Goal: Task Accomplishment & Management: Manage account settings

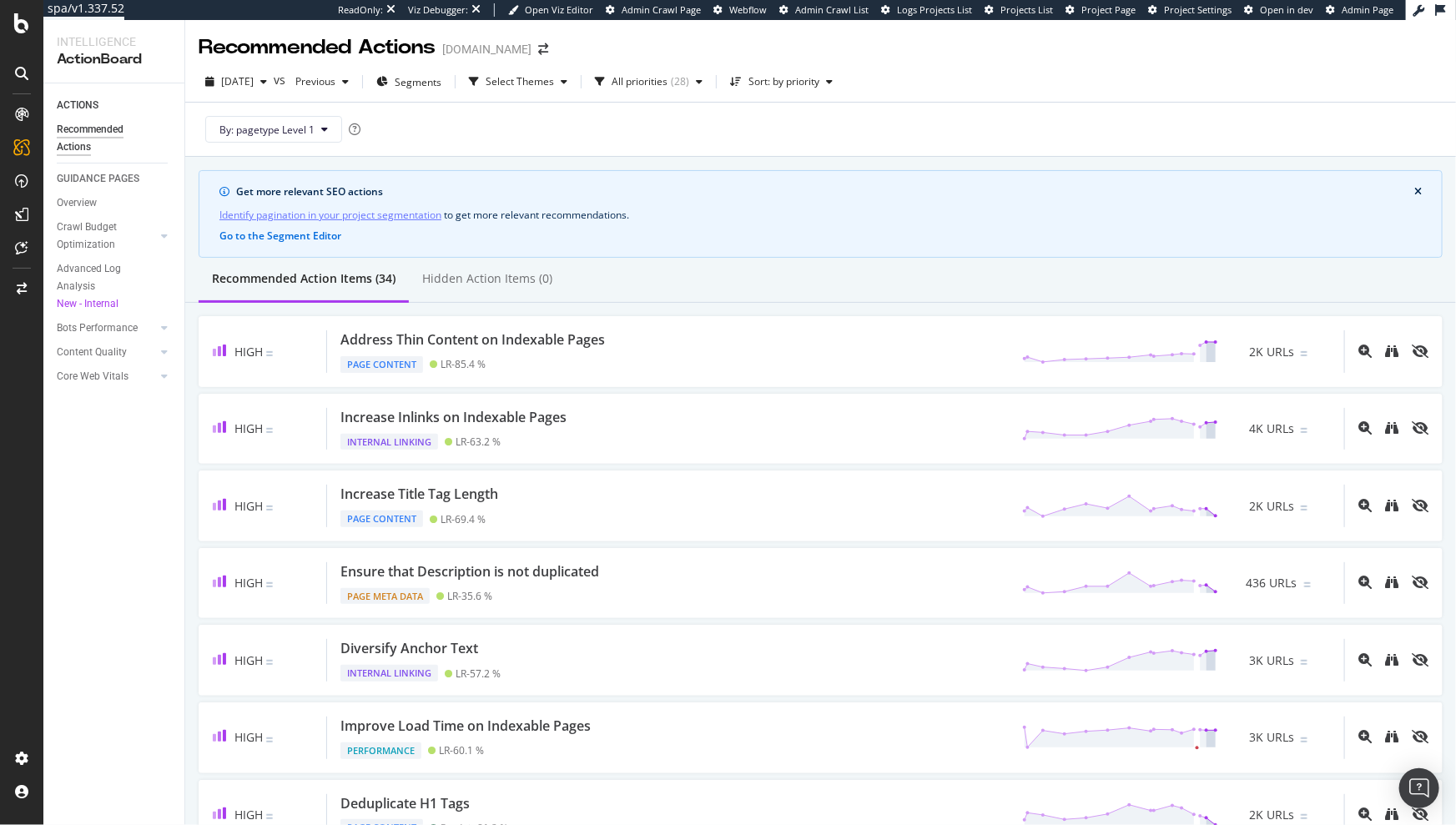
click at [911, 103] on div "By: pagetype Level 1" at bounding box center [820, 129] width 1245 height 53
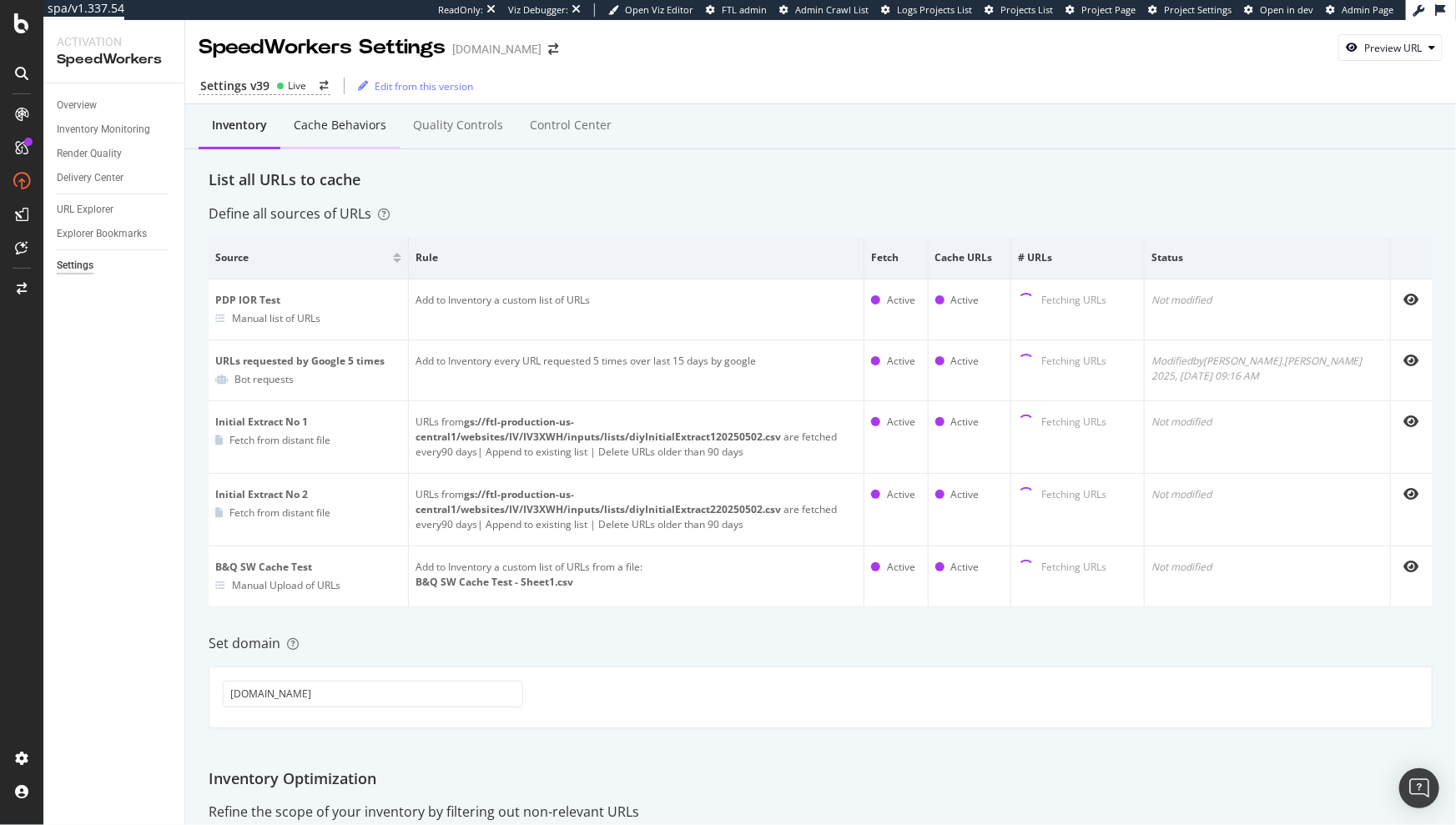
click at [326, 141] on div "Cache behaviors" at bounding box center [339, 126] width 119 height 46
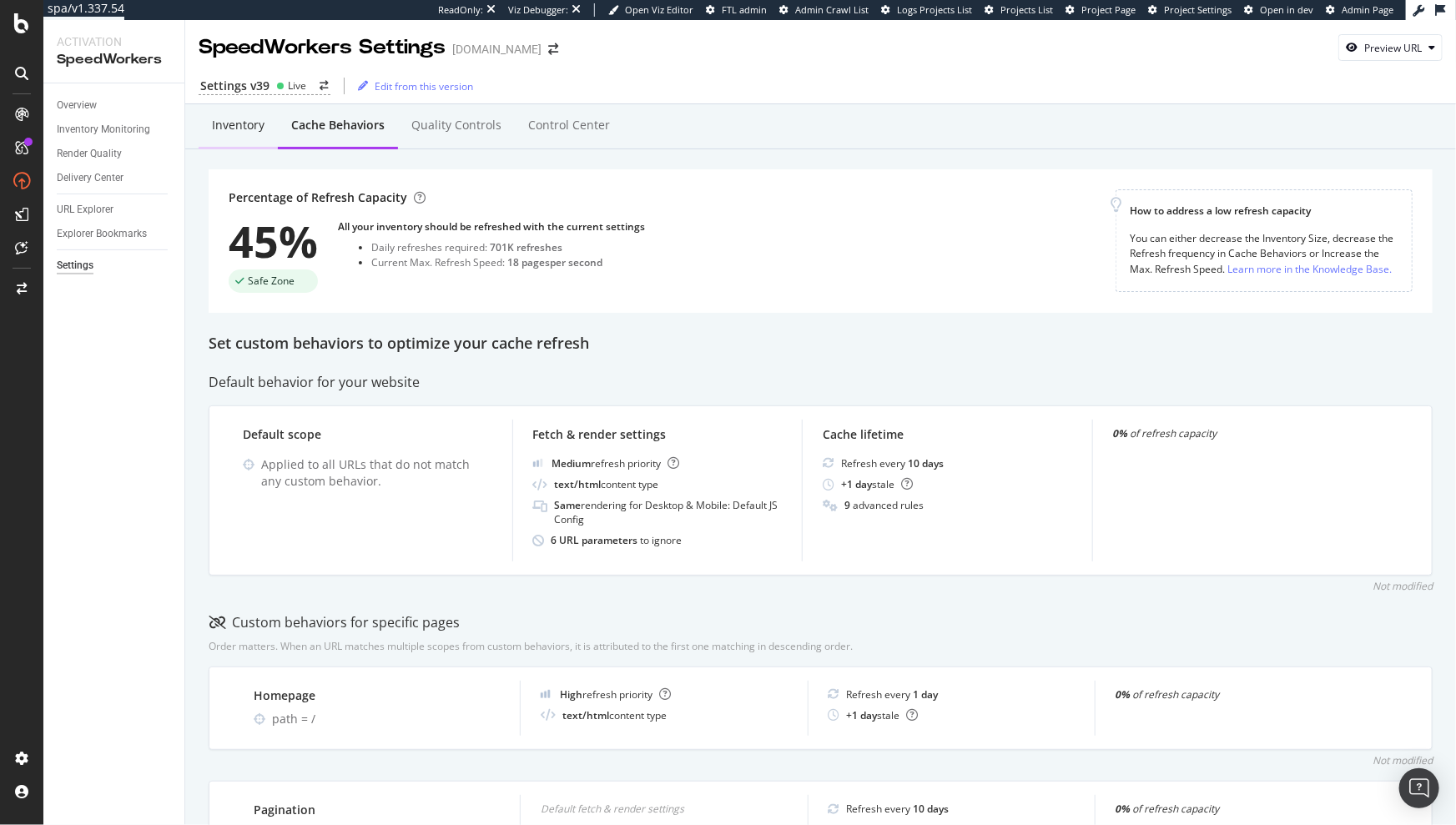
click at [258, 126] on div "Inventory" at bounding box center [238, 124] width 52 height 17
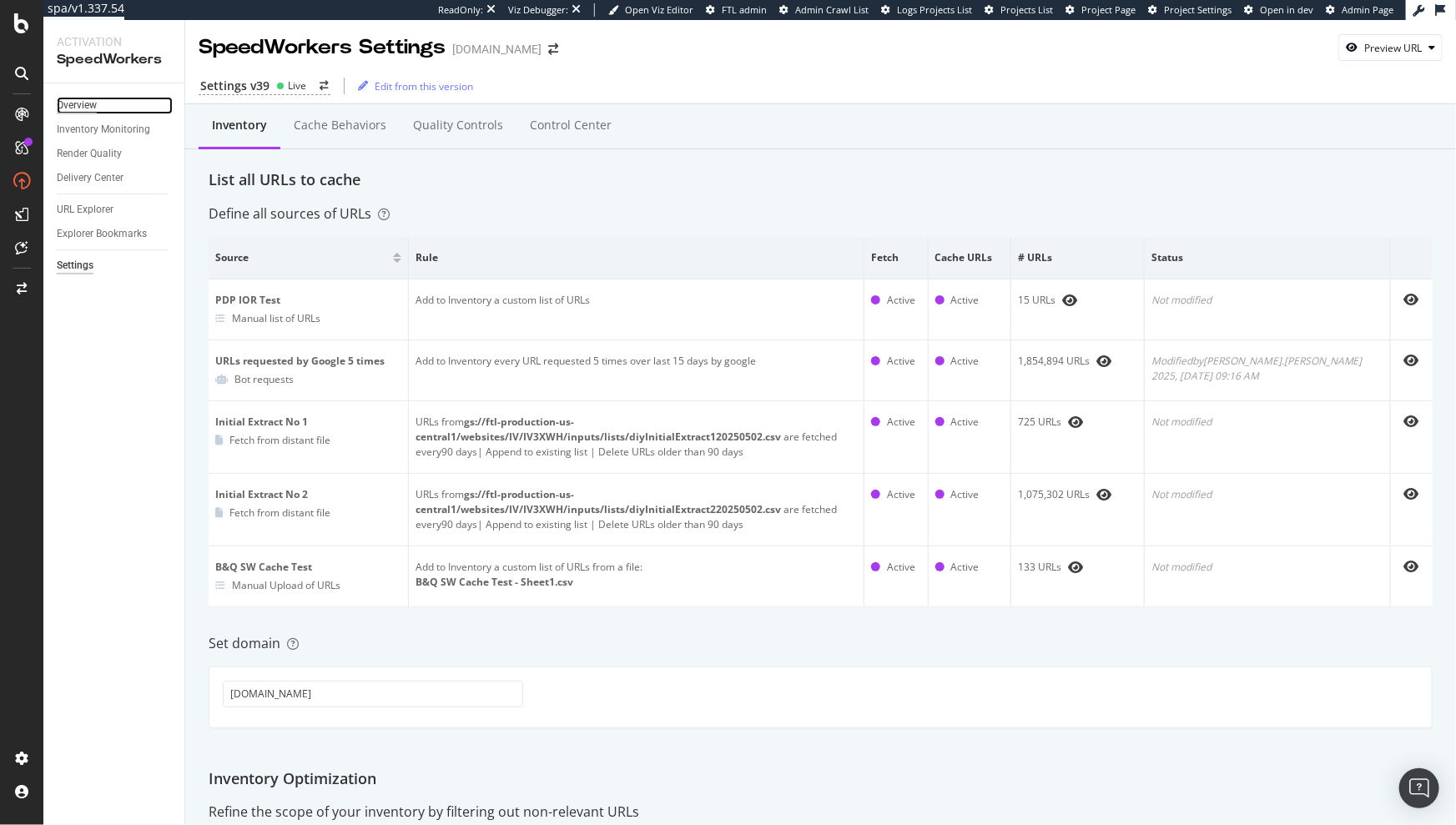
click at [90, 103] on div "Overview" at bounding box center [77, 105] width 40 height 17
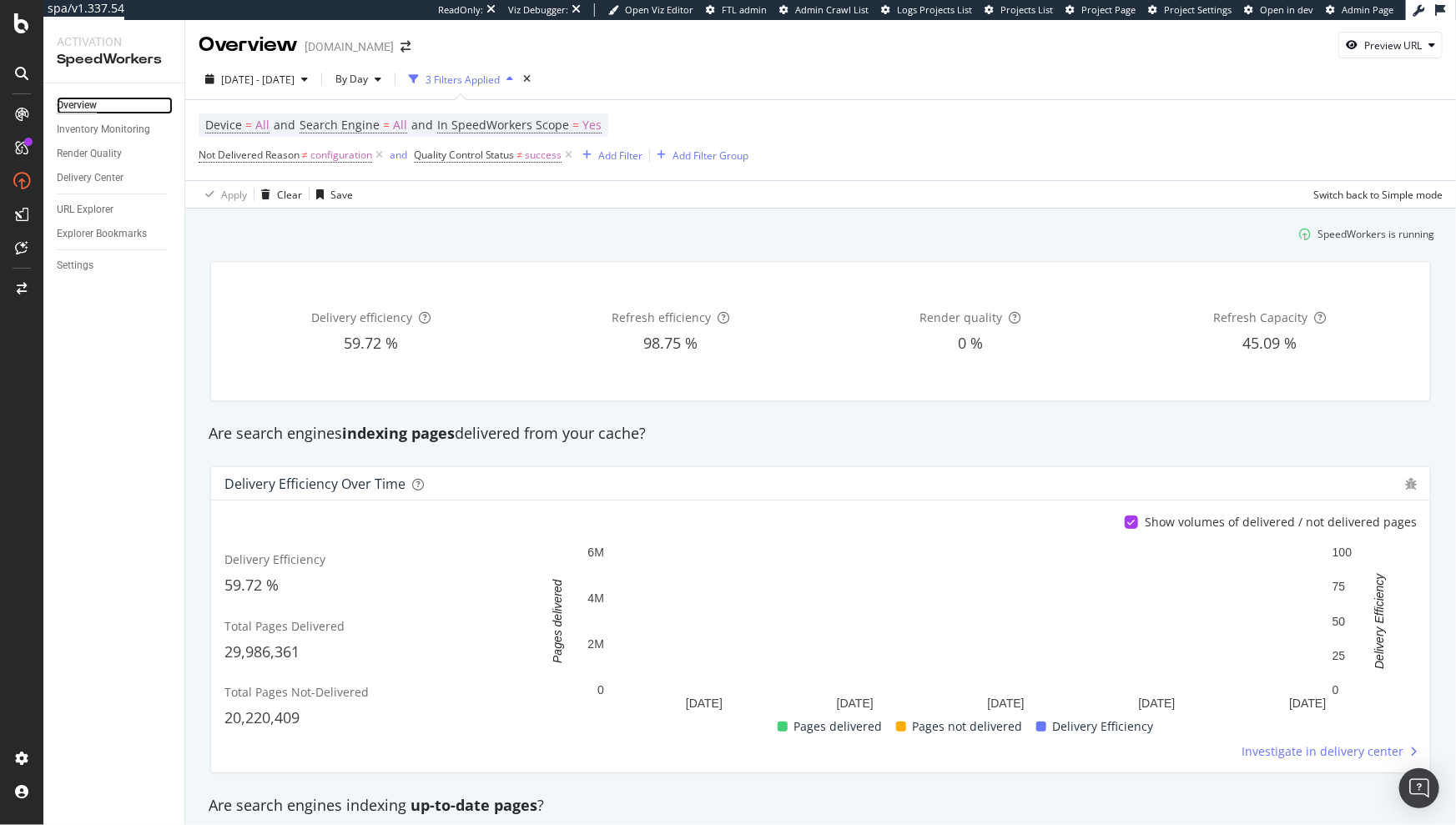
scroll to position [6, 0]
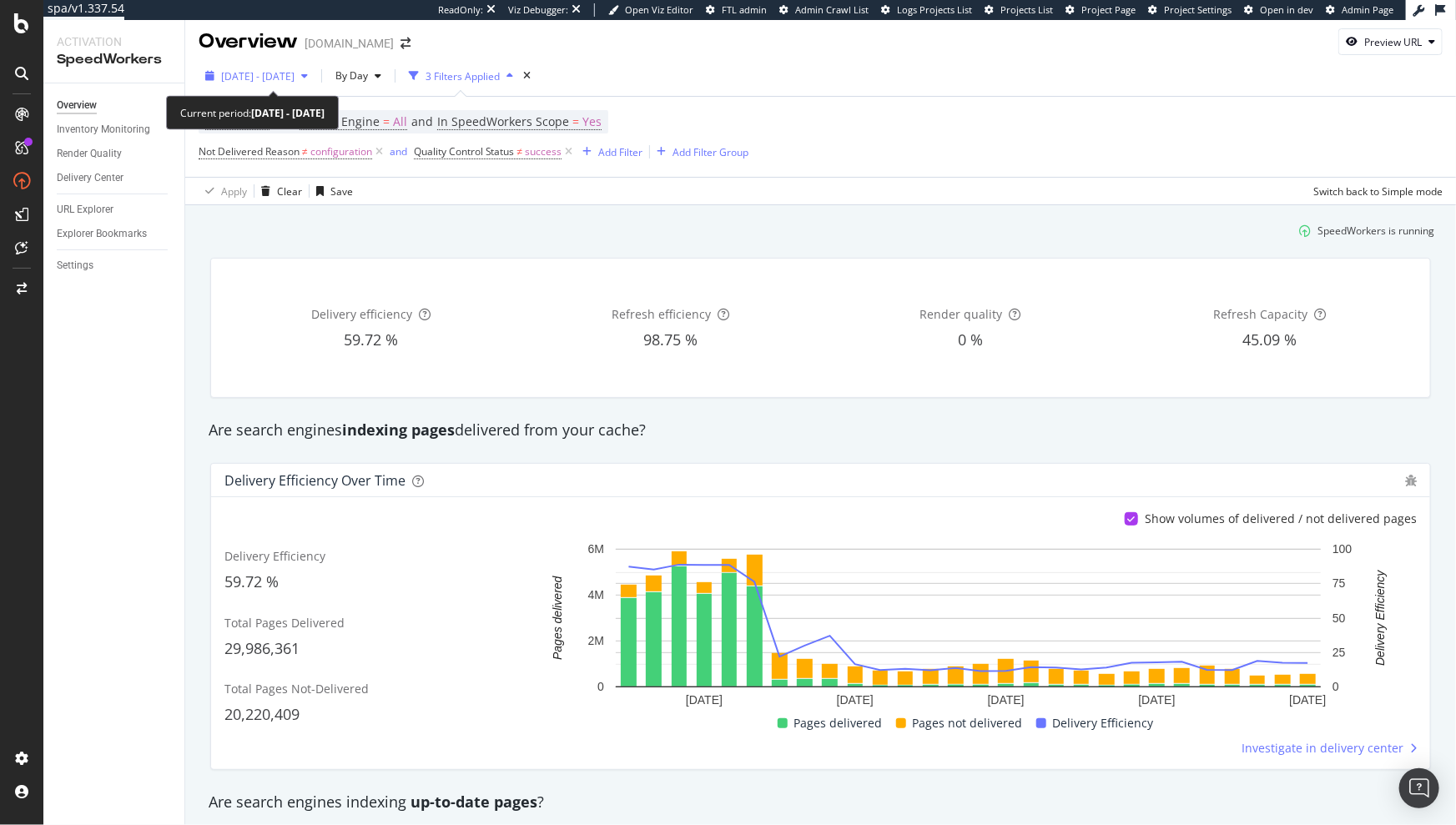
click at [228, 82] on span "2025 Sep. 4th - Oct. 1st" at bounding box center [257, 77] width 73 height 14
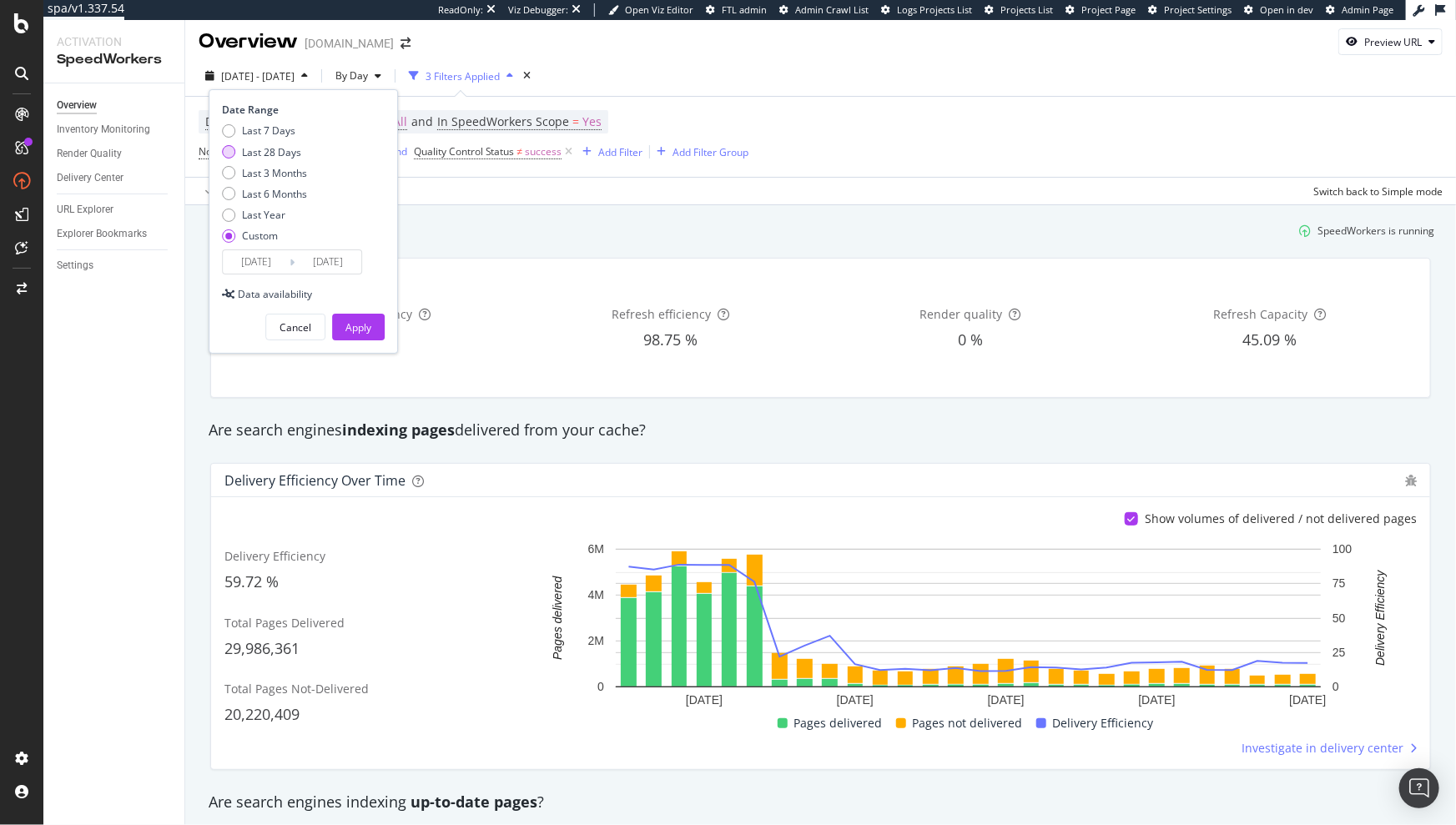
click at [265, 147] on div "Last 28 Days" at bounding box center [271, 152] width 59 height 14
type input "2025/09/06"
type input "2025/10/03"
click at [277, 191] on div "Last 6 Months" at bounding box center [274, 194] width 65 height 14
click at [283, 176] on div "Last 3 Months" at bounding box center [274, 173] width 65 height 14
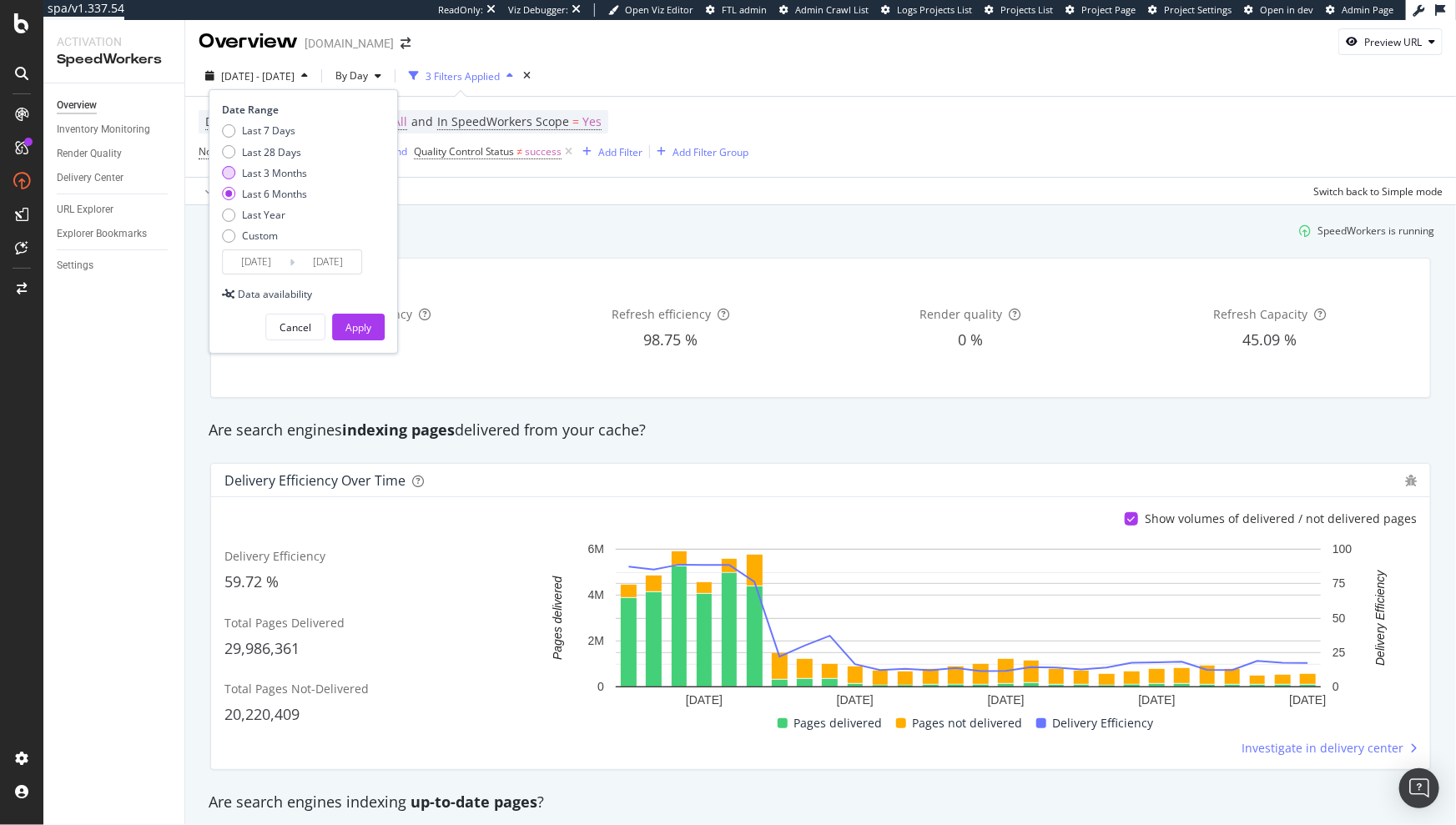
type input "2025/07/04"
click at [348, 335] on div "Apply" at bounding box center [358, 327] width 26 height 25
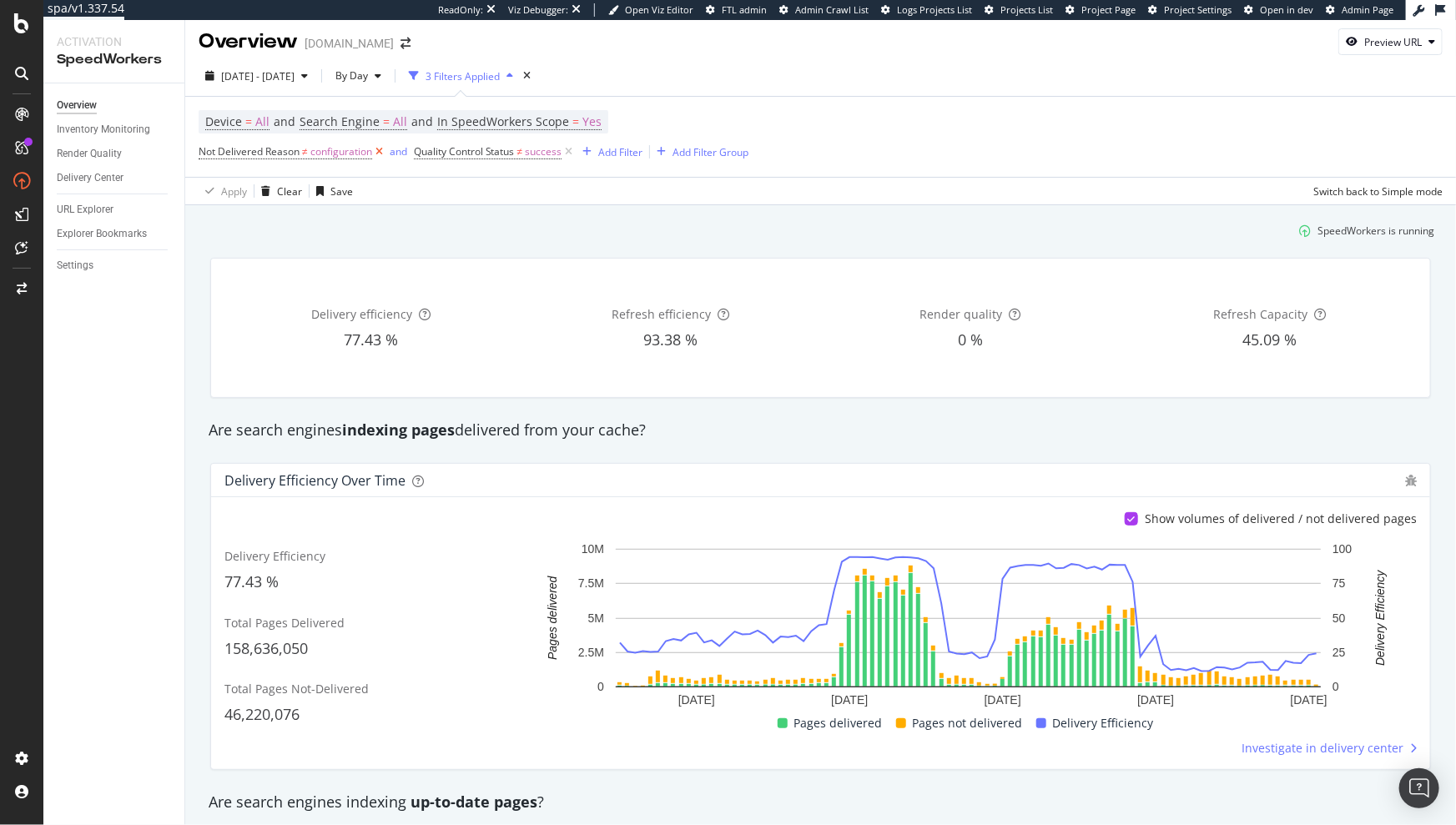
click at [380, 153] on icon at bounding box center [379, 151] width 14 height 17
click at [356, 152] on icon at bounding box center [354, 151] width 14 height 17
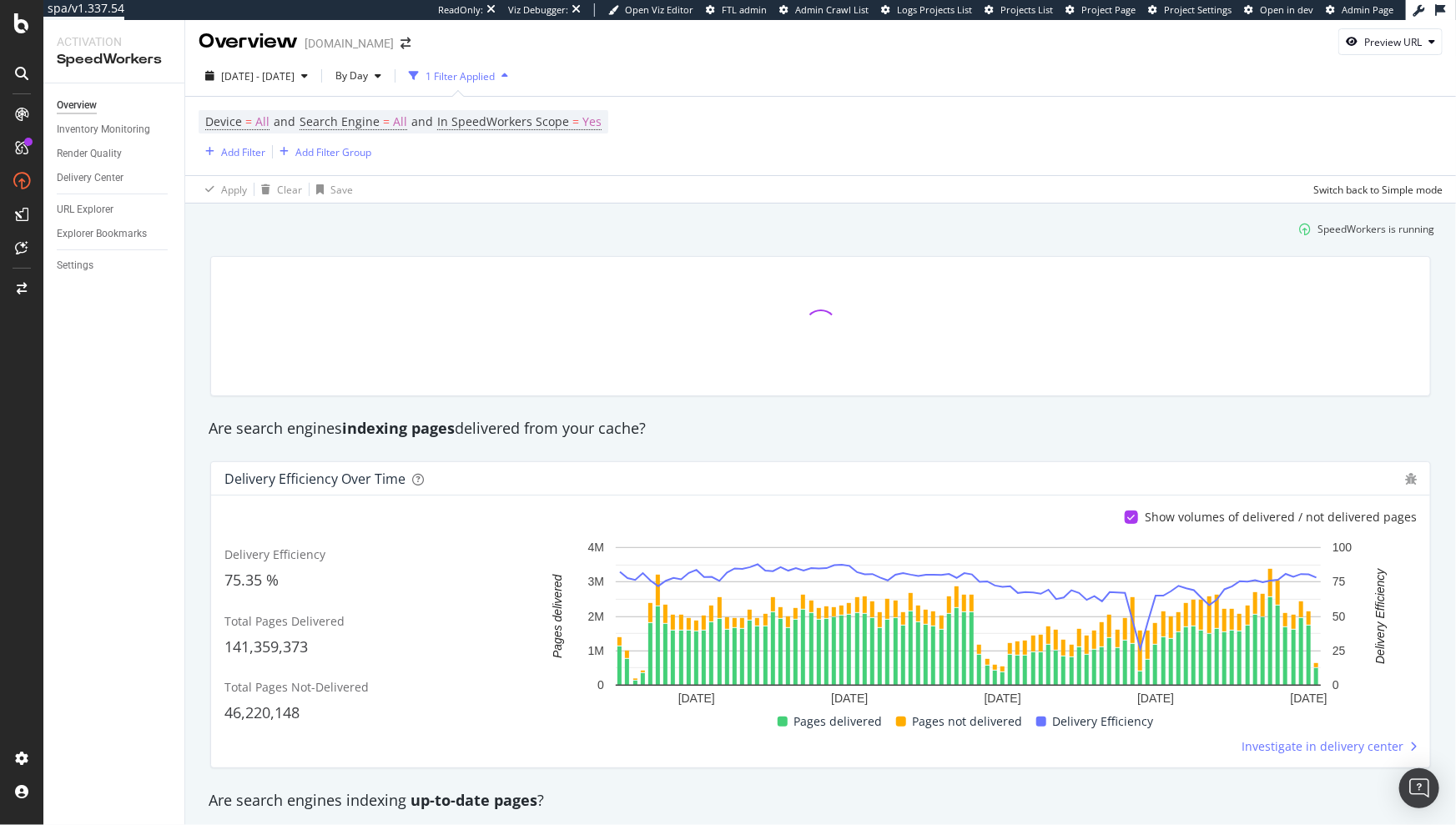
click at [972, 449] on div "Delivery Efficiency over time Show volumes of delivered / not delivered pages D…" at bounding box center [820, 615] width 1241 height 334
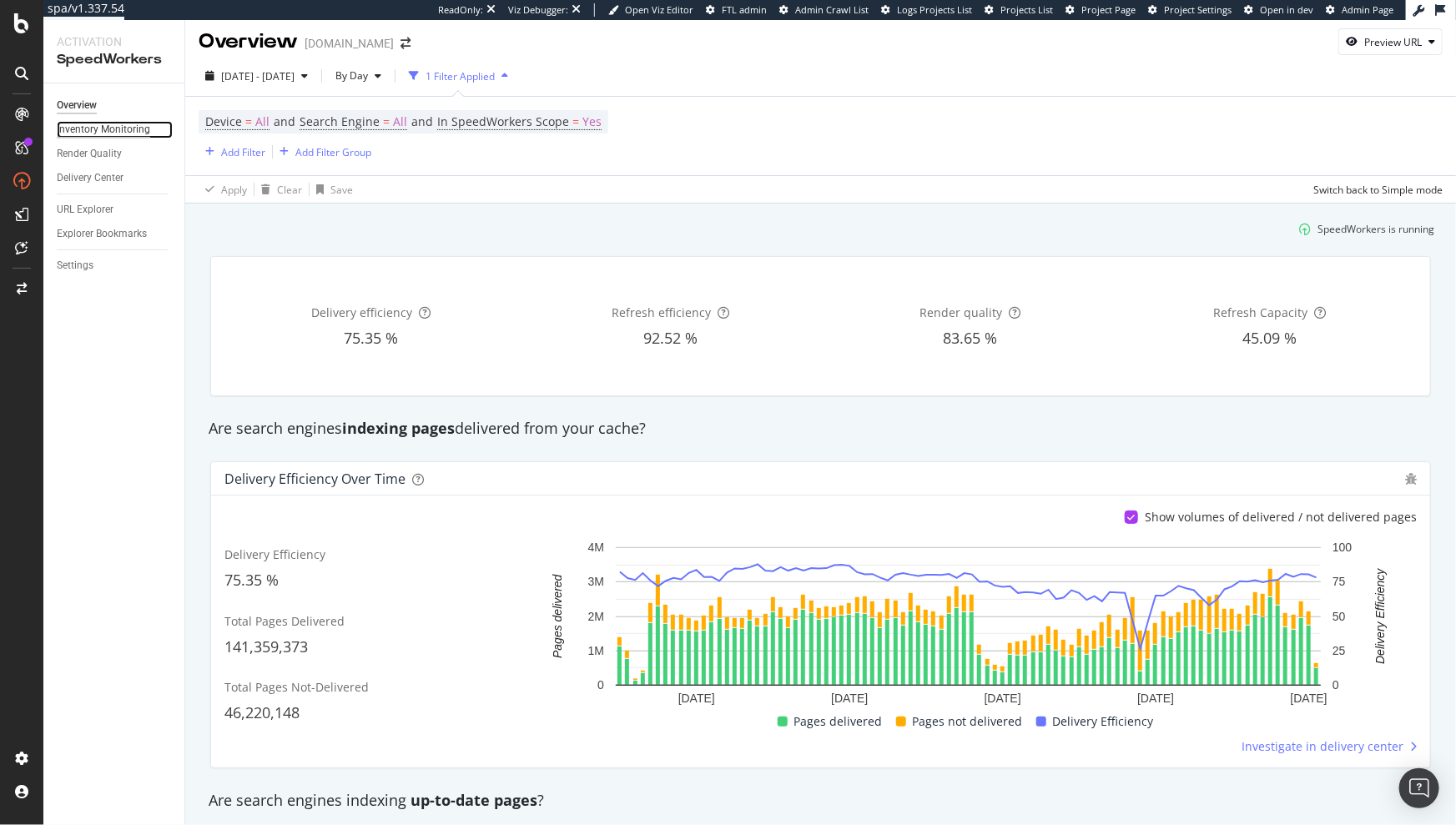
click at [96, 133] on div "Inventory Monitoring" at bounding box center [103, 130] width 93 height 17
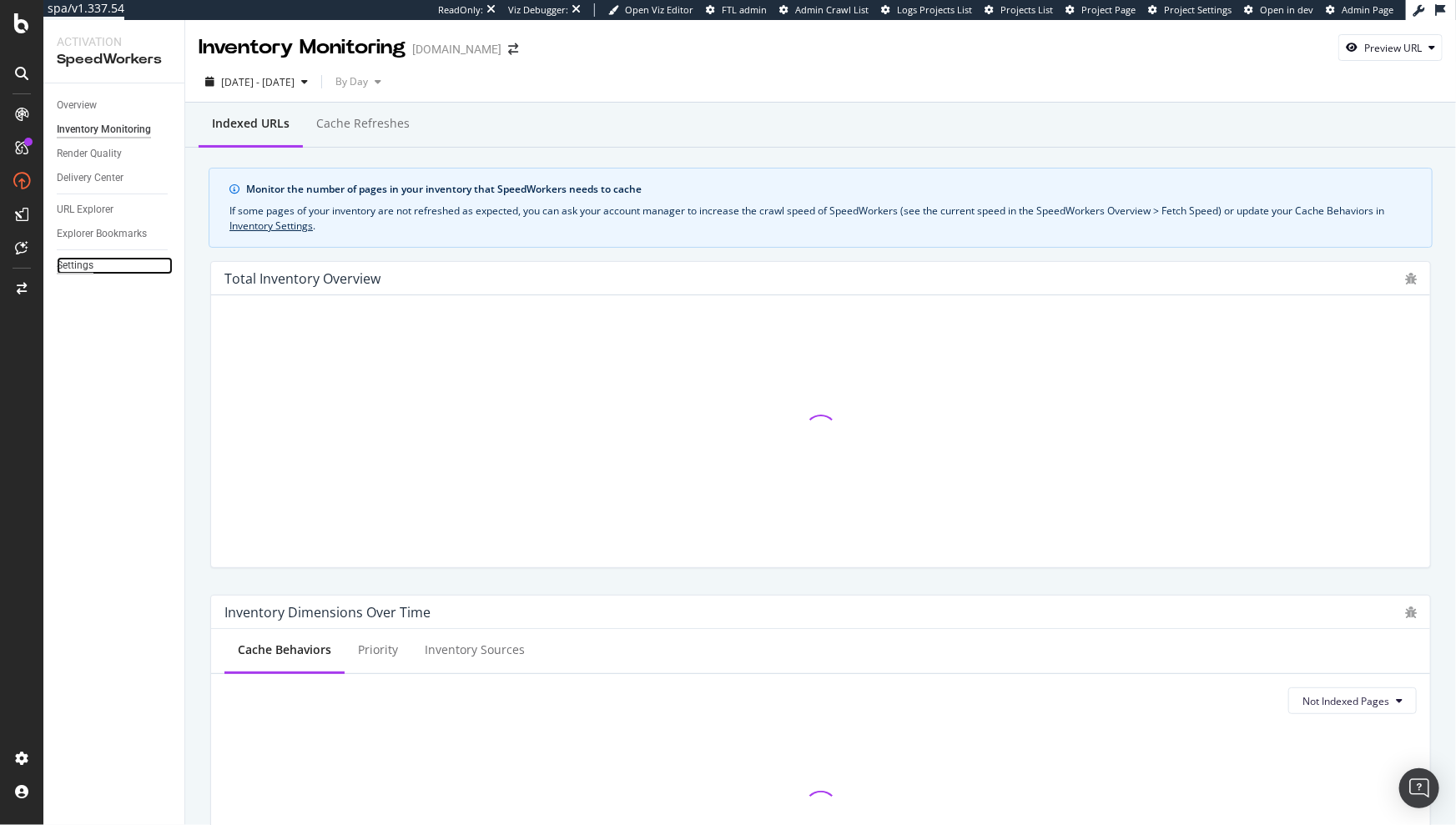
click at [69, 260] on div "Settings" at bounding box center [75, 266] width 37 height 17
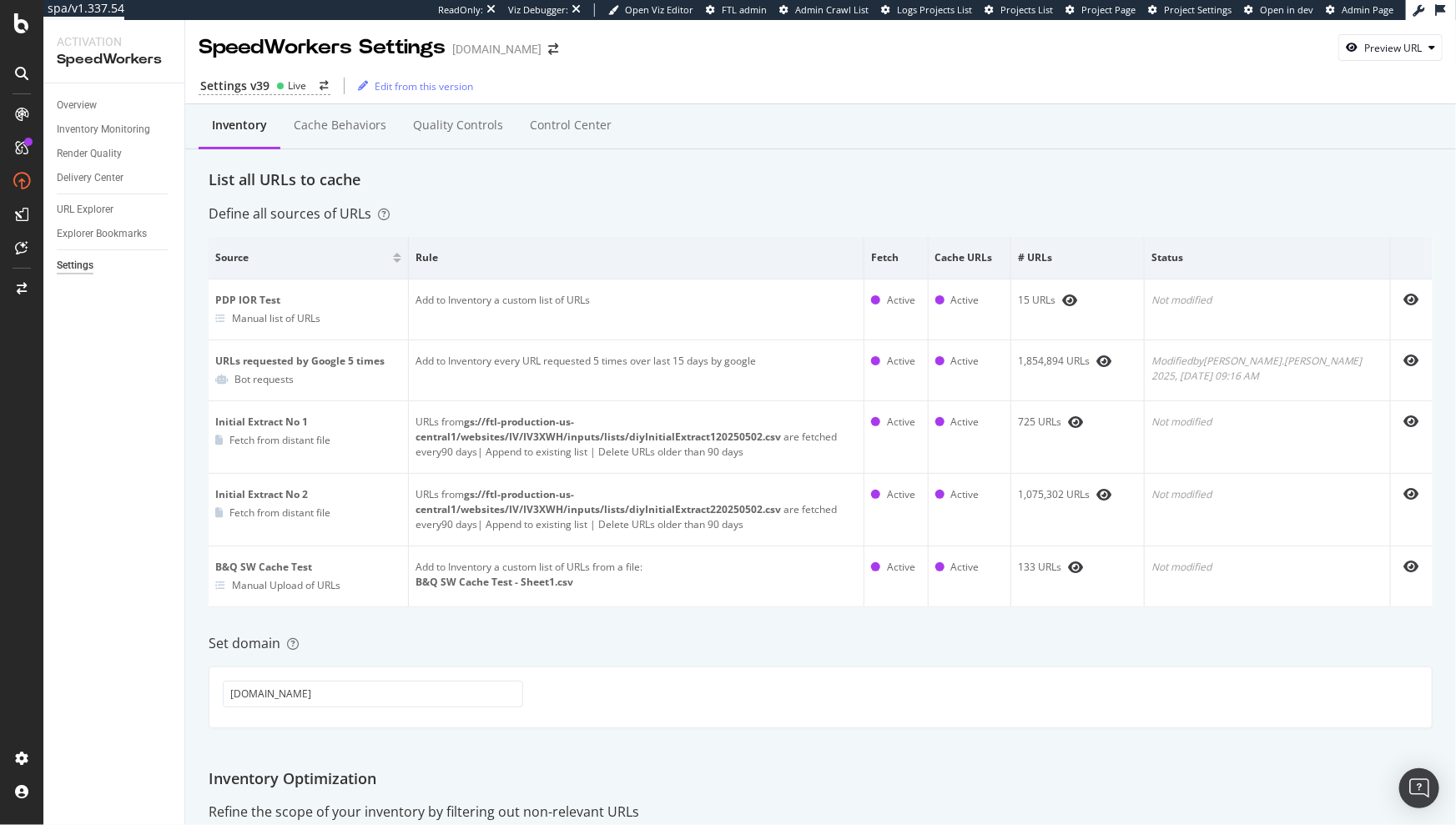
click at [309, 128] on div "Cache behaviors" at bounding box center [340, 124] width 92 height 17
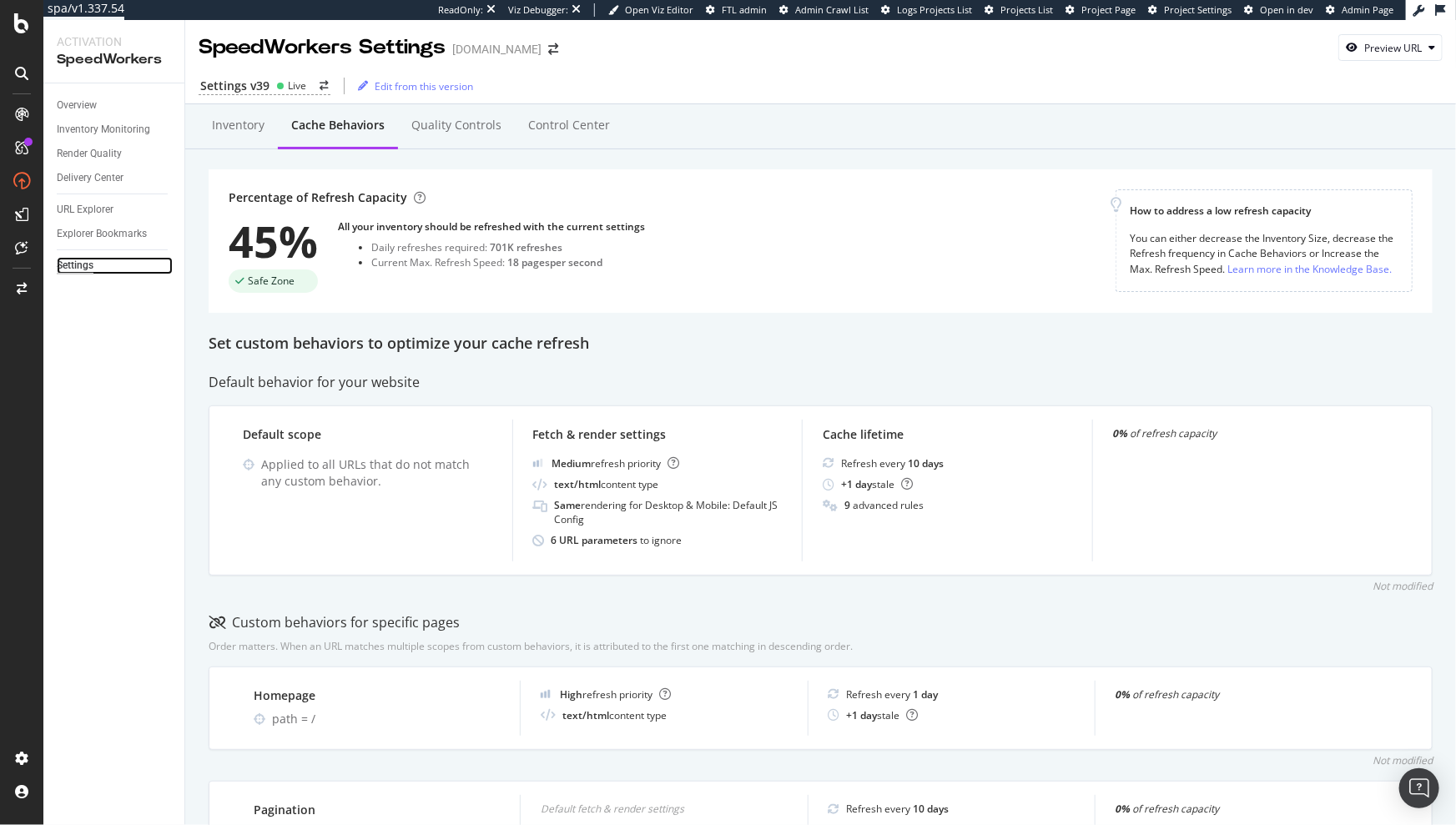
click at [70, 263] on div "Settings" at bounding box center [75, 266] width 37 height 17
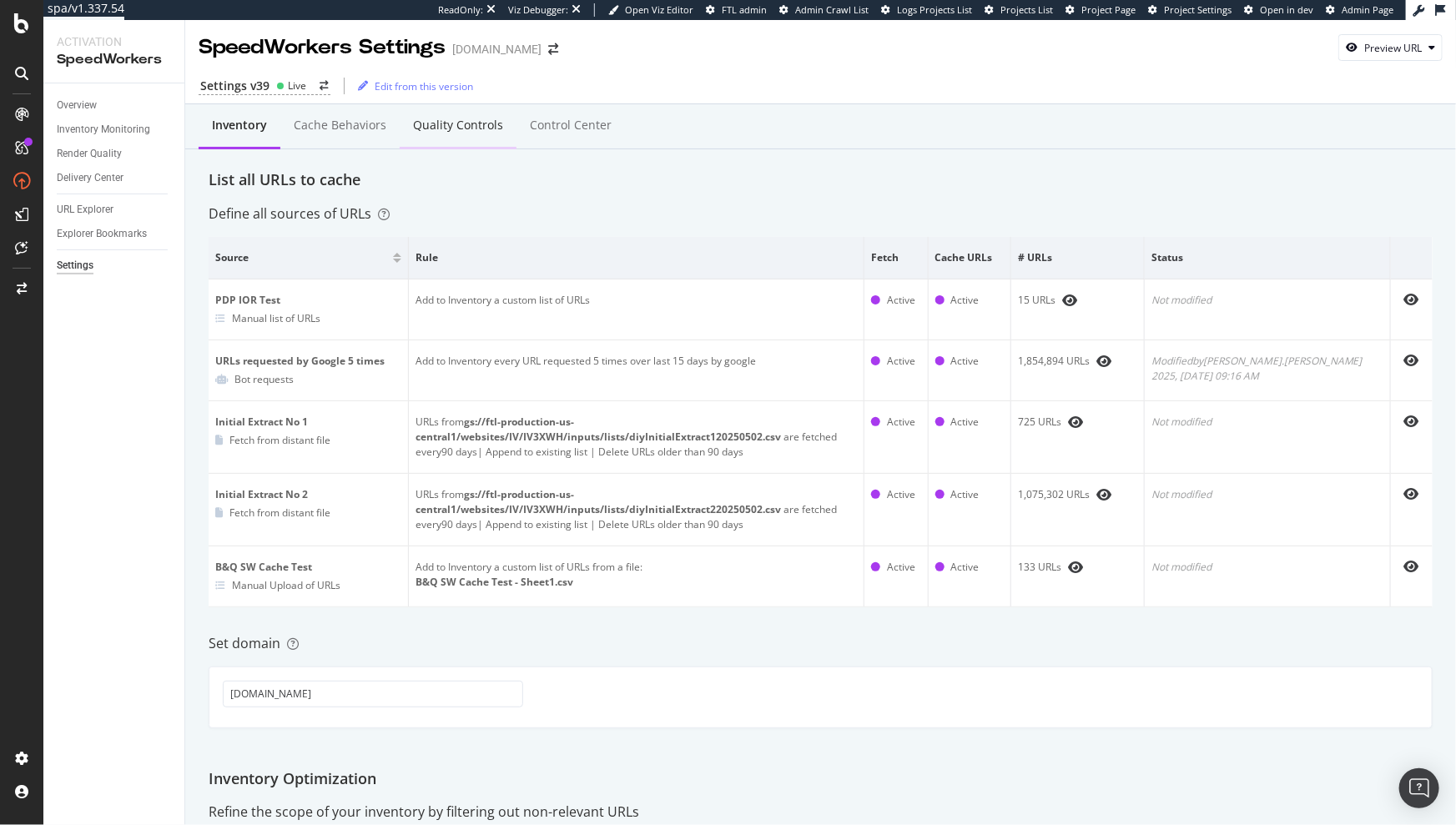
click at [455, 131] on div "Quality Controls" at bounding box center [458, 124] width 90 height 17
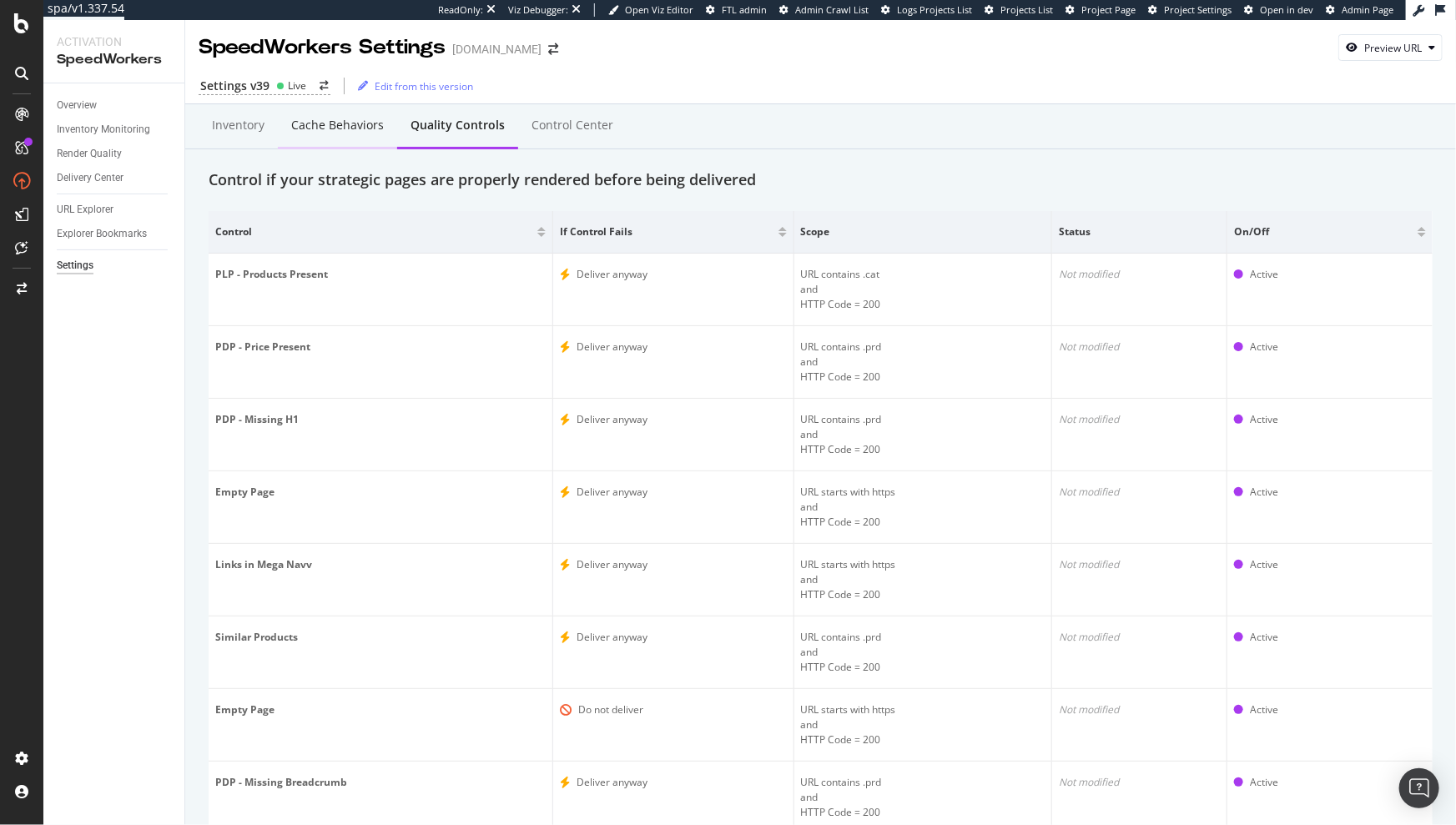
click at [333, 123] on div "Cache behaviors" at bounding box center [337, 124] width 92 height 17
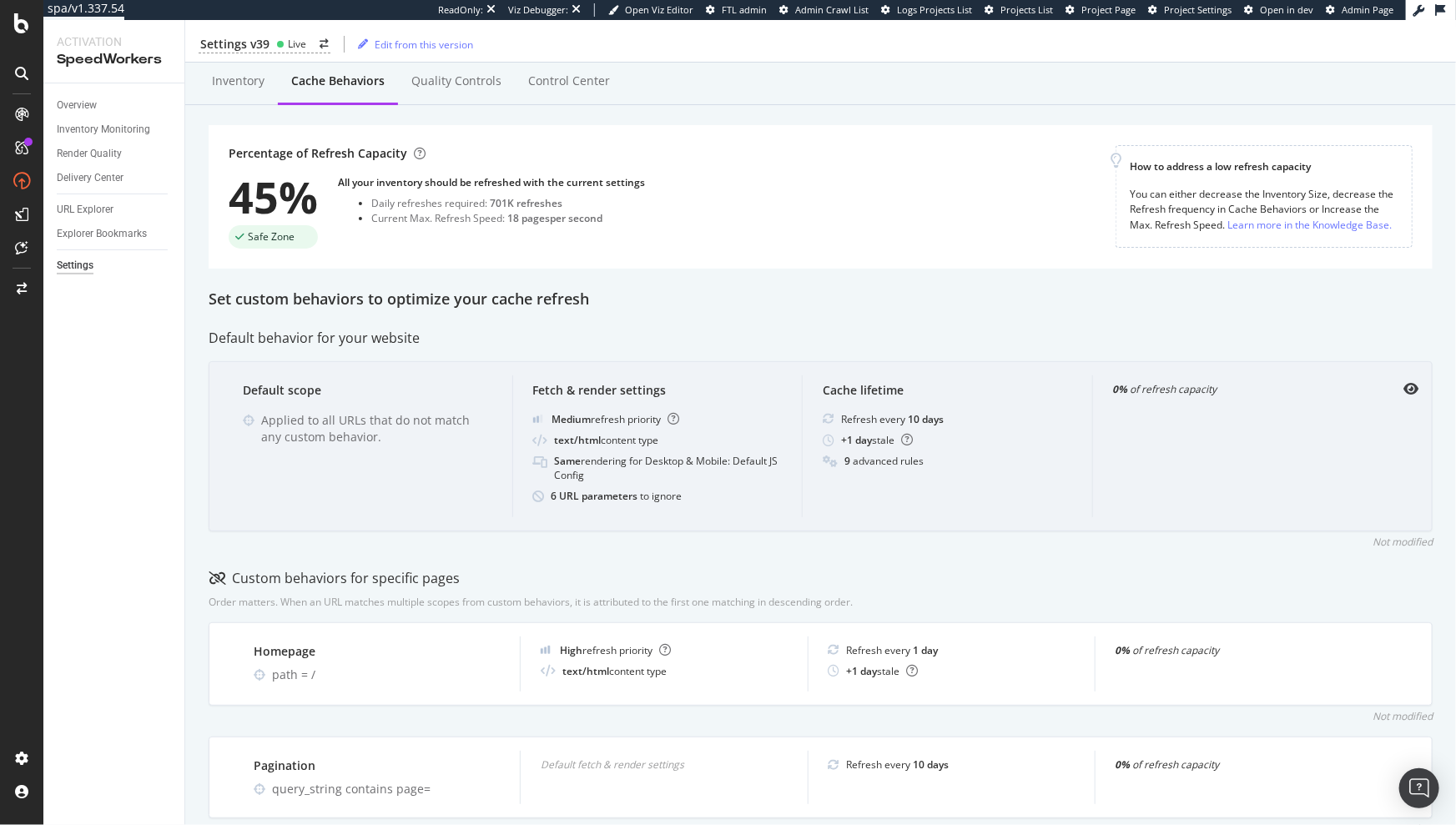
scroll to position [39, 0]
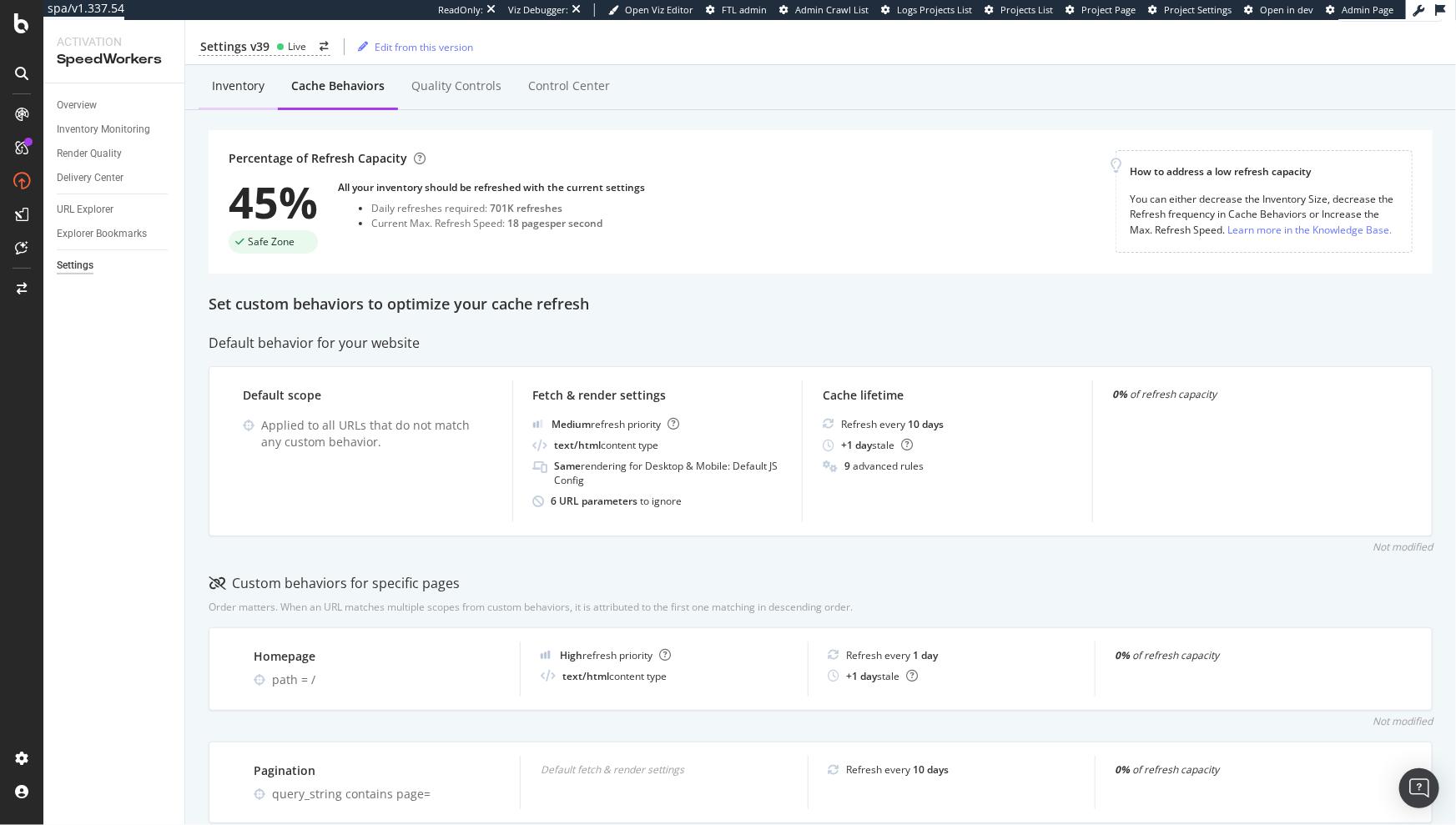
click at [222, 90] on div "Inventory" at bounding box center [238, 85] width 52 height 17
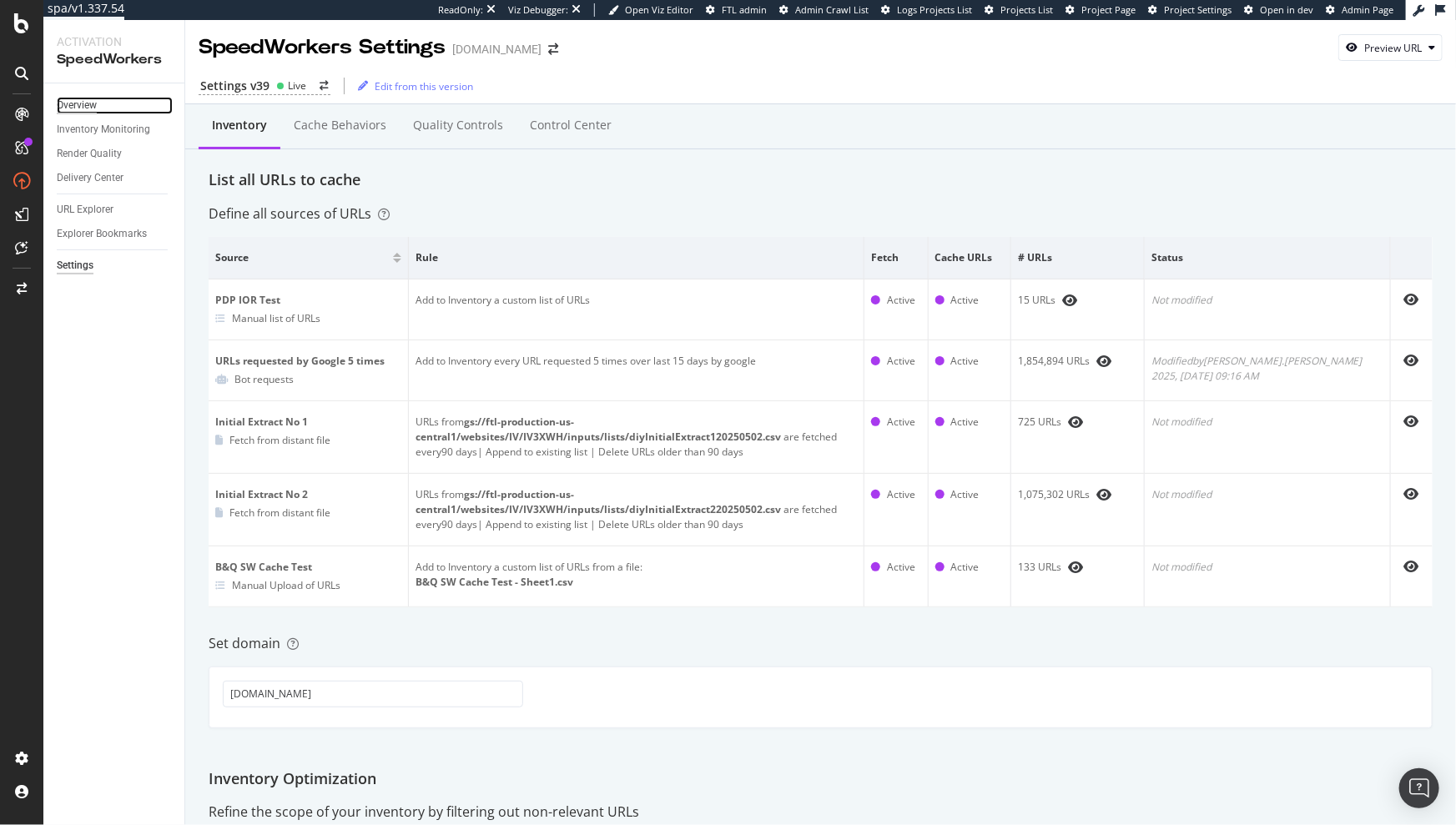
click at [89, 106] on div "Overview" at bounding box center [77, 105] width 40 height 17
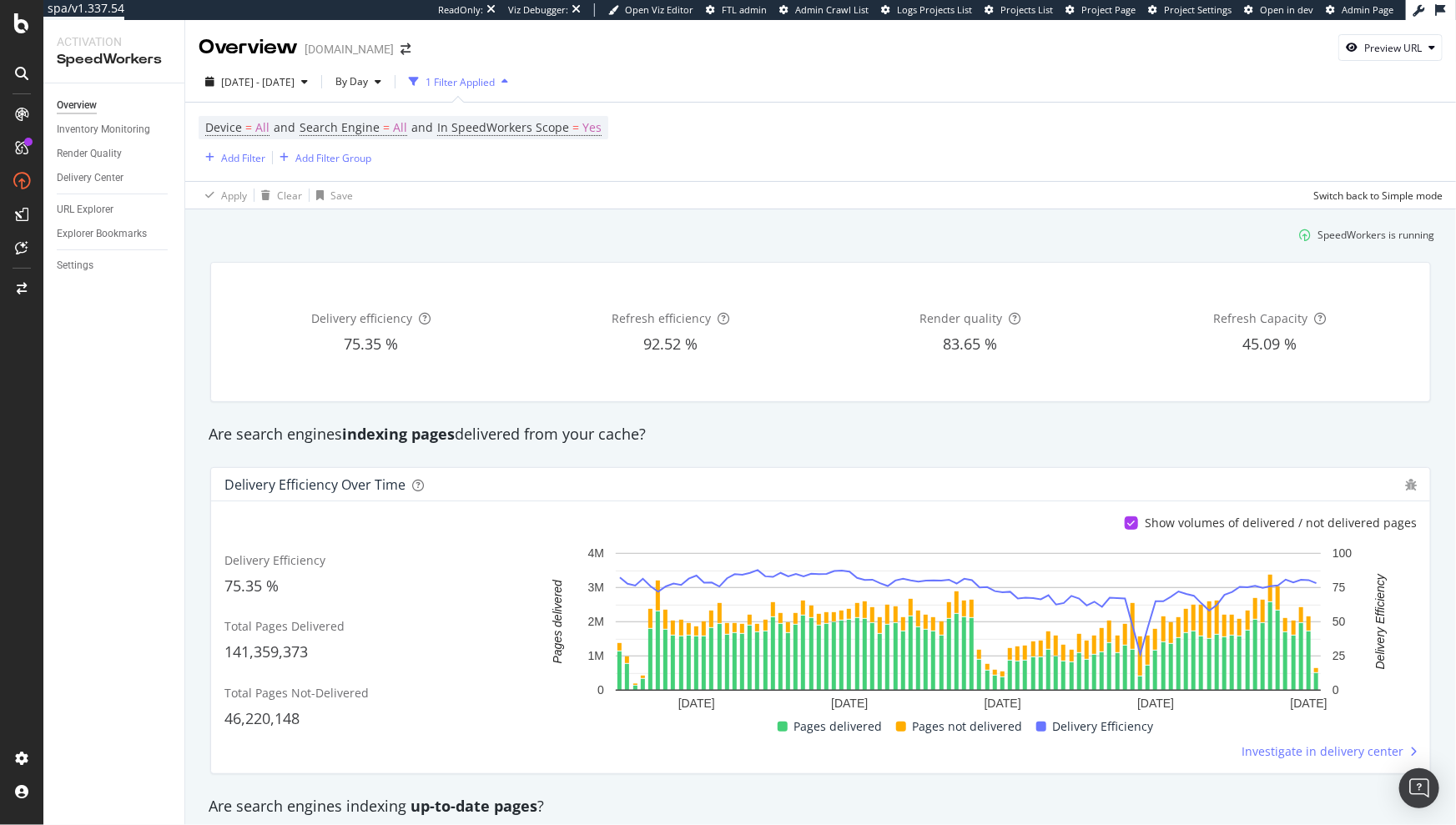
click at [730, 230] on div "SpeedWorkers is running" at bounding box center [820, 235] width 1241 height 28
click at [518, 230] on div "SpeedWorkers is running" at bounding box center [820, 235] width 1241 height 28
click at [270, 75] on span "2025 Jul. 4th - Oct. 3rd" at bounding box center [257, 82] width 73 height 14
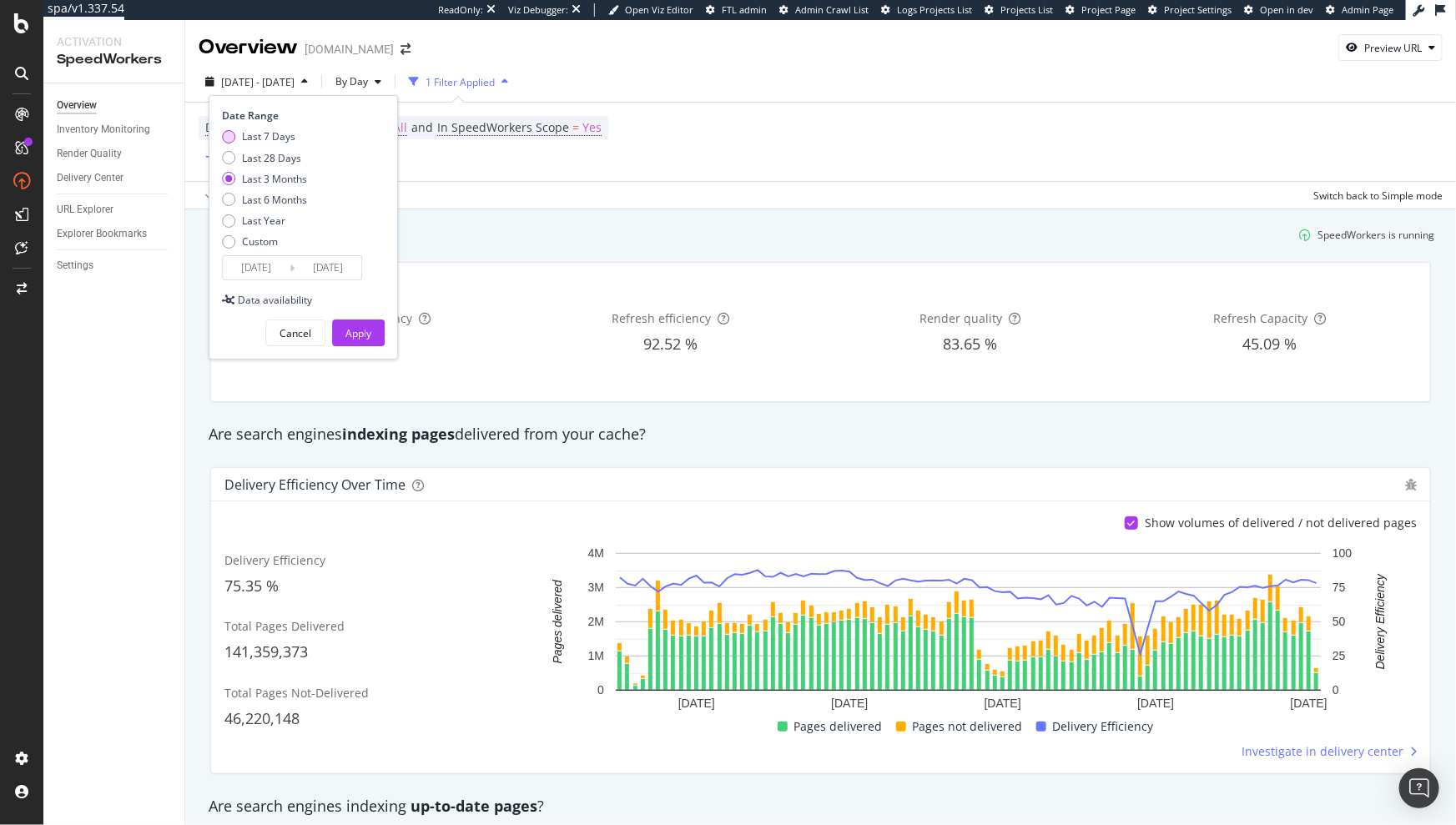
click at [277, 138] on div "Last 7 Days" at bounding box center [268, 136] width 53 height 14
type input "2025/09/27"
click at [347, 331] on div "Apply" at bounding box center [358, 333] width 26 height 14
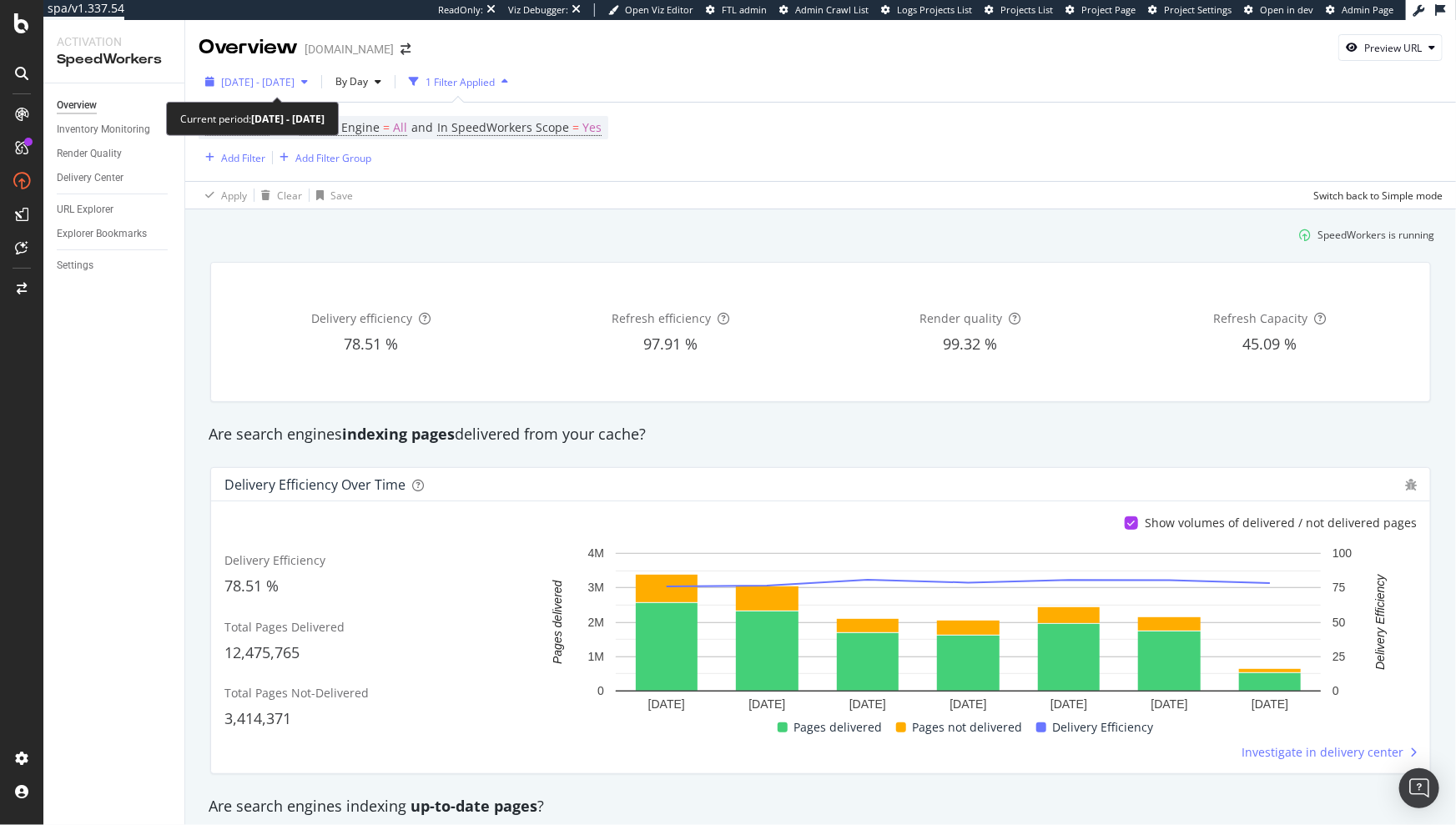
click at [217, 83] on div "button" at bounding box center [210, 82] width 23 height 10
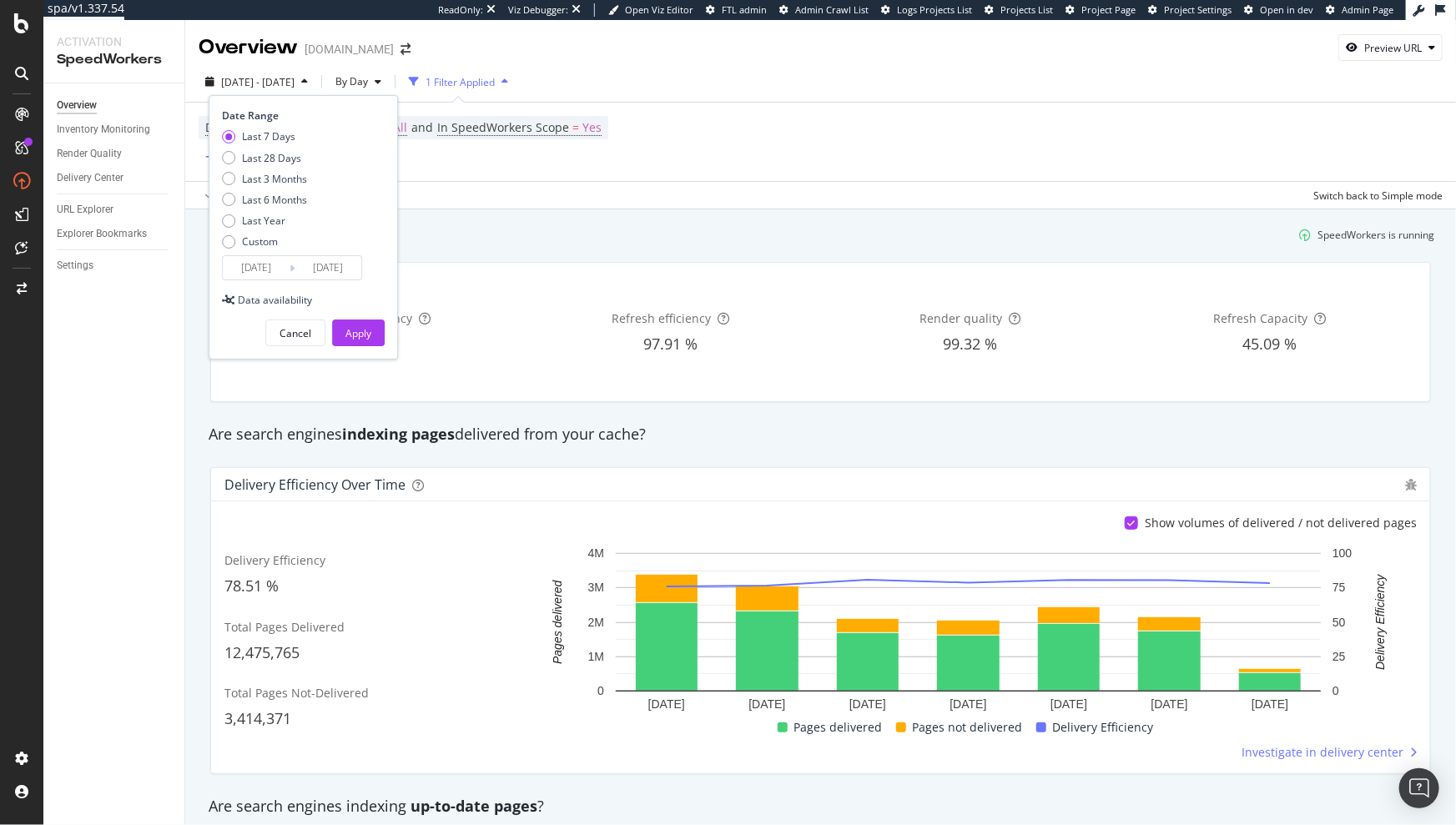
click at [531, 190] on div "Apply Clear Save Switch back to Simple mode" at bounding box center [820, 195] width 1271 height 28
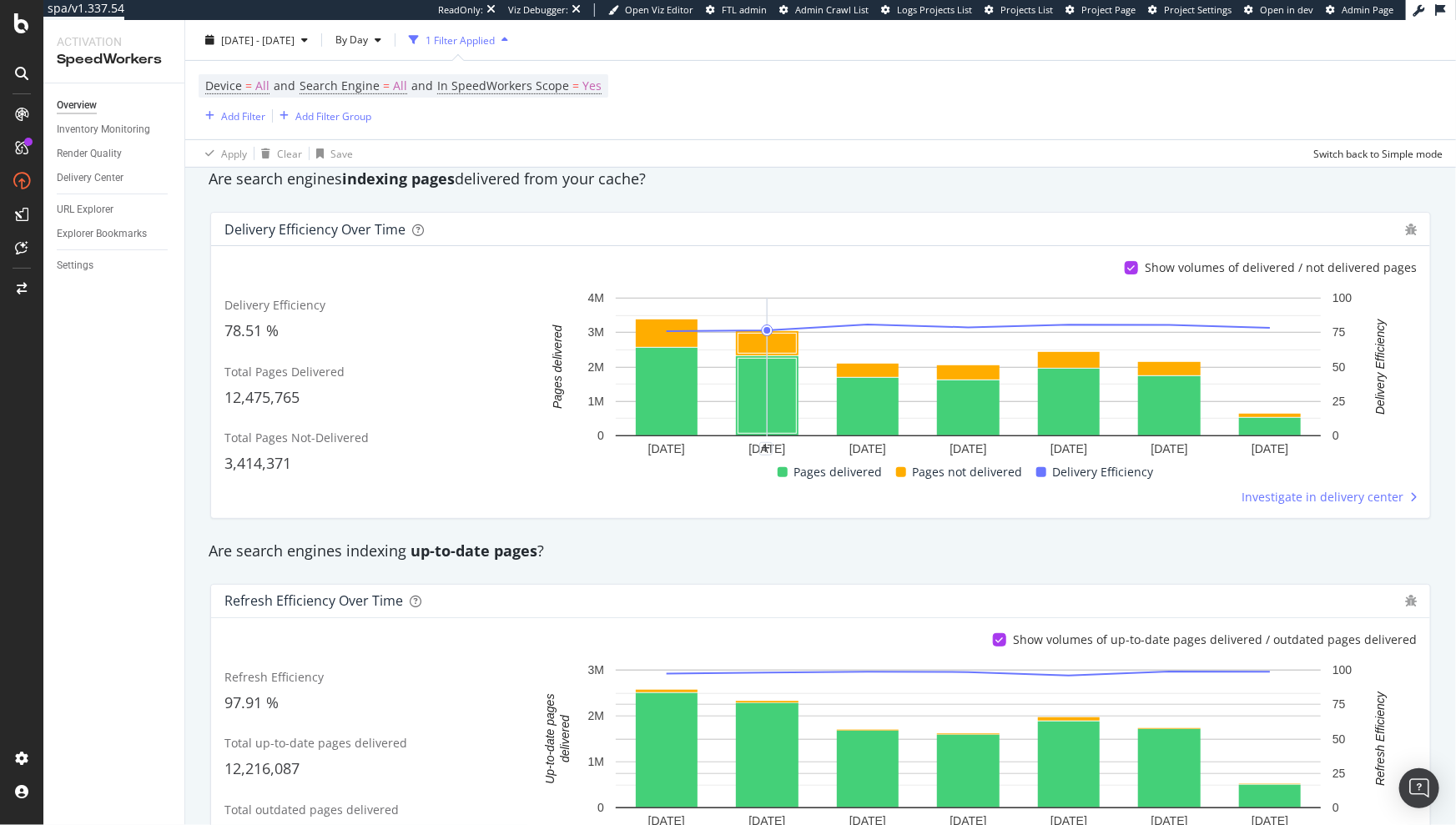
scroll to position [209, 0]
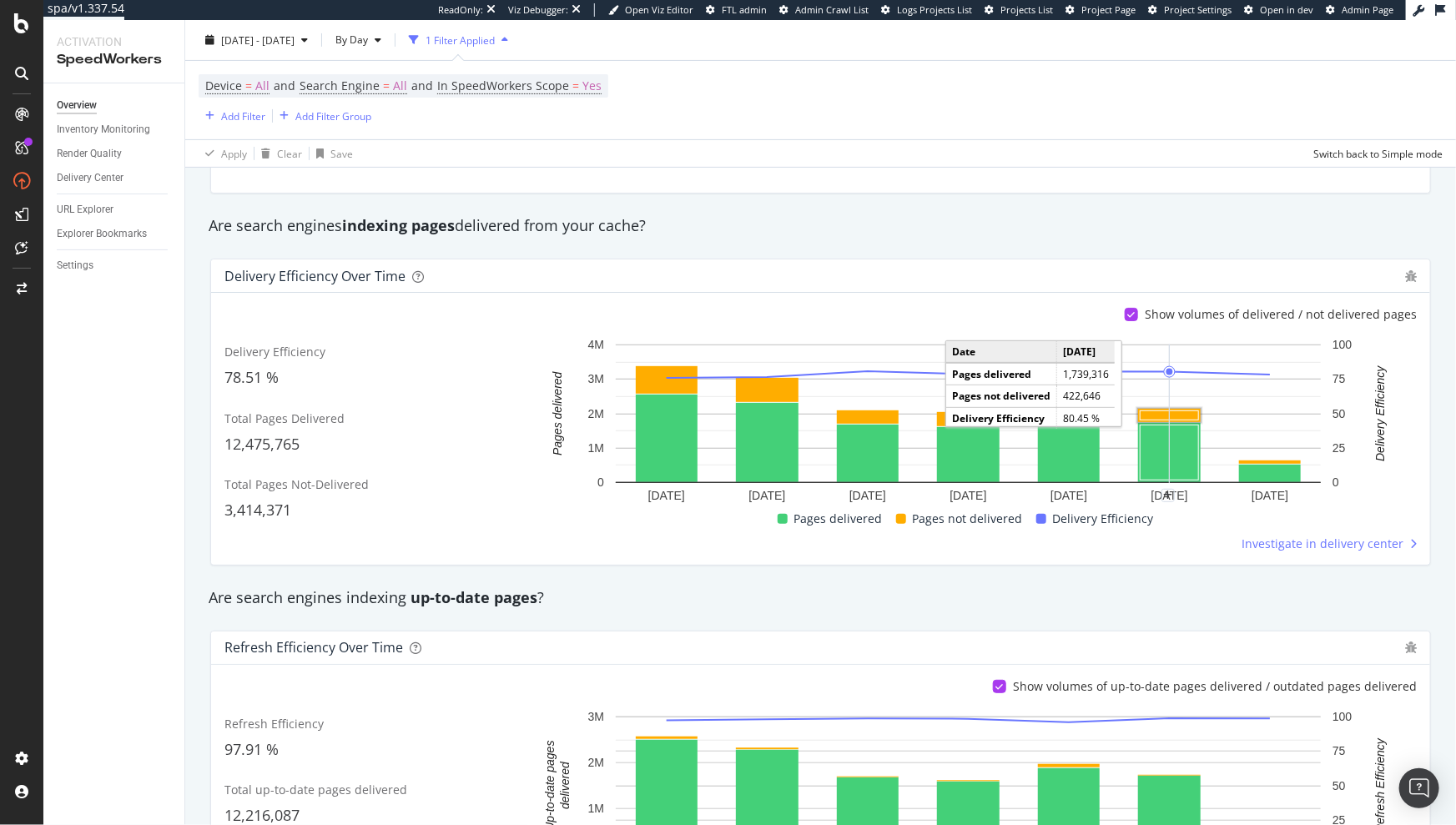
click at [1171, 414] on rect "A chart." at bounding box center [1170, 416] width 58 height 10
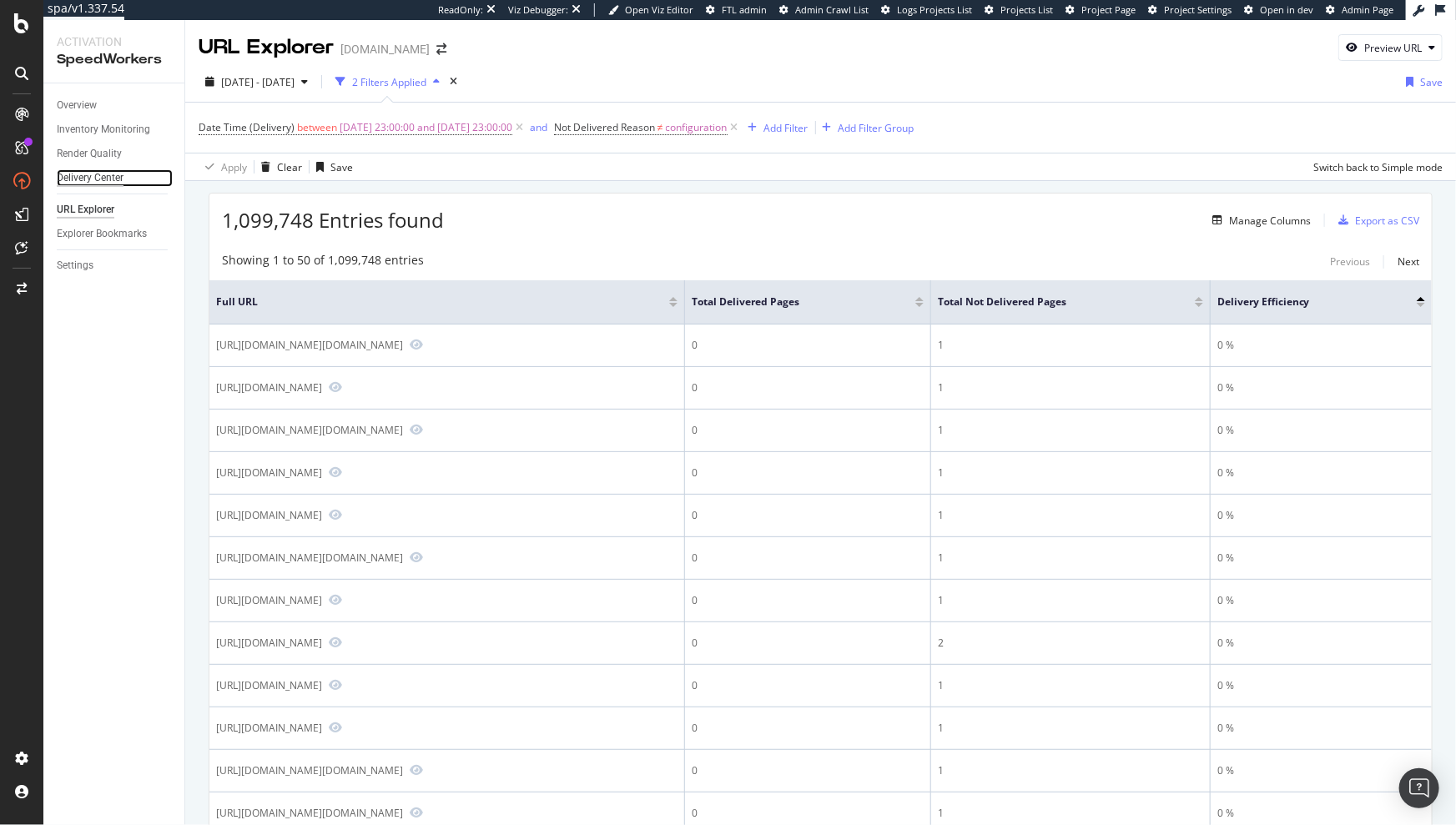
click at [94, 174] on div "Delivery Center" at bounding box center [90, 178] width 67 height 17
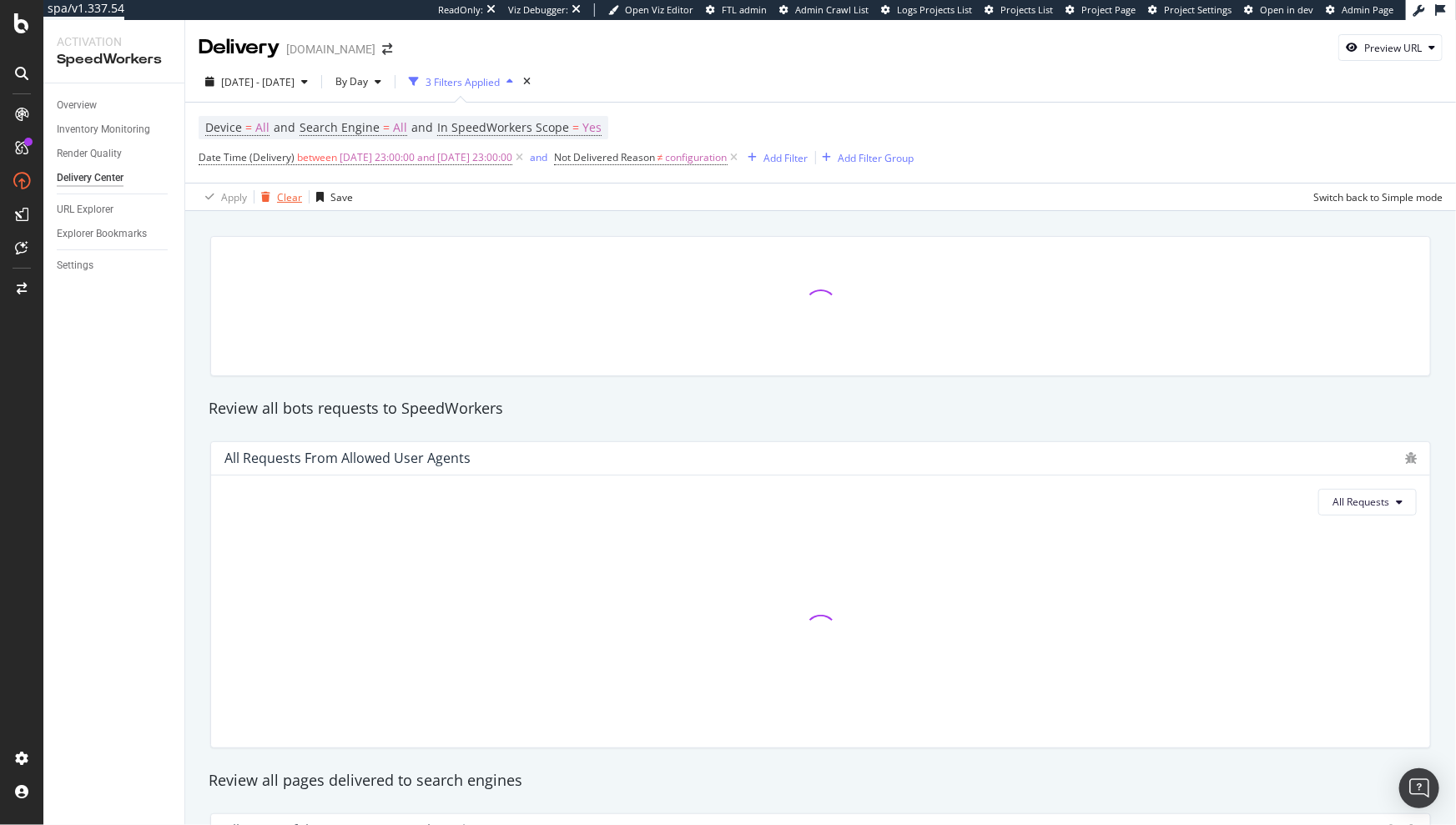
click at [277, 196] on div "Clear" at bounding box center [290, 197] width 25 height 14
click at [808, 150] on div "Device = All and Search Engine = All and In SpeedWorkers Scope = Yes Add Filter…" at bounding box center [820, 142] width 1245 height 78
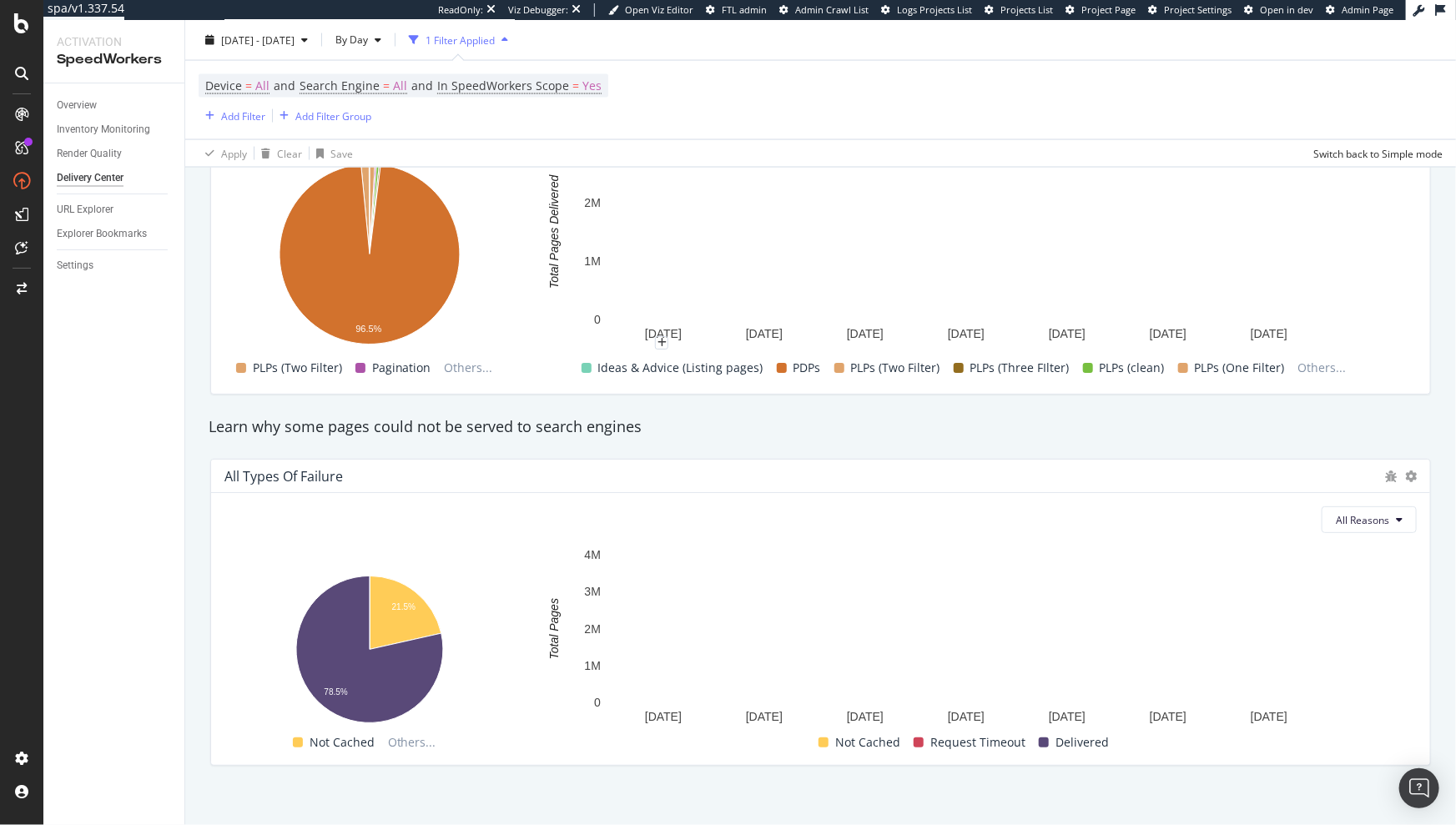
scroll to position [1402, 0]
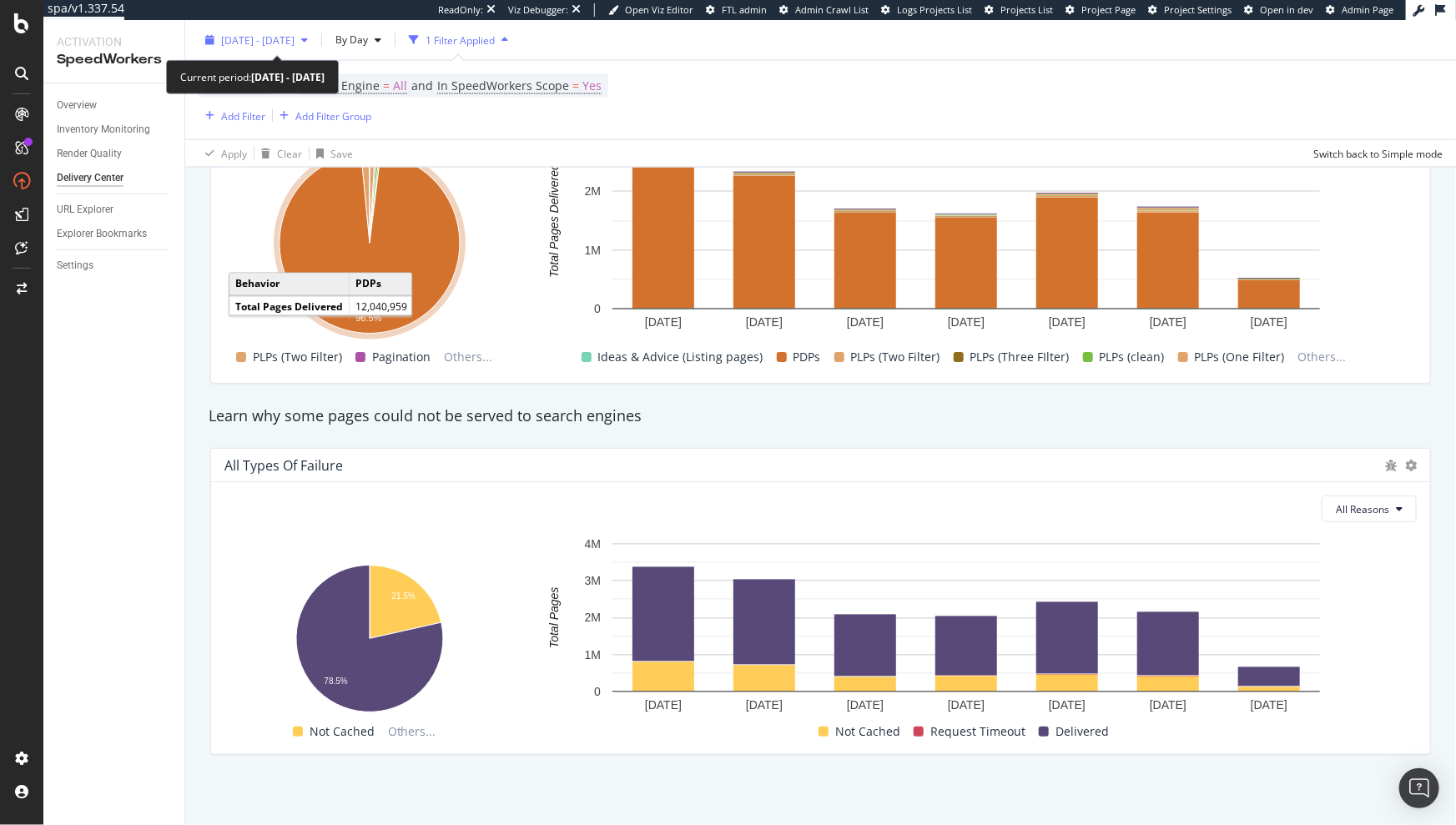
click at [295, 32] on span "2025 Sep. 27th - Oct. 3rd" at bounding box center [257, 39] width 73 height 14
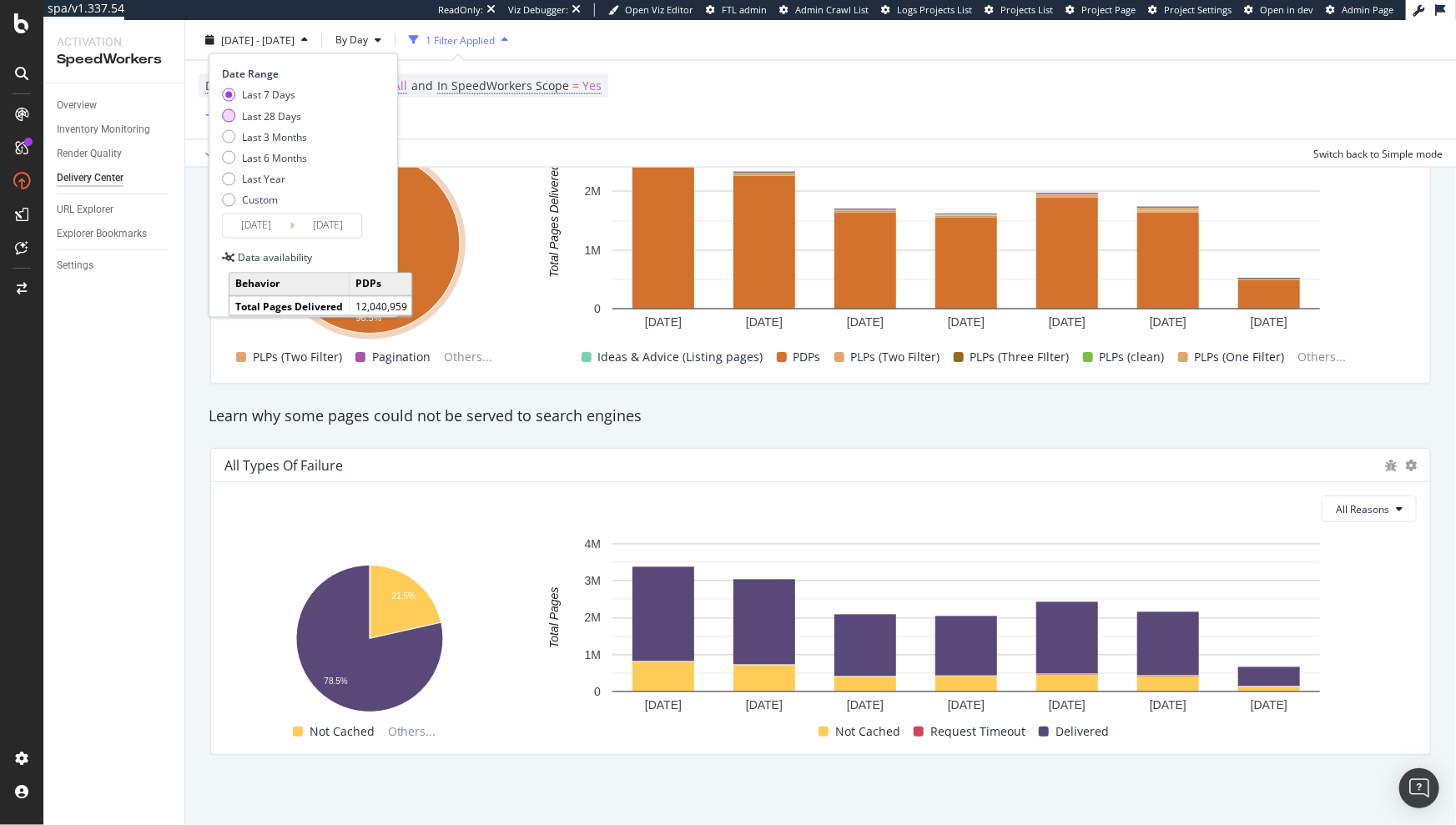
click at [266, 116] on div "Last 28 Days" at bounding box center [271, 116] width 59 height 14
type input "2025/09/06"
click at [348, 296] on div "Apply" at bounding box center [358, 291] width 26 height 14
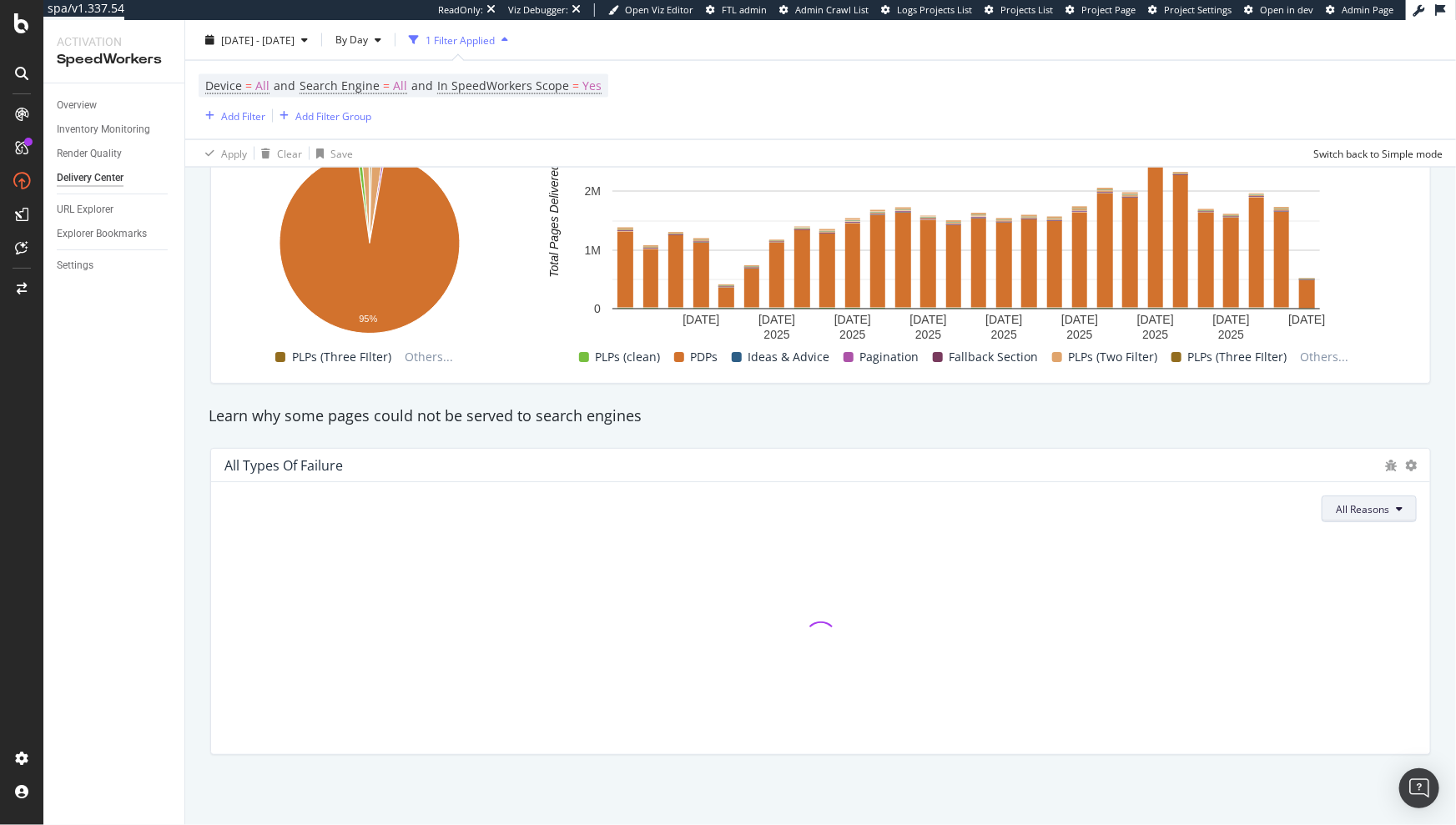
click at [1367, 516] on button "All Reasons" at bounding box center [1369, 509] width 95 height 27
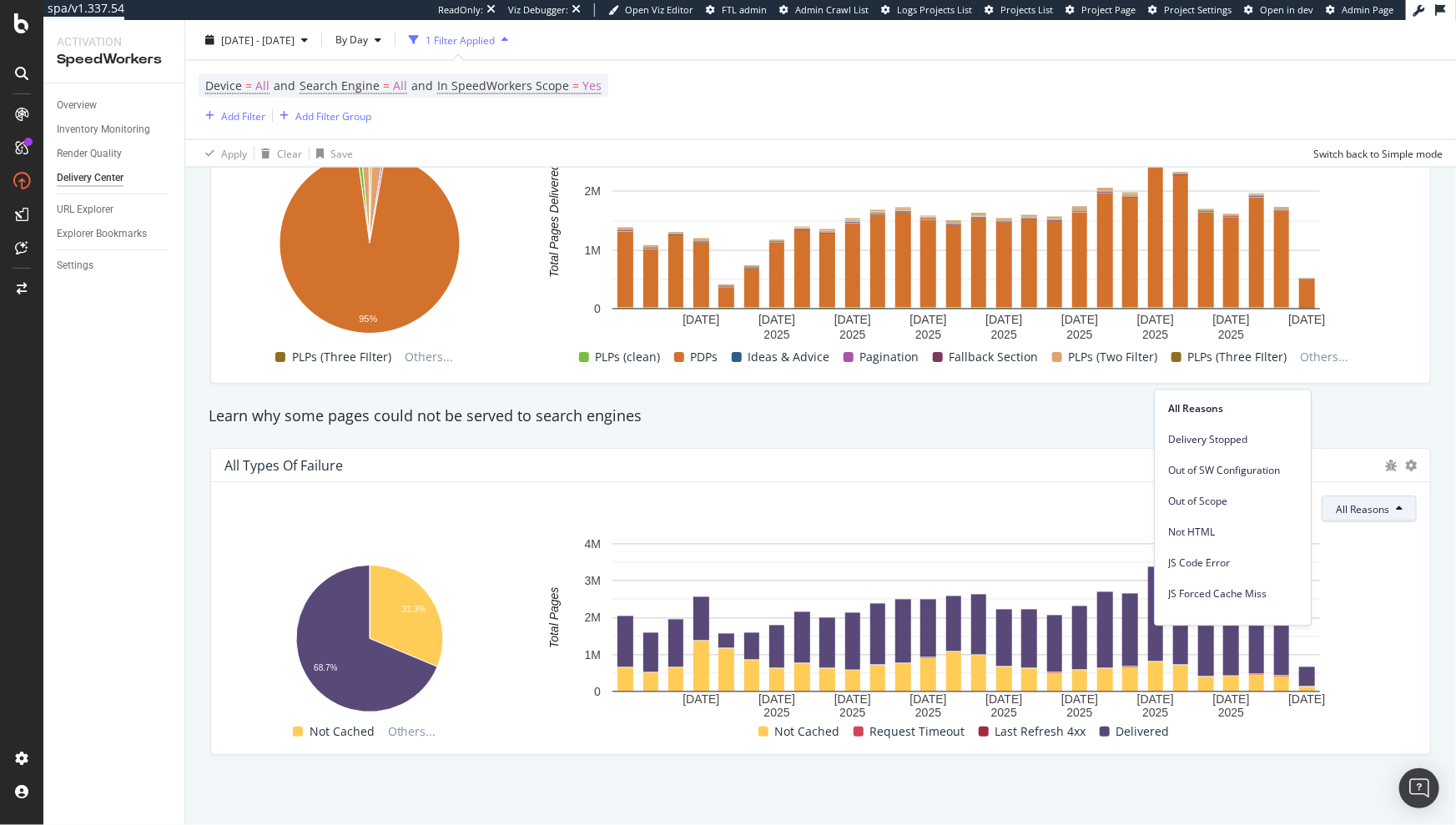
click at [1354, 423] on div "Learn why some pages could not be served to search engines" at bounding box center [820, 416] width 1241 height 22
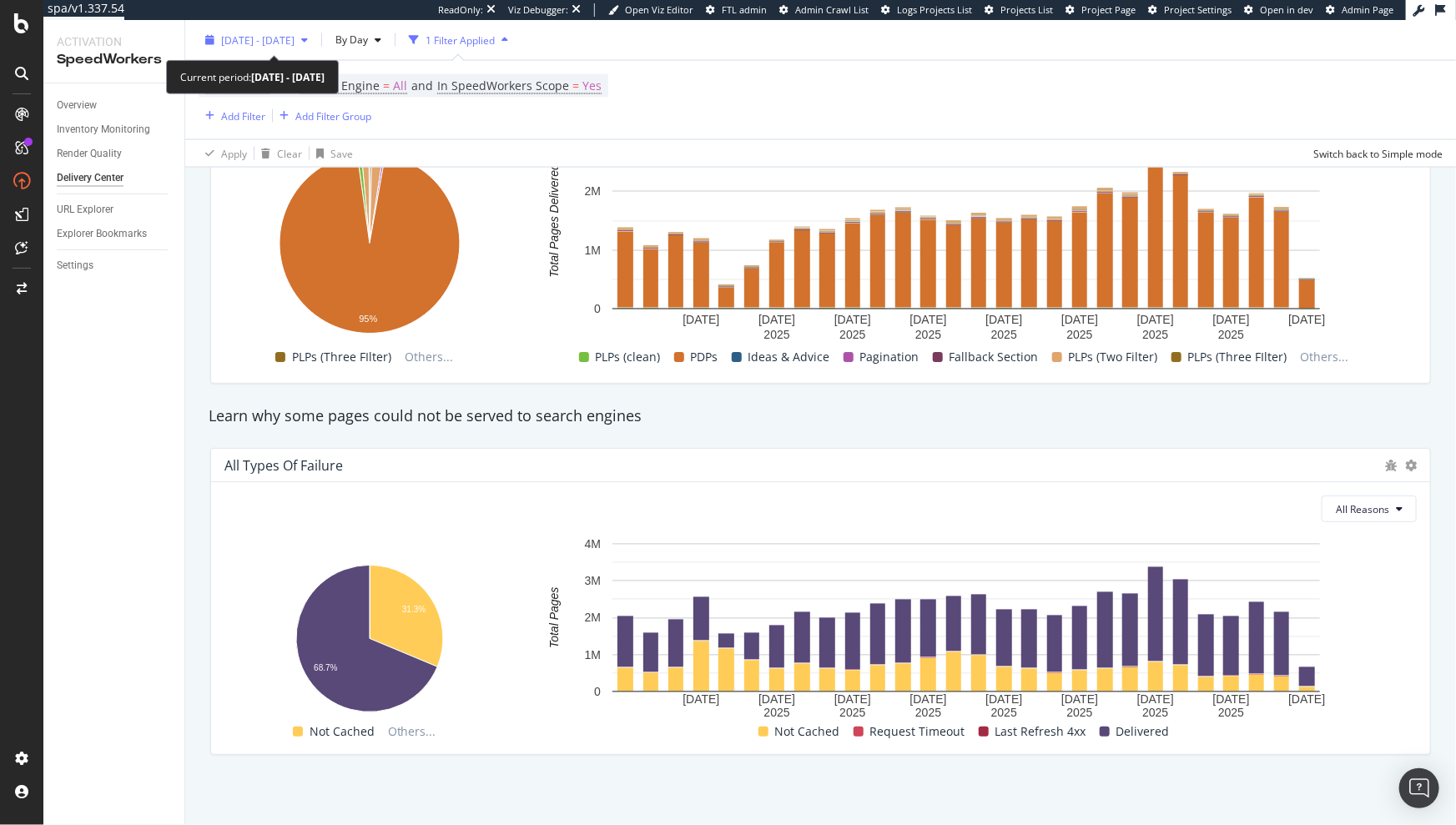
click at [295, 36] on span "2025 Sep. 6th - Oct. 3rd" at bounding box center [257, 39] width 73 height 14
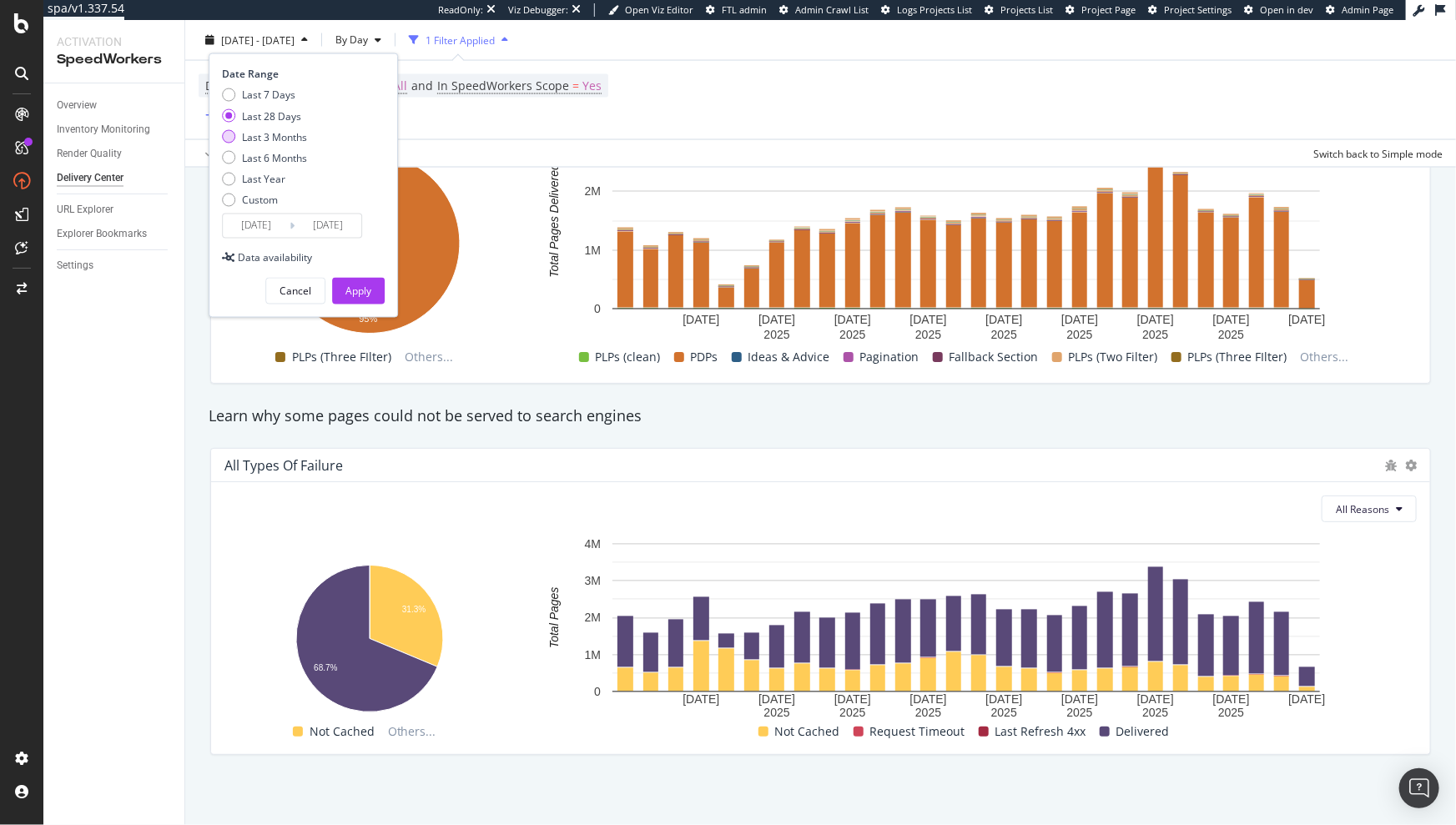
click at [287, 142] on div "Last 3 Months" at bounding box center [274, 136] width 65 height 14
type input "2025/07/04"
click at [351, 283] on div "Apply" at bounding box center [358, 290] width 26 height 25
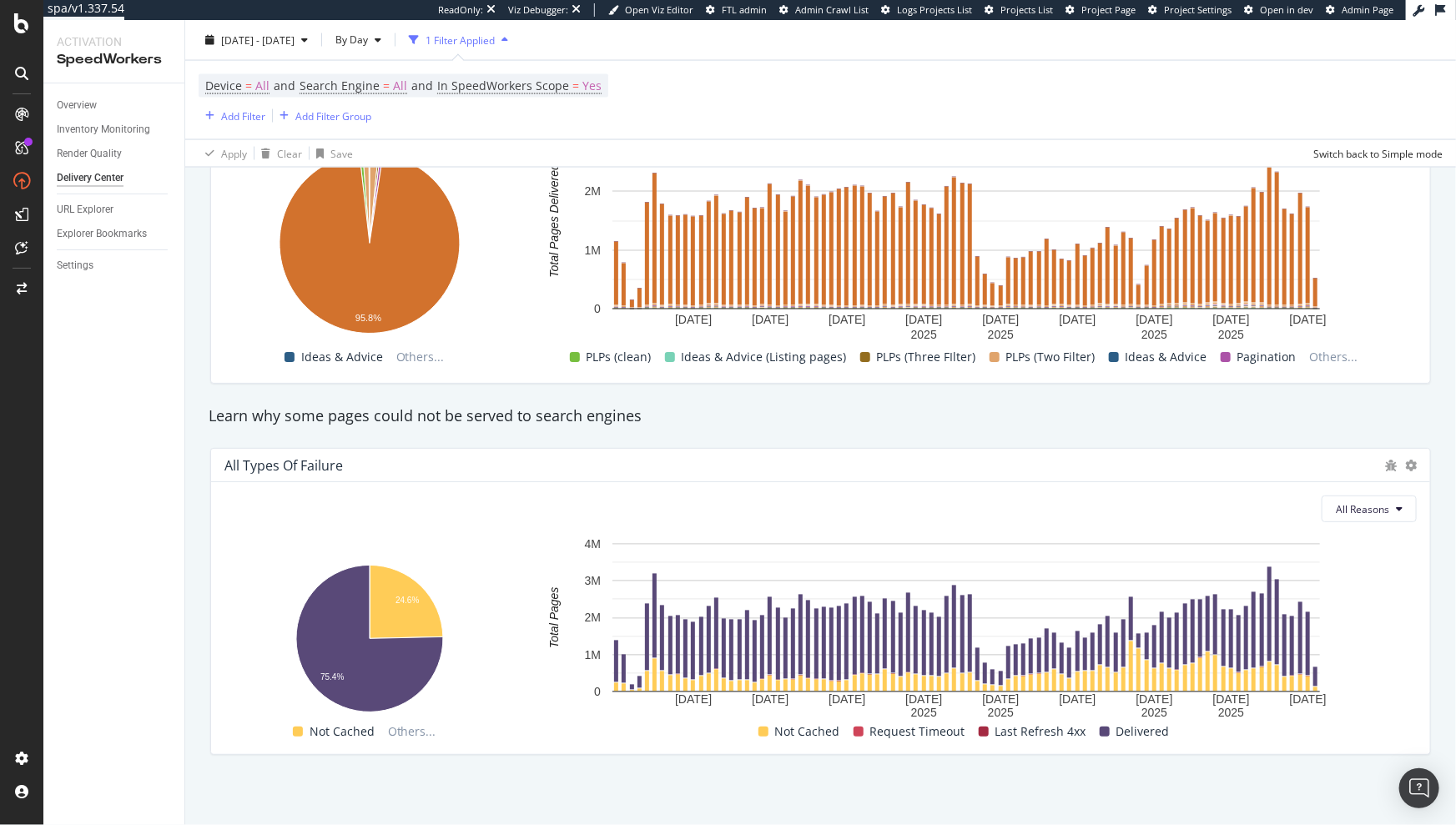
scroll to position [1400, 0]
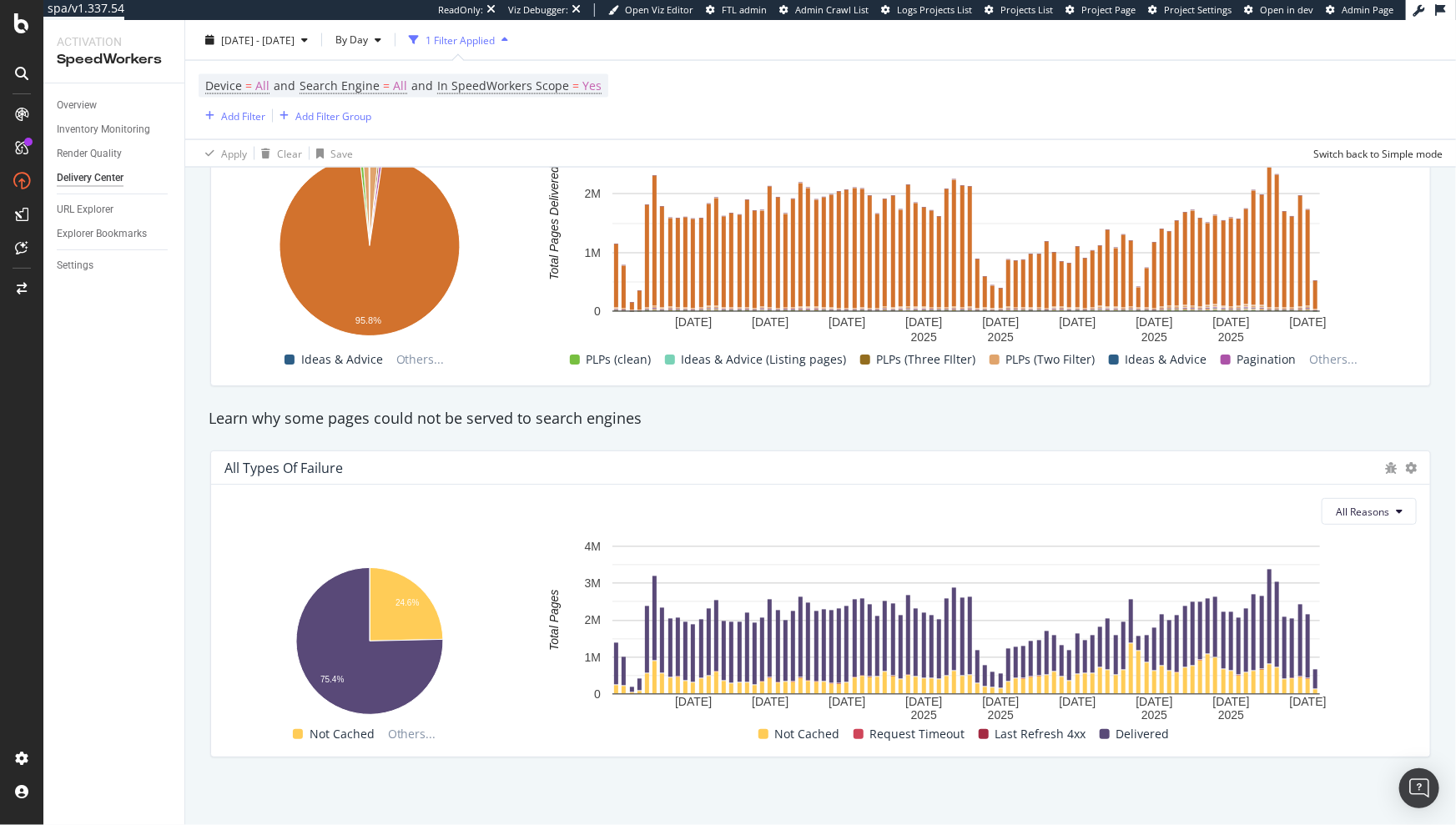
click at [751, 451] on div "All Types of Failure" at bounding box center [821, 468] width 1219 height 33
click at [90, 108] on div "Overview" at bounding box center [77, 105] width 40 height 17
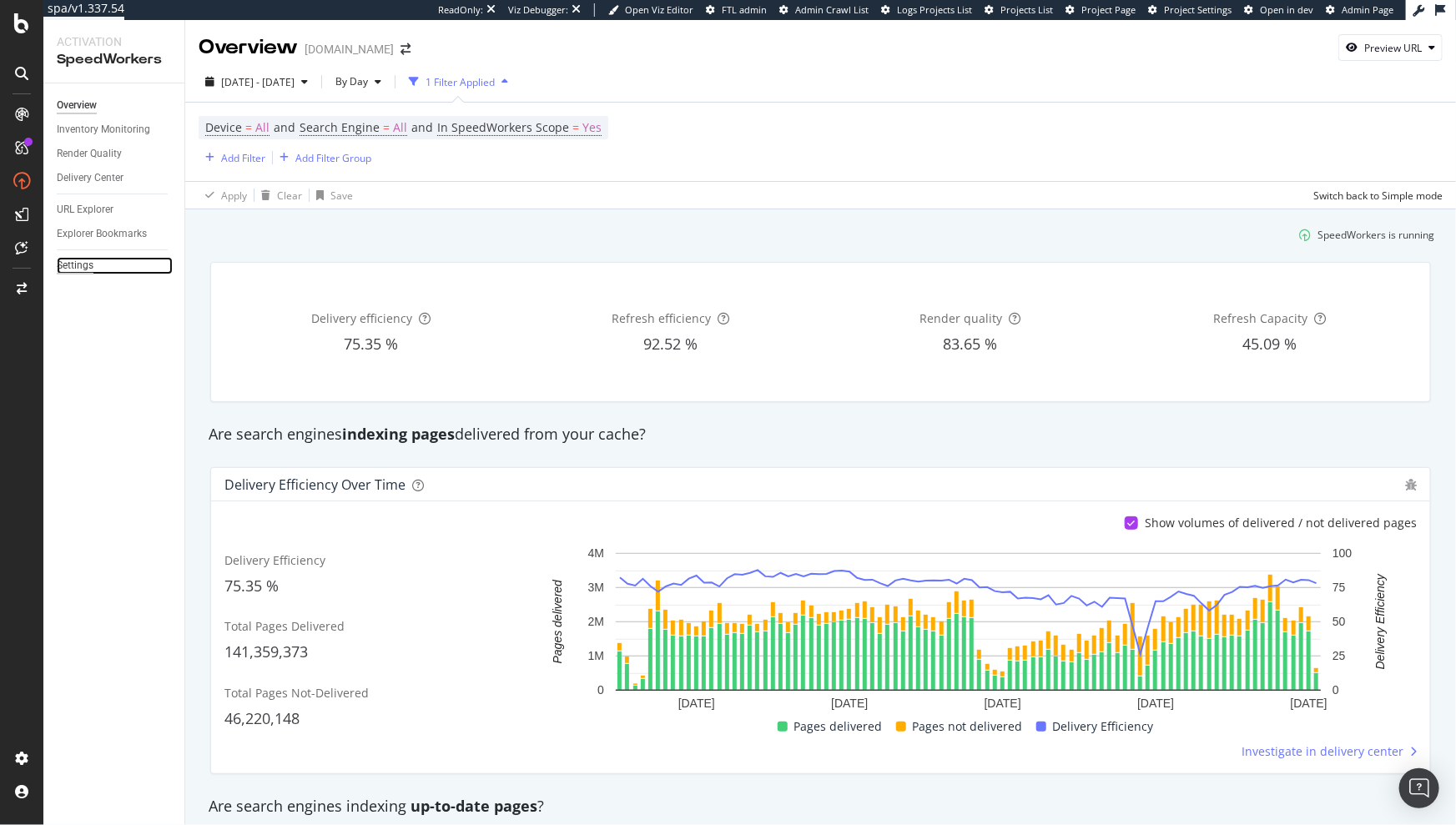
click at [72, 257] on div "Settings" at bounding box center [75, 266] width 37 height 17
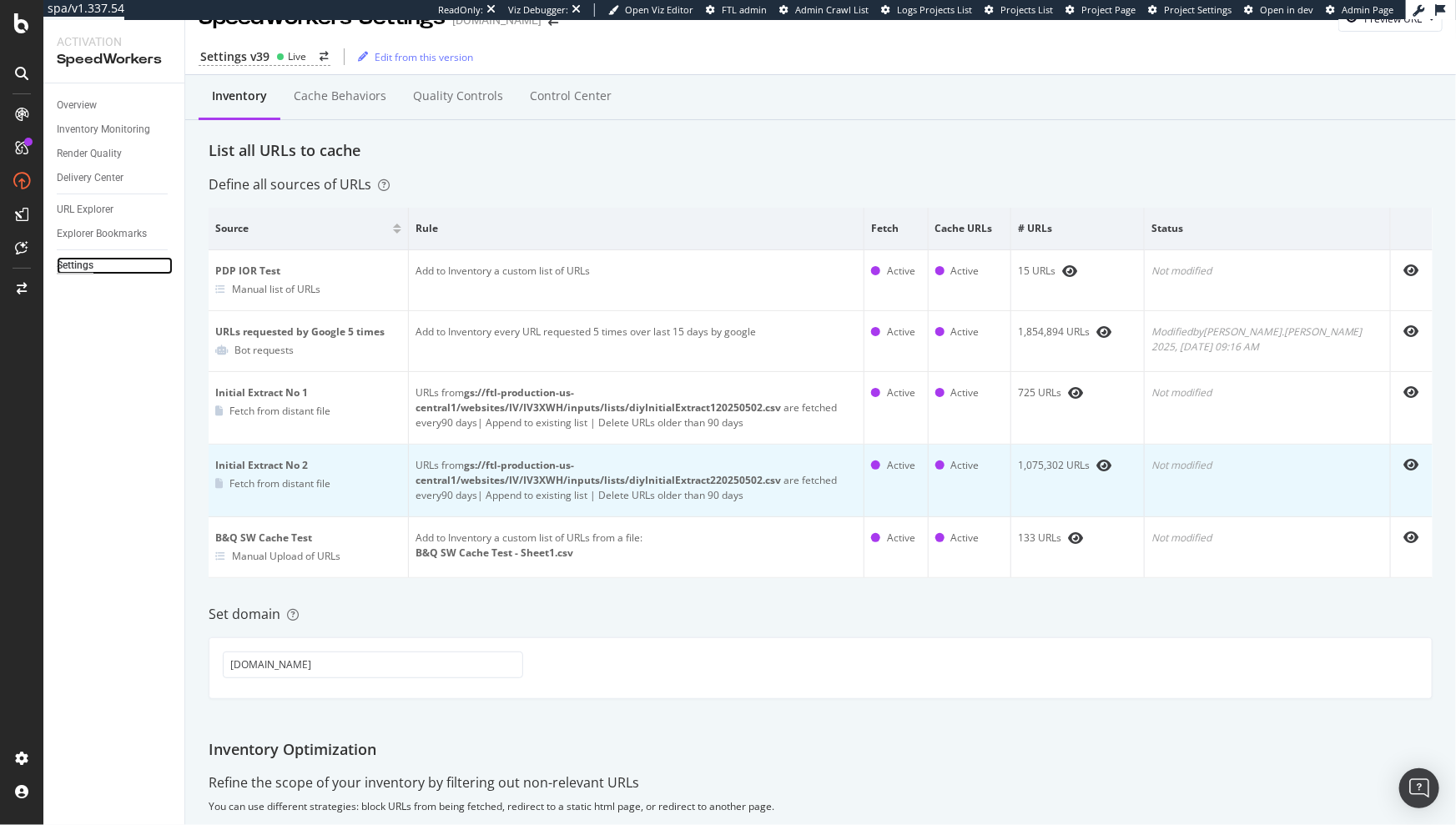
scroll to position [27, 0]
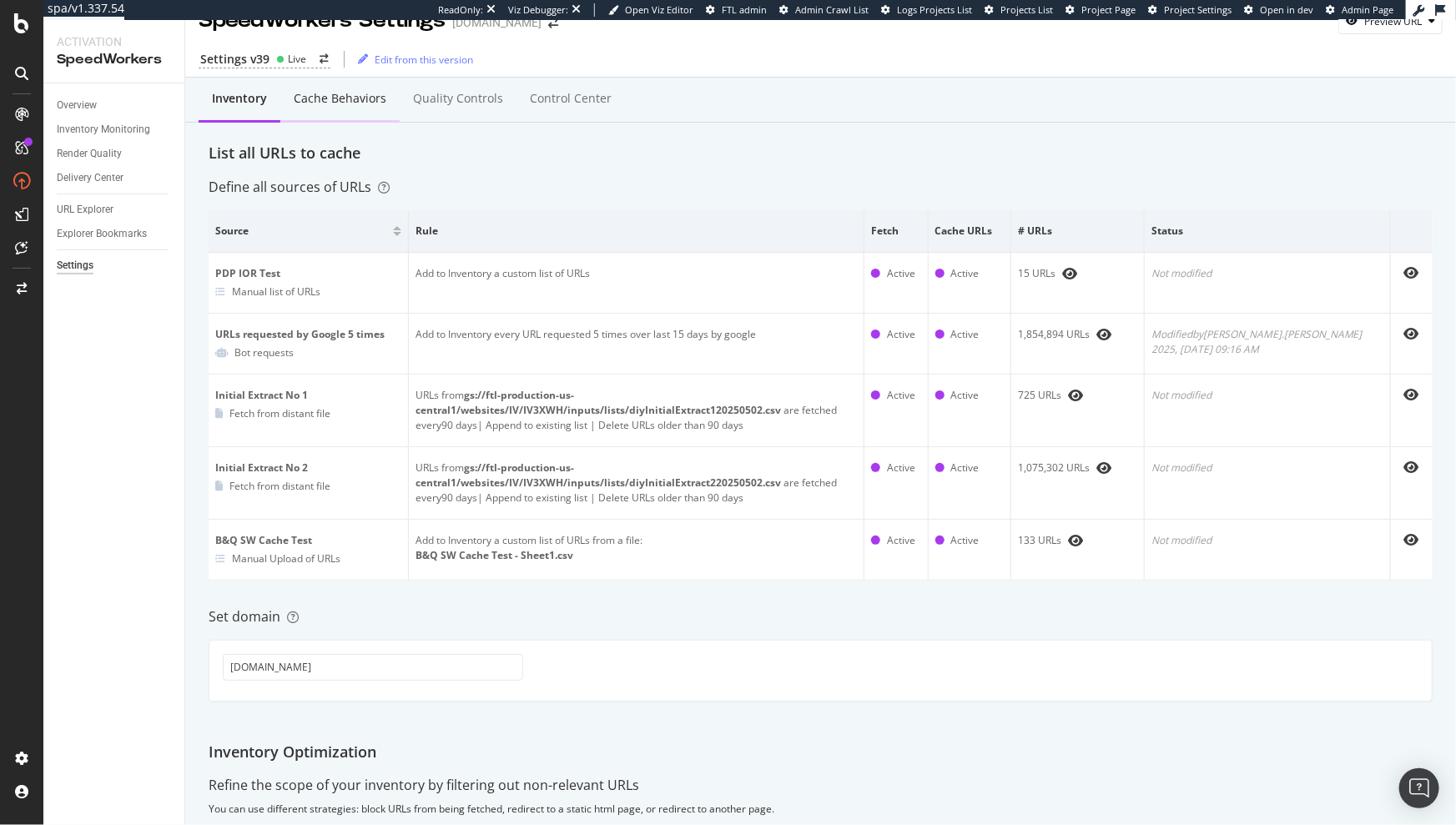
click at [315, 103] on div "Cache behaviors" at bounding box center [340, 98] width 92 height 17
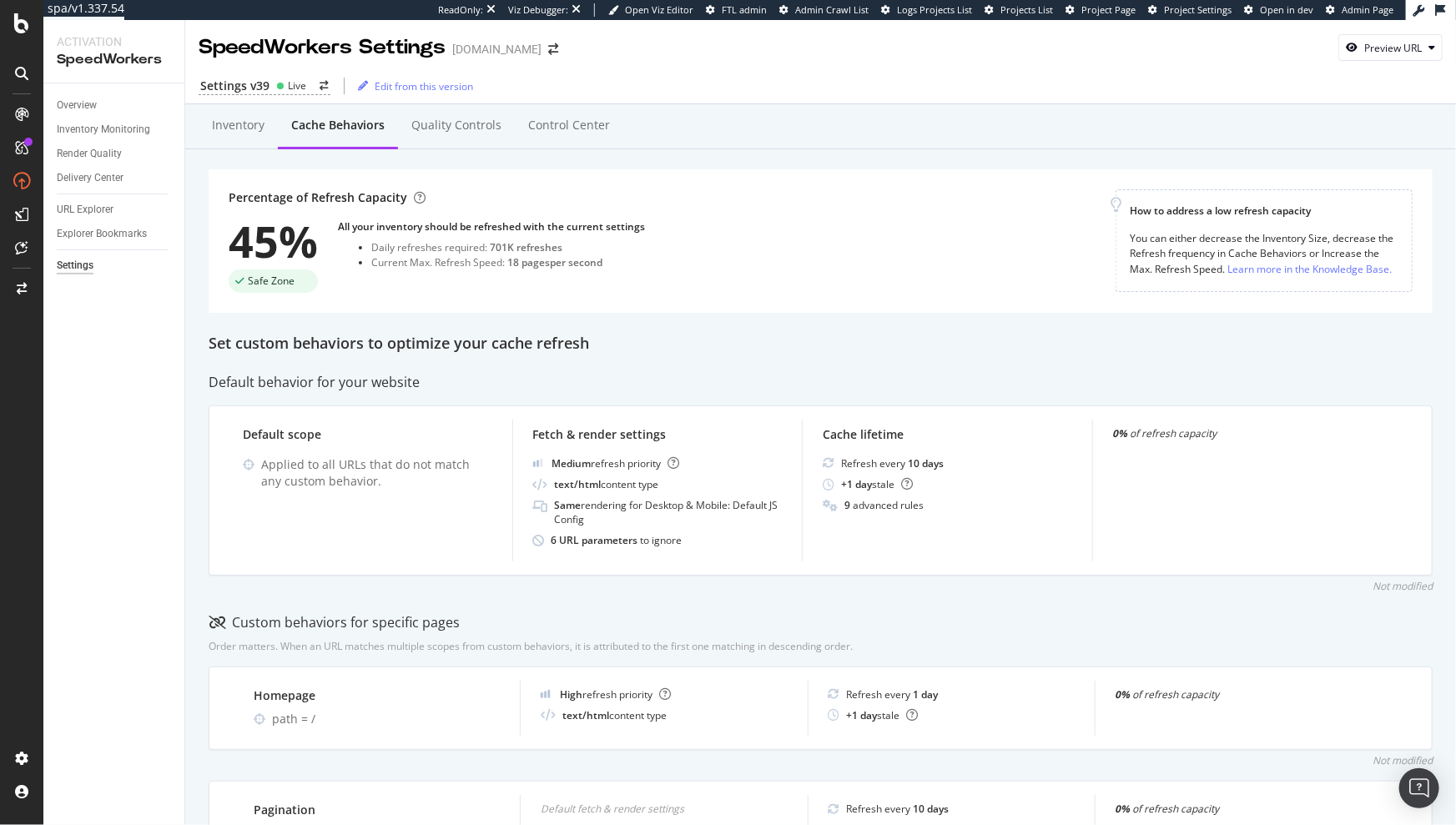
scroll to position [3, 0]
click at [243, 134] on div "Inventory" at bounding box center [237, 123] width 79 height 46
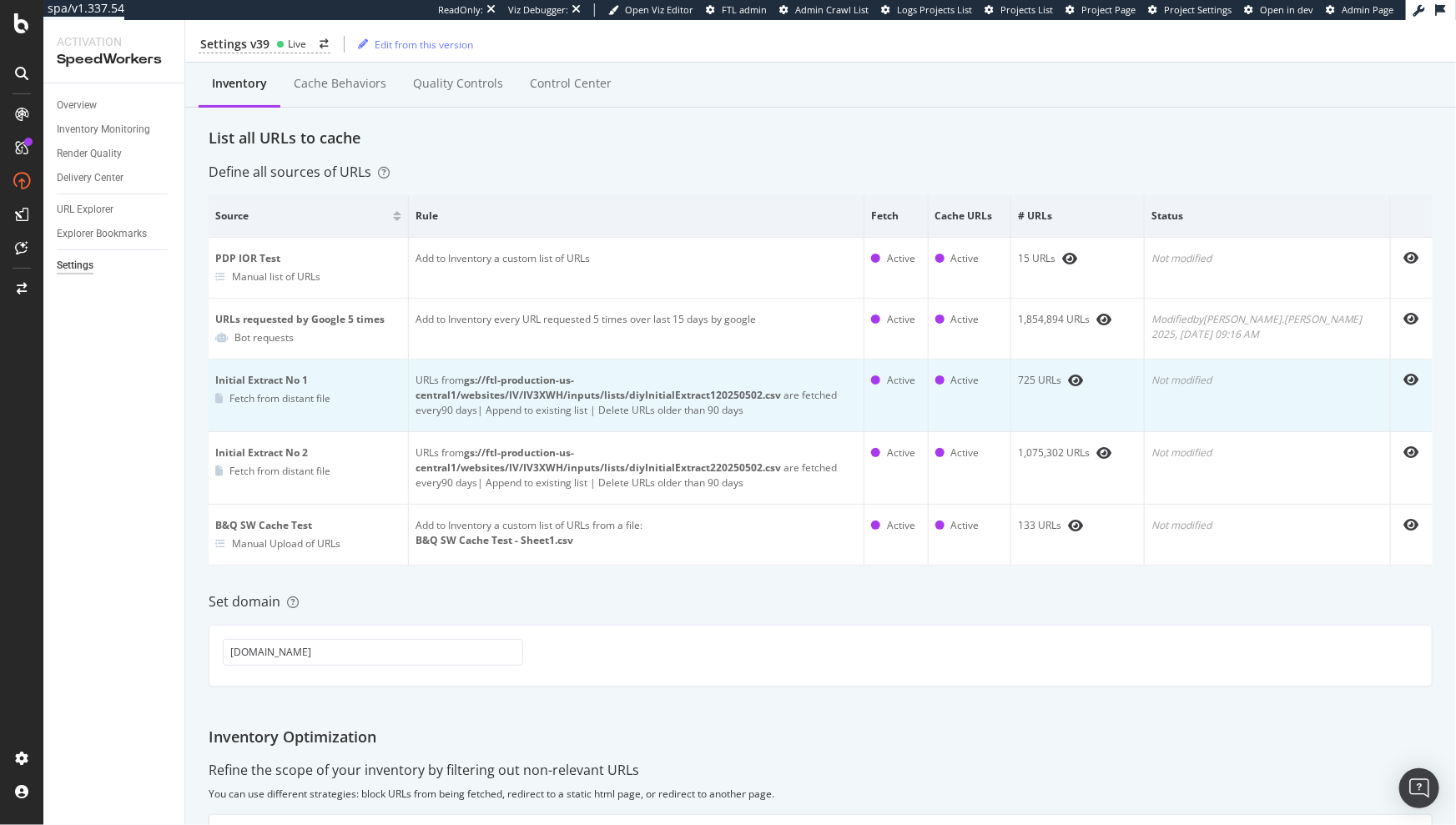
scroll to position [72, 0]
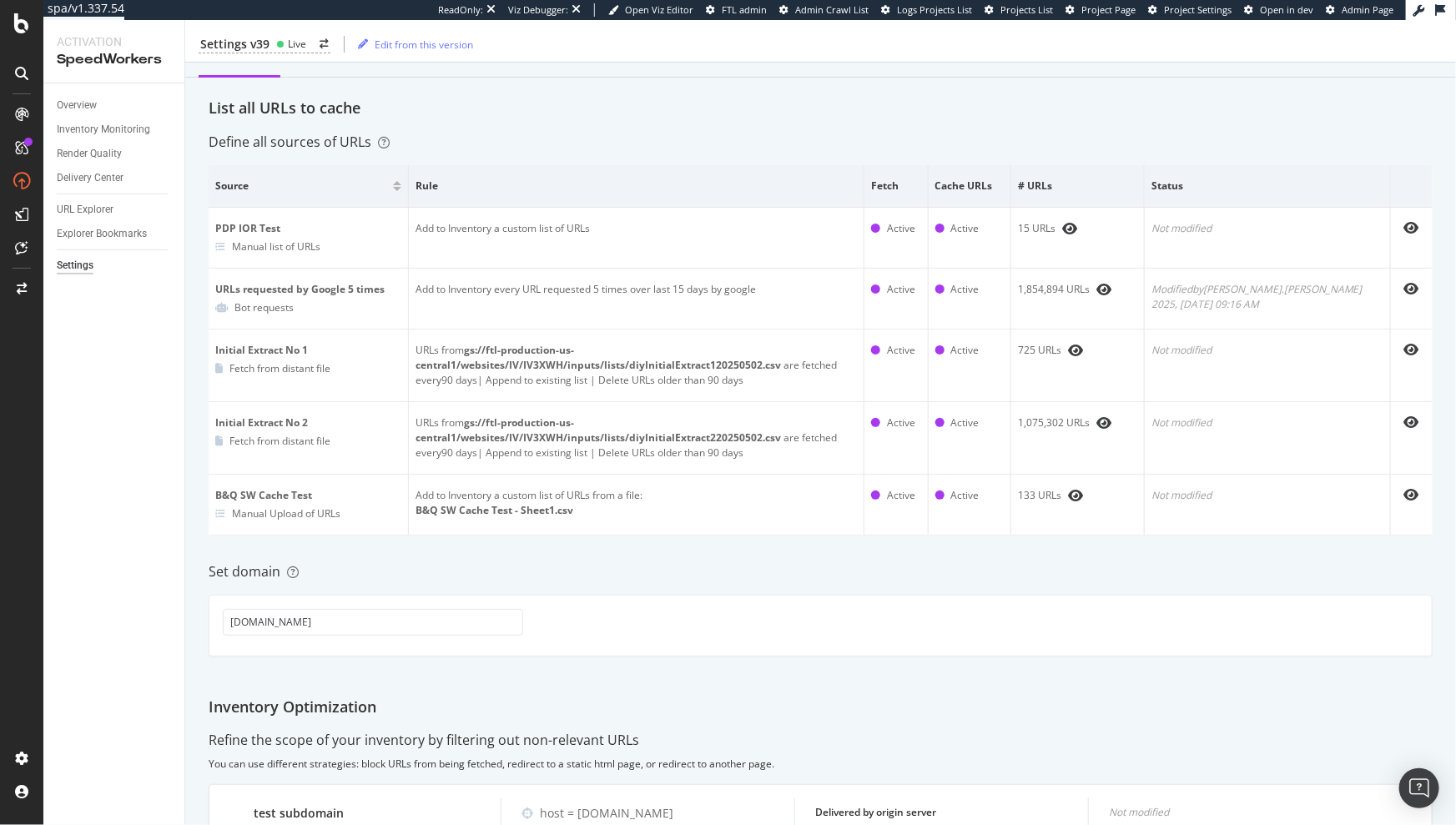
click at [1128, 155] on div "Inventory Cache behaviors Quality Controls Control Center List all URLs to cach…" at bounding box center [820, 804] width 1271 height 1545
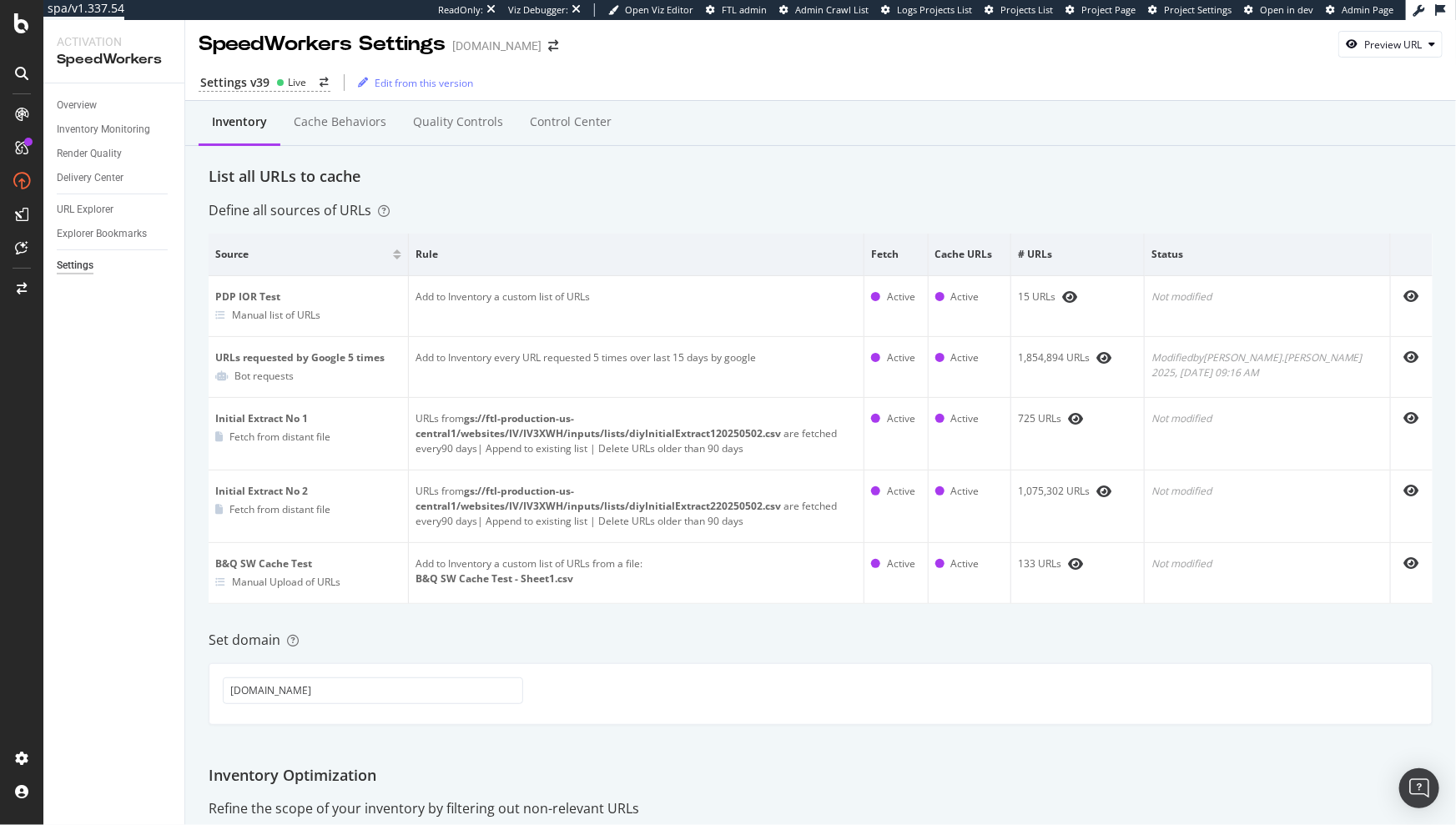
scroll to position [0, 0]
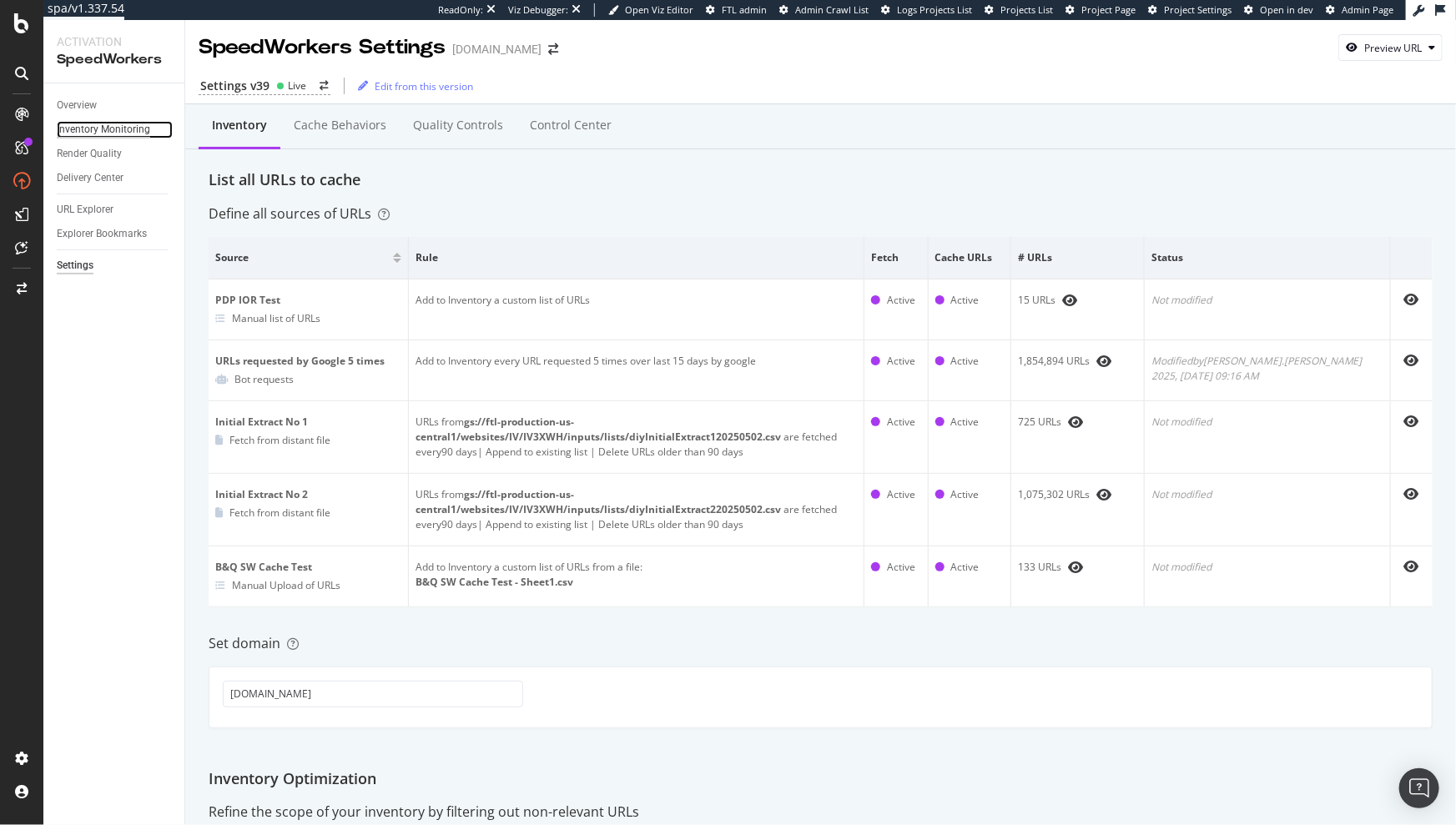
click at [88, 133] on div "Inventory Monitoring" at bounding box center [103, 130] width 93 height 17
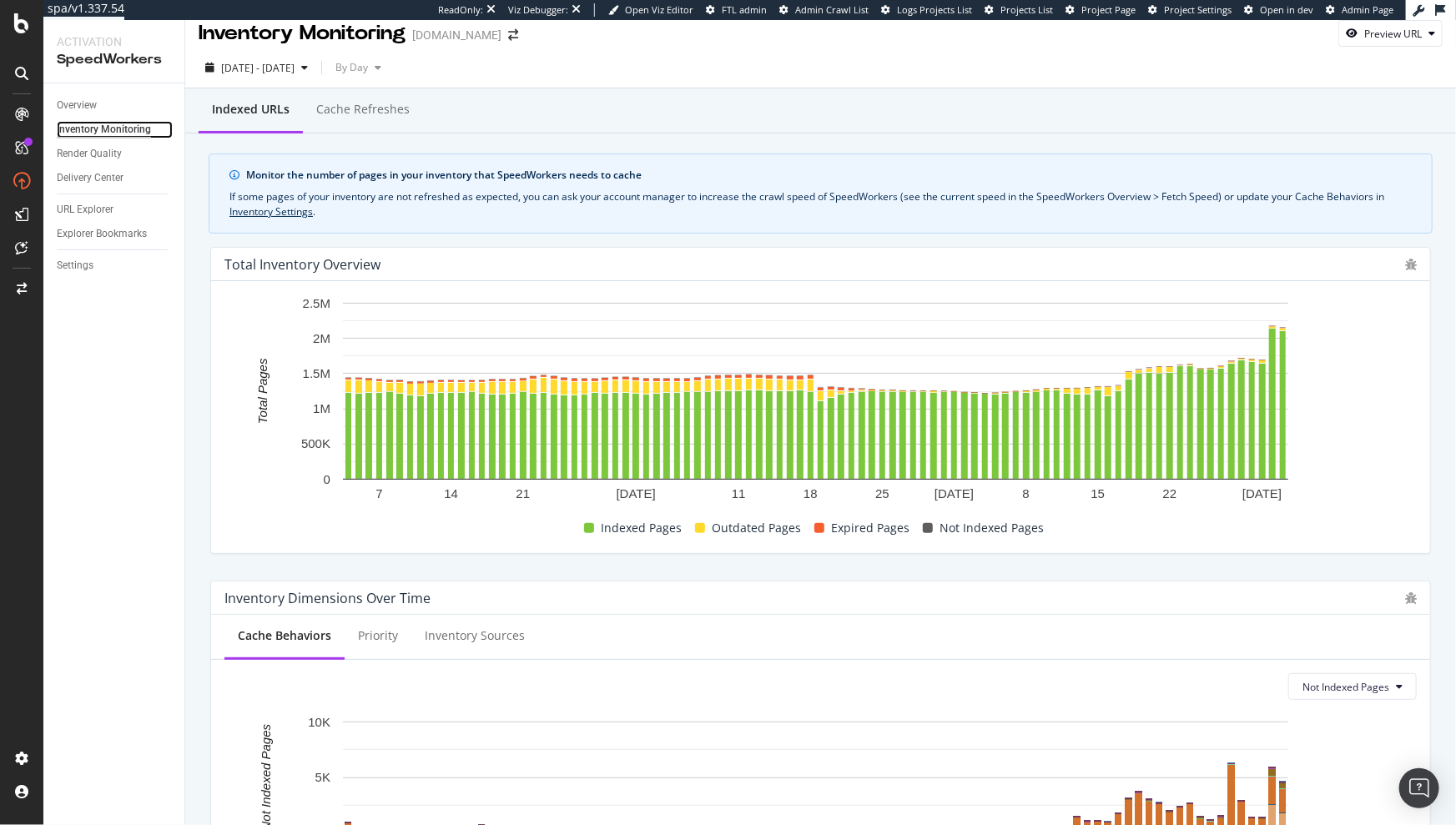
scroll to position [16, 0]
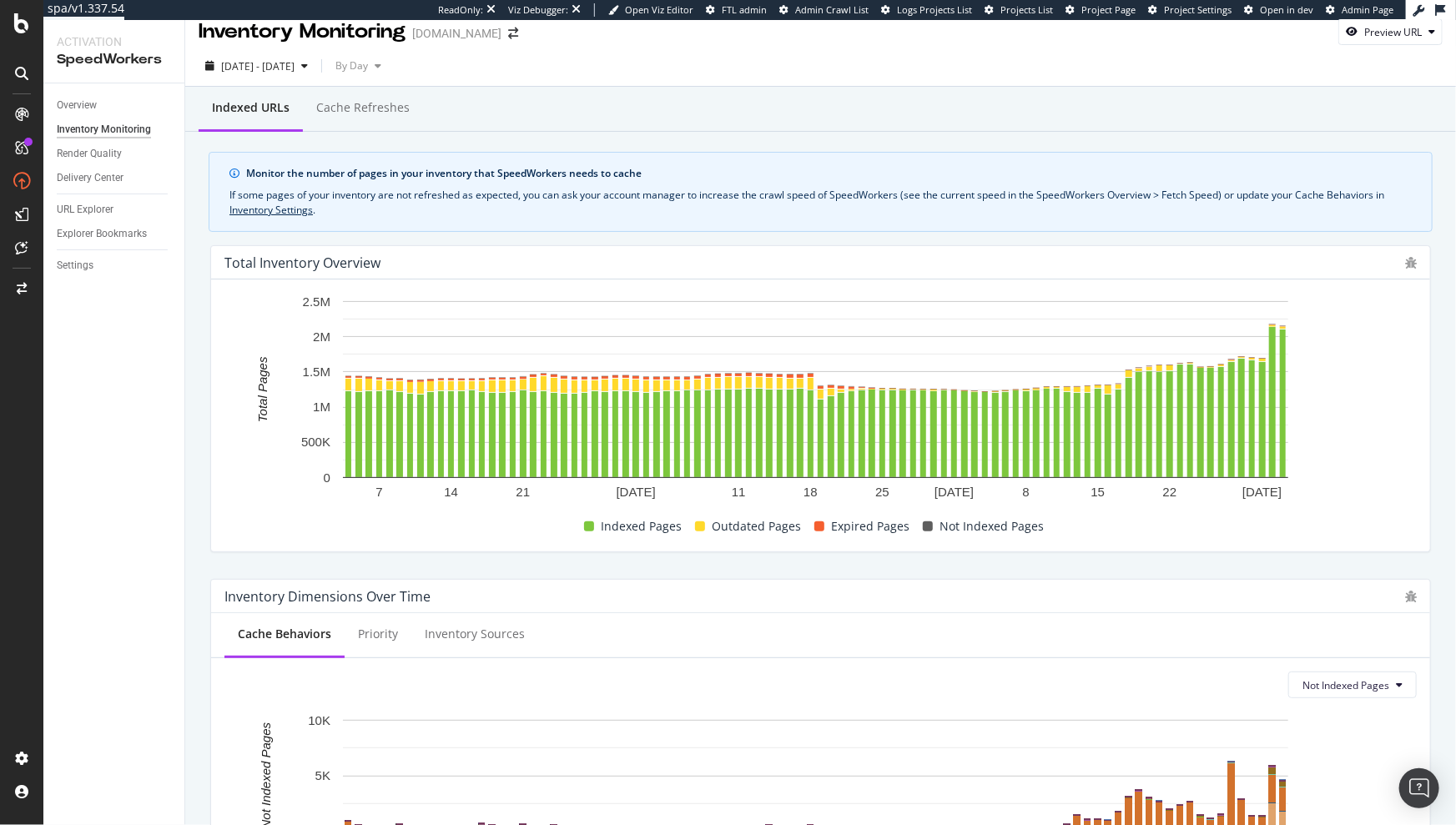
click at [1250, 236] on div "Total Inventory Overview August 2025 September 2025 October 2025 7 14 21 11 18 …" at bounding box center [820, 399] width 1241 height 334
click at [74, 263] on div "Settings" at bounding box center [75, 266] width 37 height 17
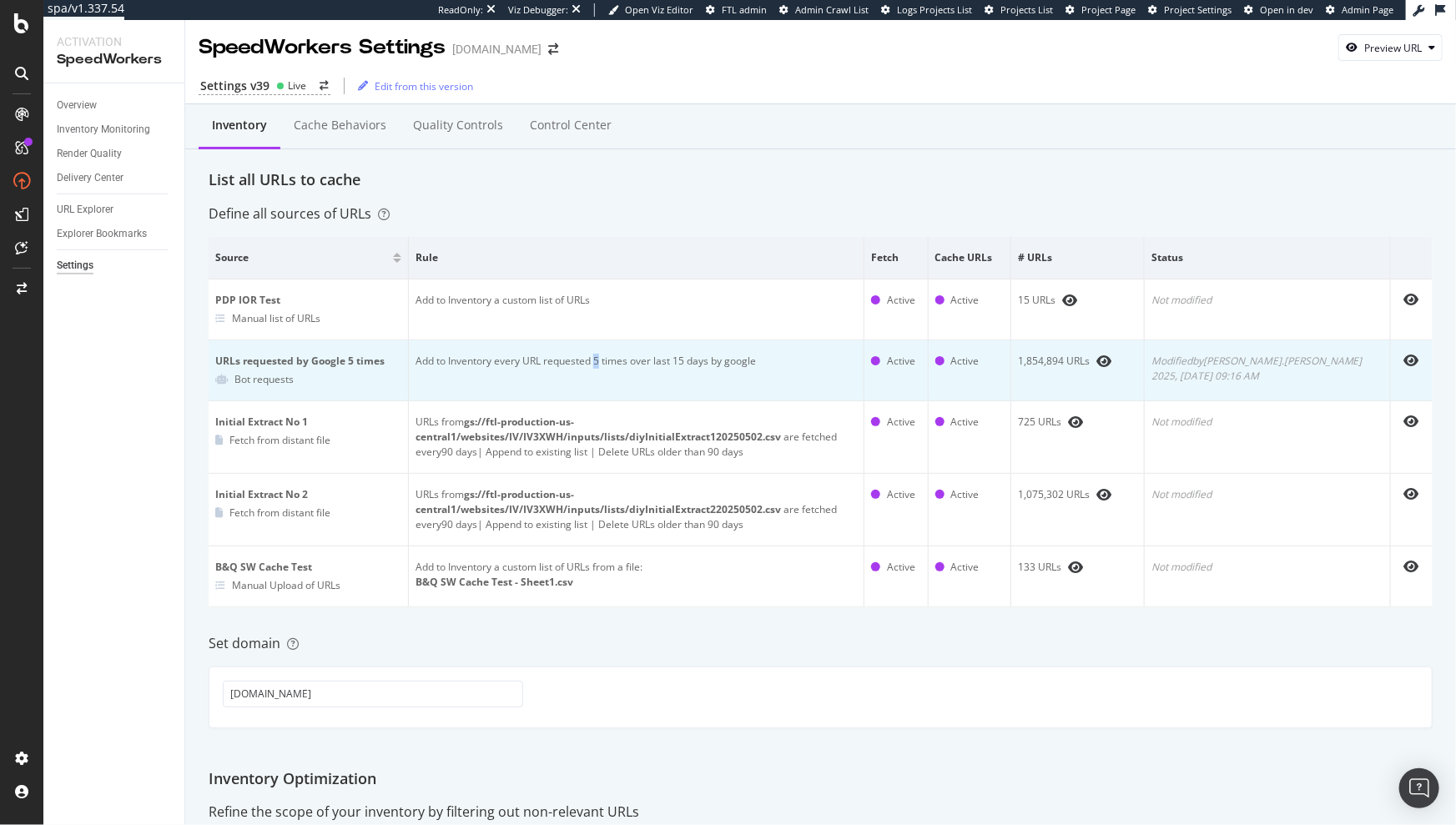
click at [613, 360] on td "Add to Inventory every URL requested 5 times over last 15 days by google" at bounding box center [637, 370] width 456 height 61
click at [704, 361] on td "Add to Inventory every URL requested 5 times over last 15 days by google" at bounding box center [637, 370] width 456 height 61
click at [625, 363] on td "Add to Inventory every URL requested 5 times over last 15 days by google" at bounding box center [637, 370] width 456 height 61
drag, startPoint x: 607, startPoint y: 363, endPoint x: 627, endPoint y: 363, distance: 20.0
click at [627, 363] on td "Add to Inventory every URL requested 5 times over last 15 days by google" at bounding box center [637, 370] width 456 height 61
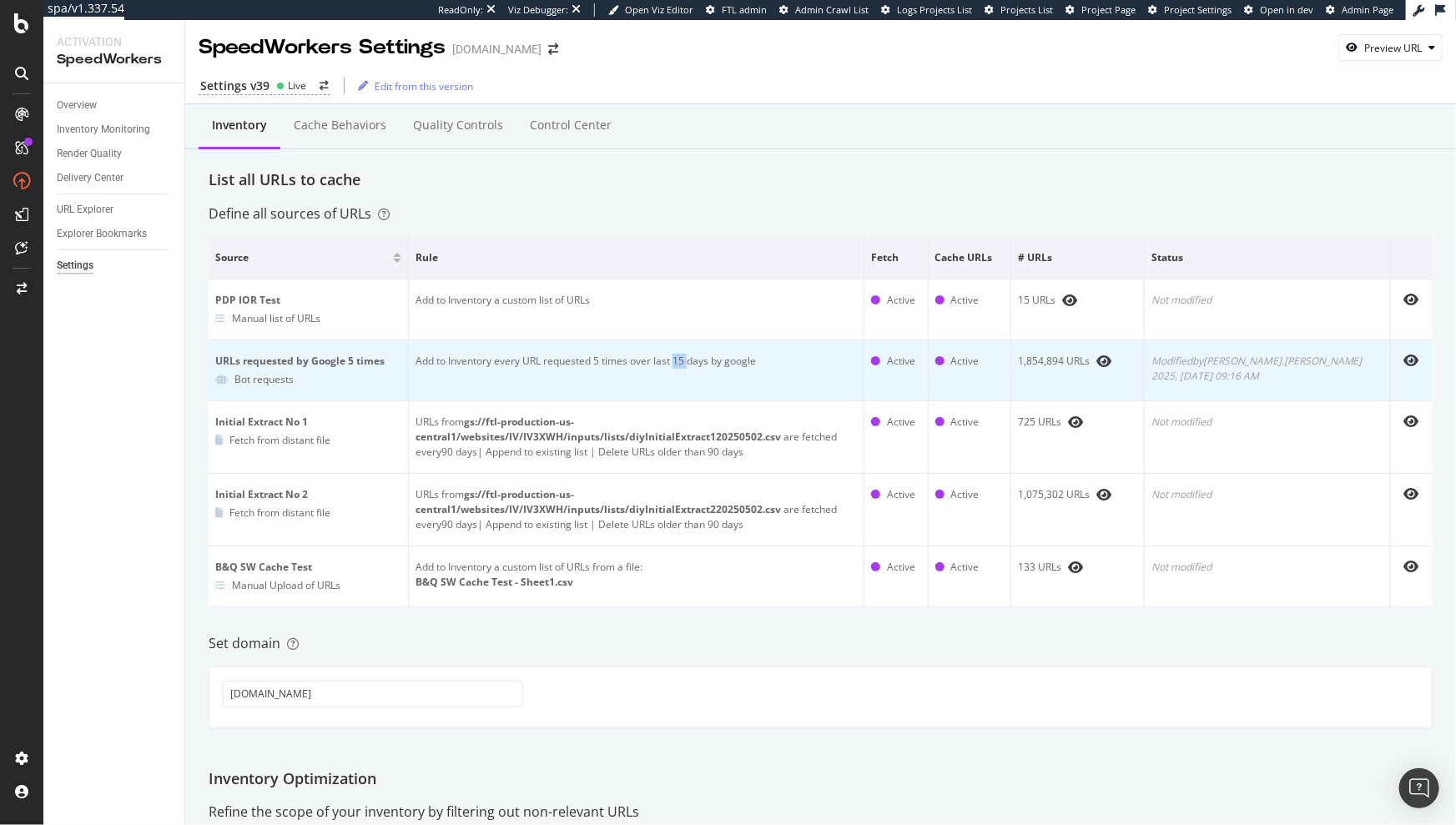
drag, startPoint x: 694, startPoint y: 364, endPoint x: 706, endPoint y: 363, distance: 12.0
click at [706, 363] on td "Add to Inventory every URL requested 5 times over last 15 days by google" at bounding box center [637, 370] width 456 height 61
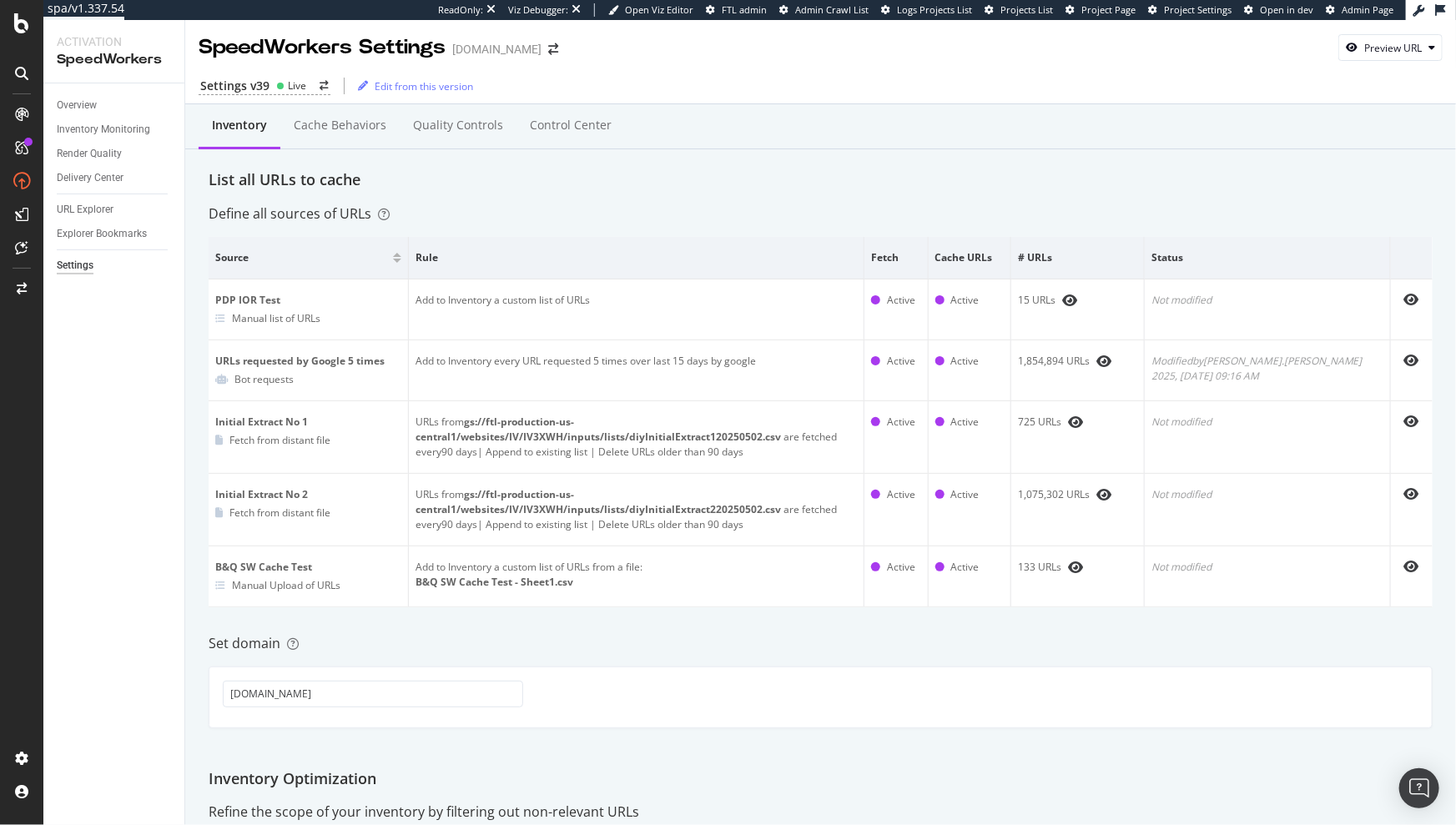
click at [661, 221] on div "Define all sources of URLs" at bounding box center [820, 214] width 1224 height 19
click at [88, 129] on div "Inventory Monitoring" at bounding box center [103, 130] width 93 height 17
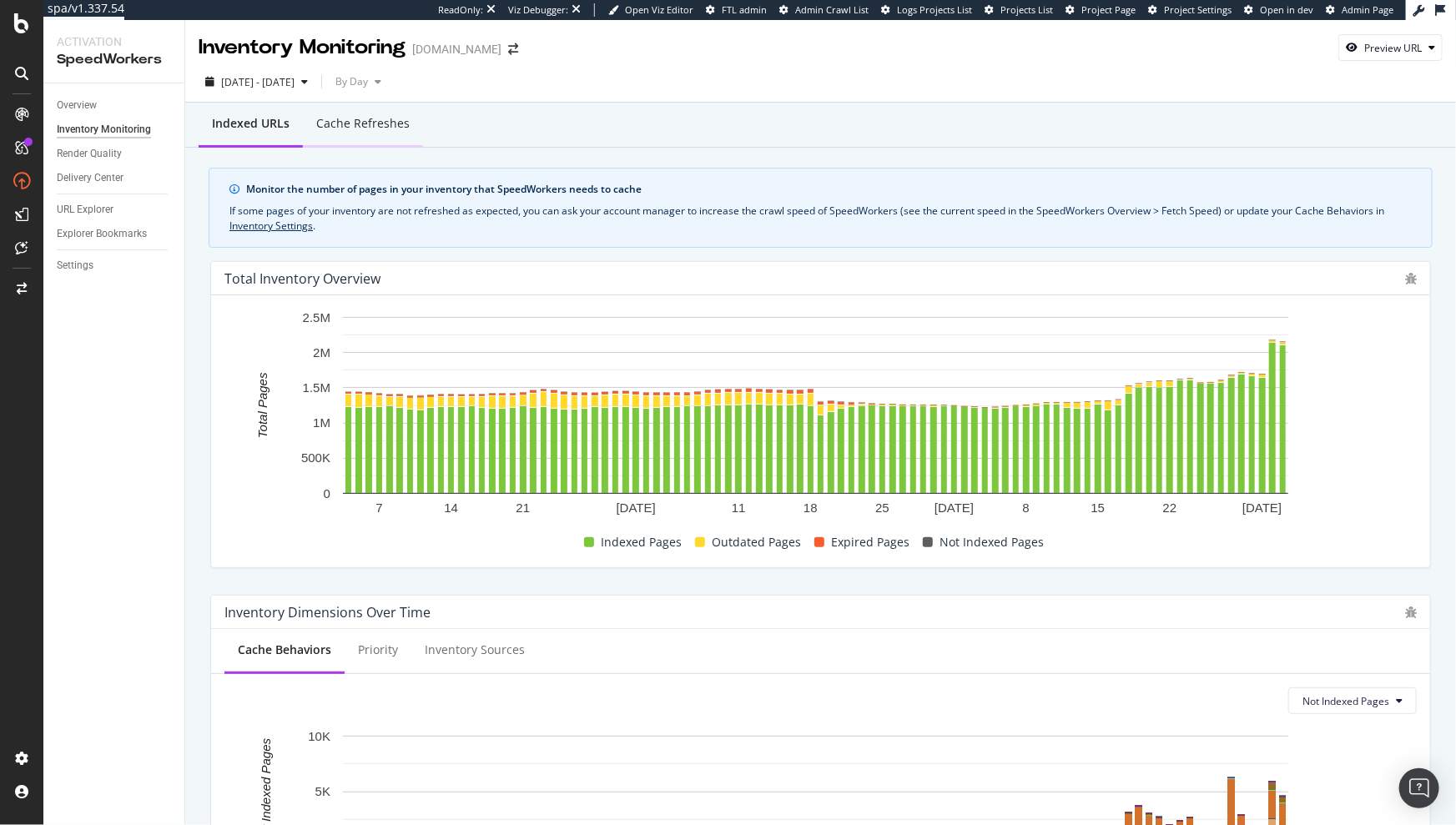
click at [364, 131] on div "Cache refreshes" at bounding box center [363, 123] width 93 height 17
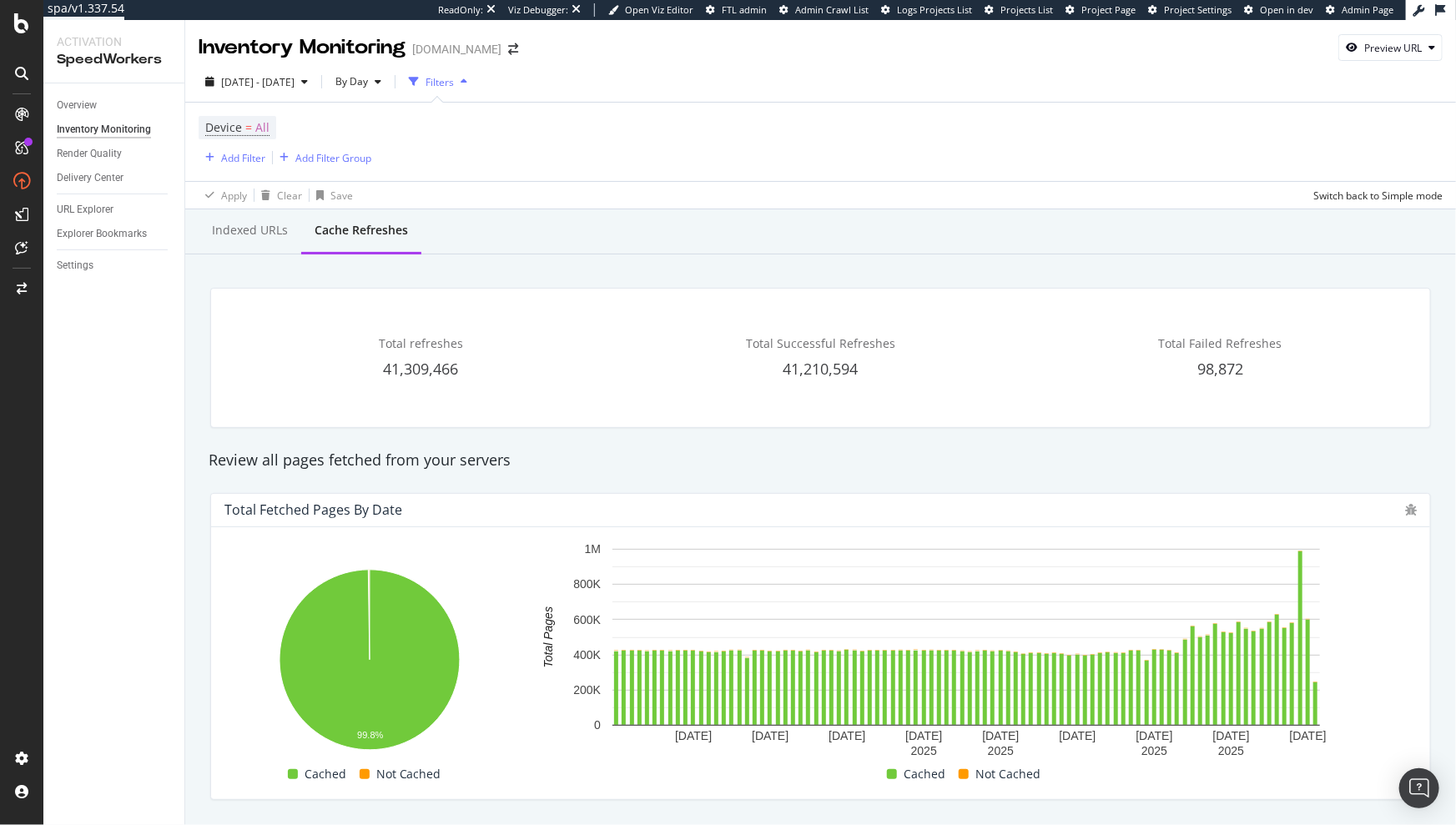
click at [92, 107] on div "Overview" at bounding box center [77, 105] width 40 height 17
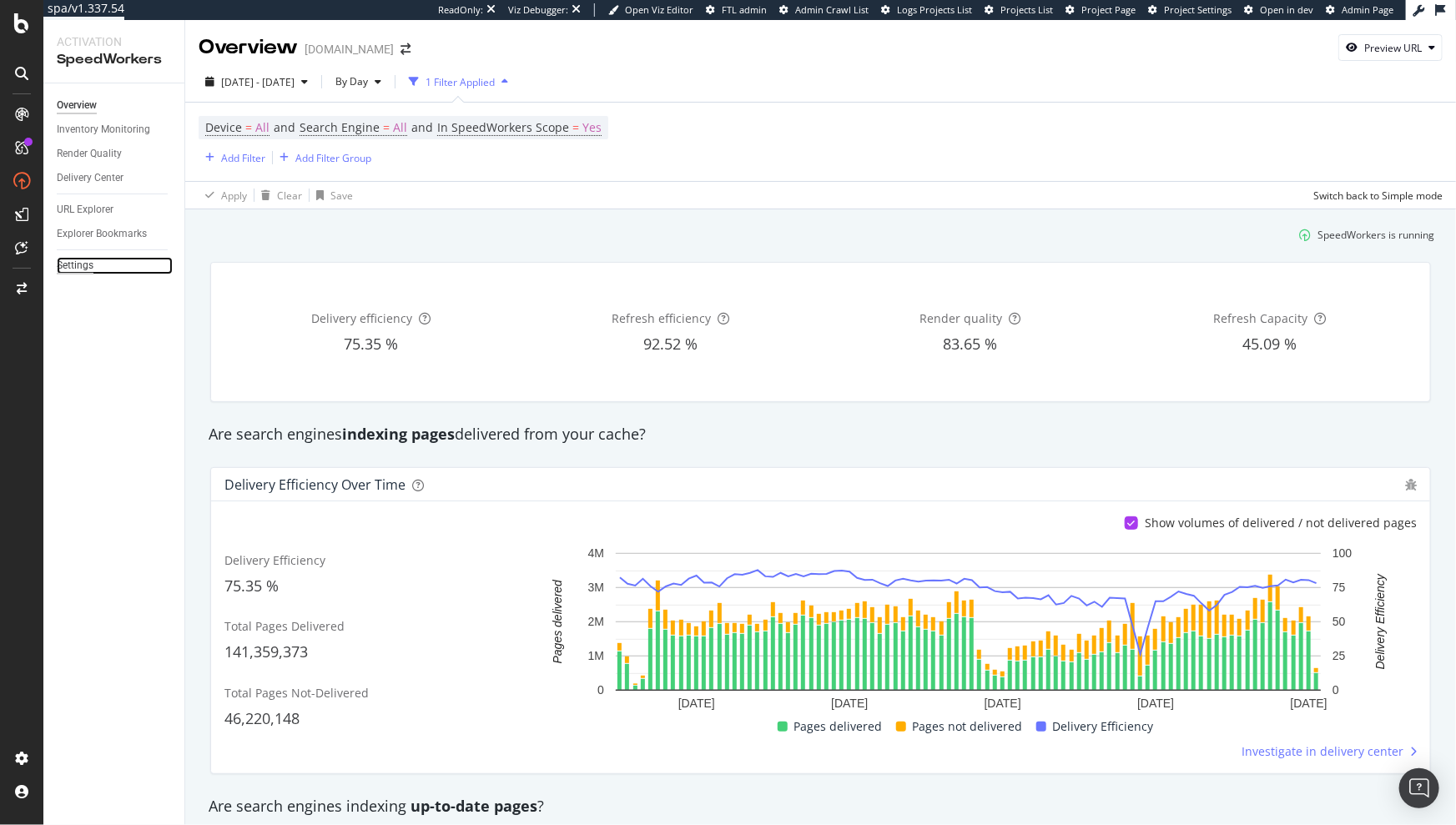
click at [81, 261] on div "Settings" at bounding box center [75, 266] width 37 height 17
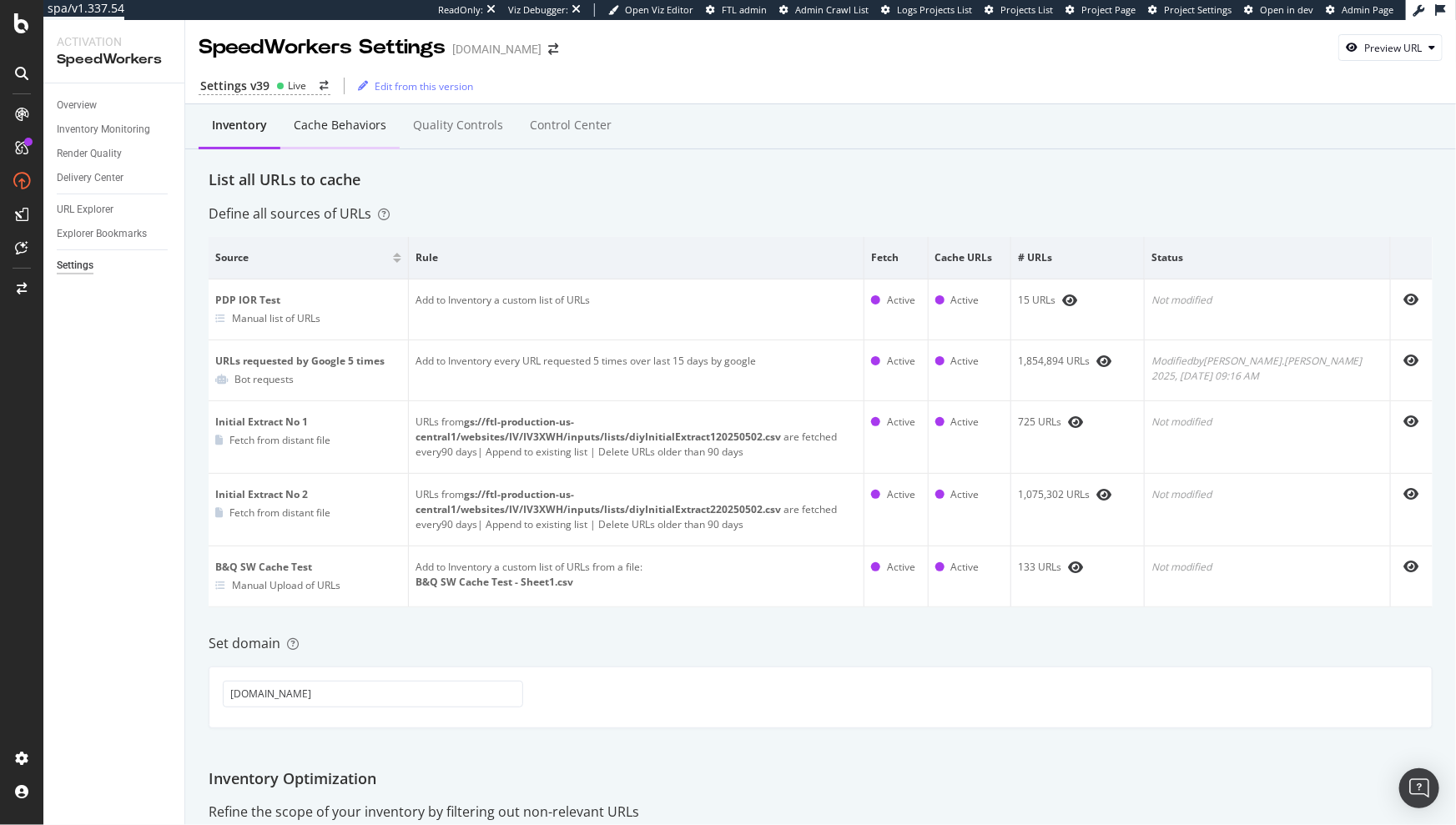
click at [317, 130] on div "Cache behaviors" at bounding box center [340, 124] width 92 height 17
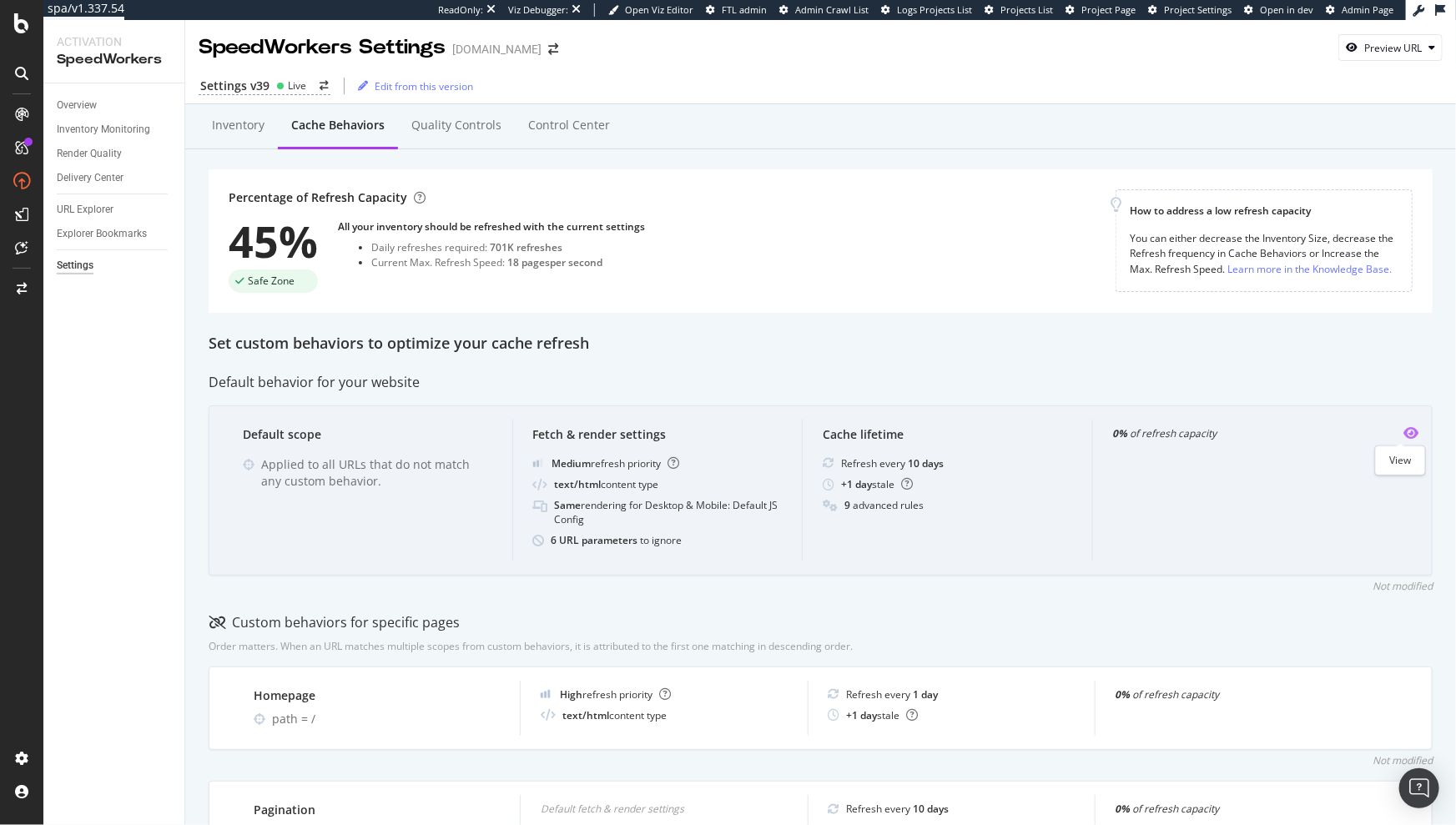
click at [1404, 432] on icon "eye" at bounding box center [1411, 432] width 15 height 13
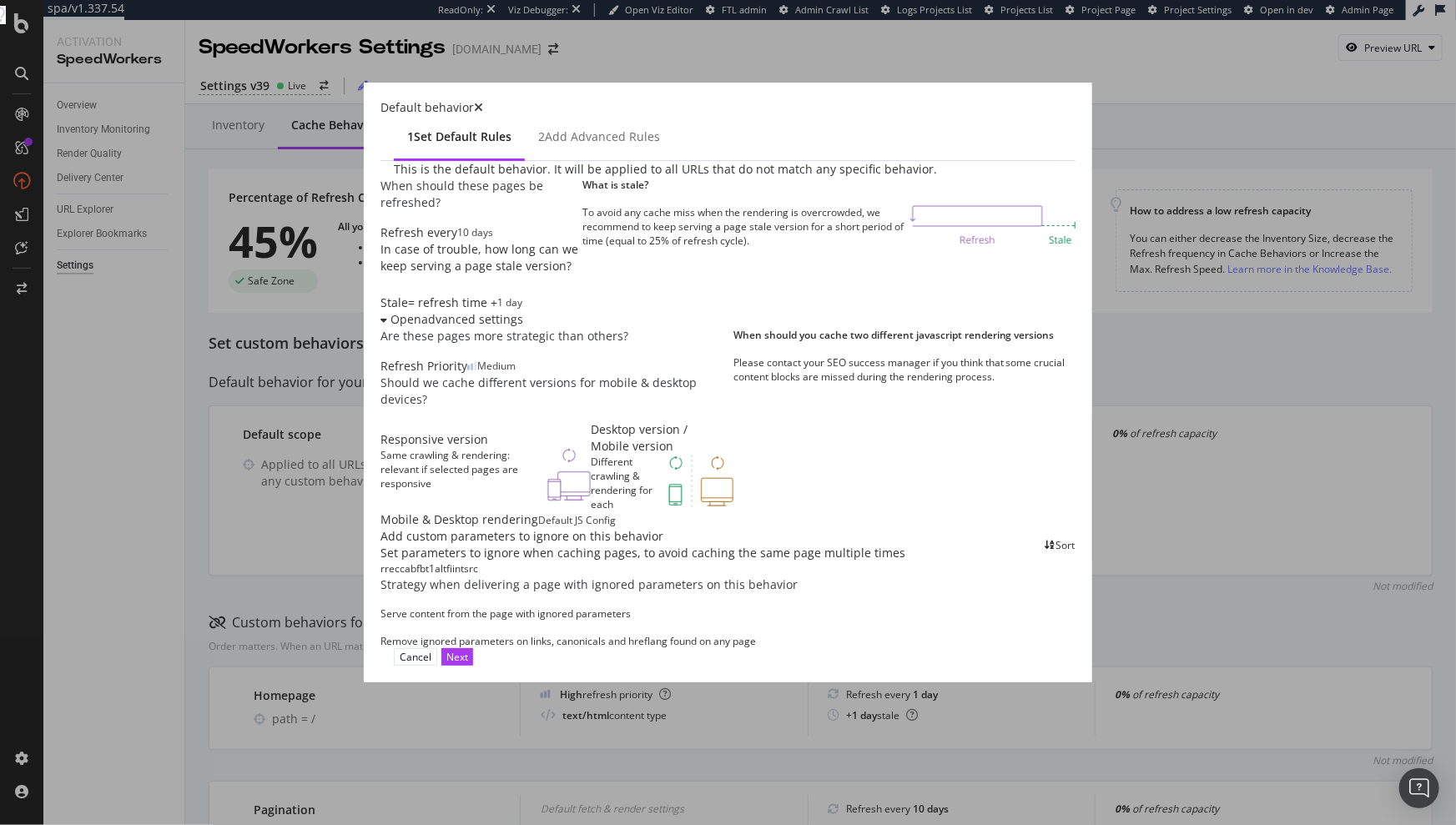
scroll to position [338, 0]
click at [484, 113] on icon "times" at bounding box center [478, 107] width 10 height 11
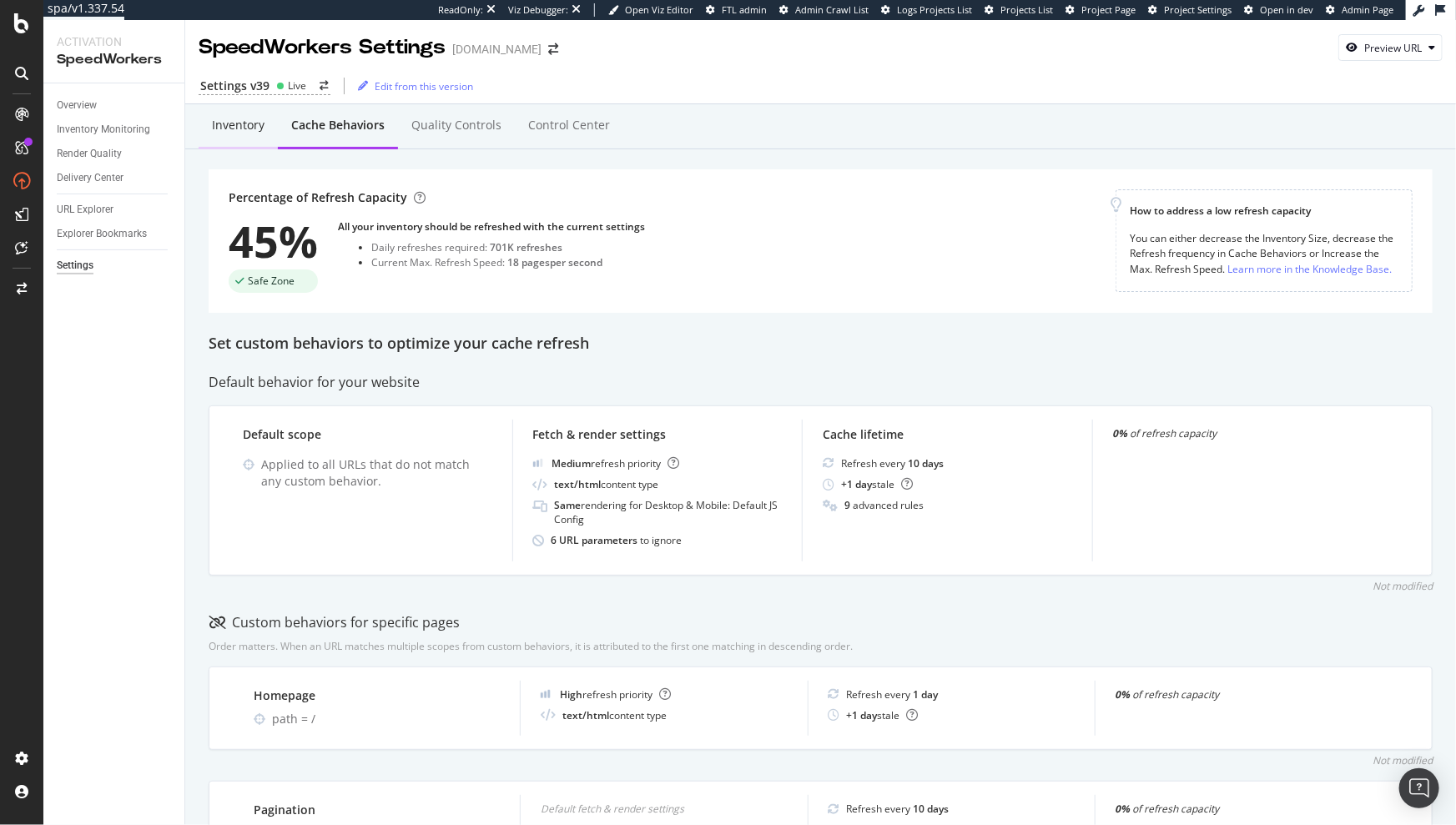
click at [226, 125] on div "Inventory" at bounding box center [238, 124] width 52 height 17
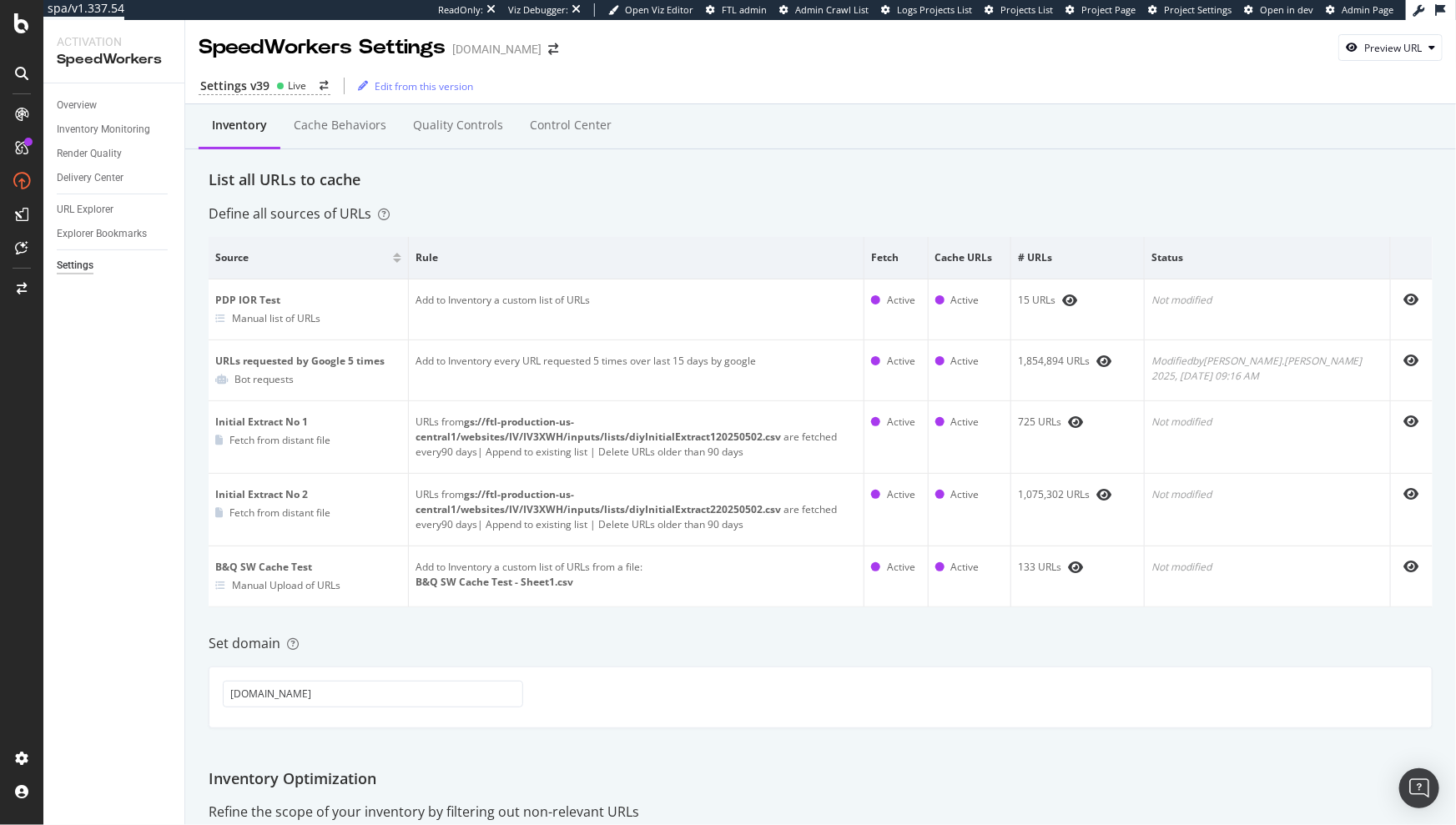
click at [464, 190] on div "List all URLs to cache" at bounding box center [820, 180] width 1224 height 22
click at [573, 186] on div "List all URLs to cache" at bounding box center [820, 180] width 1224 height 22
click at [350, 122] on div "Cache behaviors" at bounding box center [340, 124] width 92 height 17
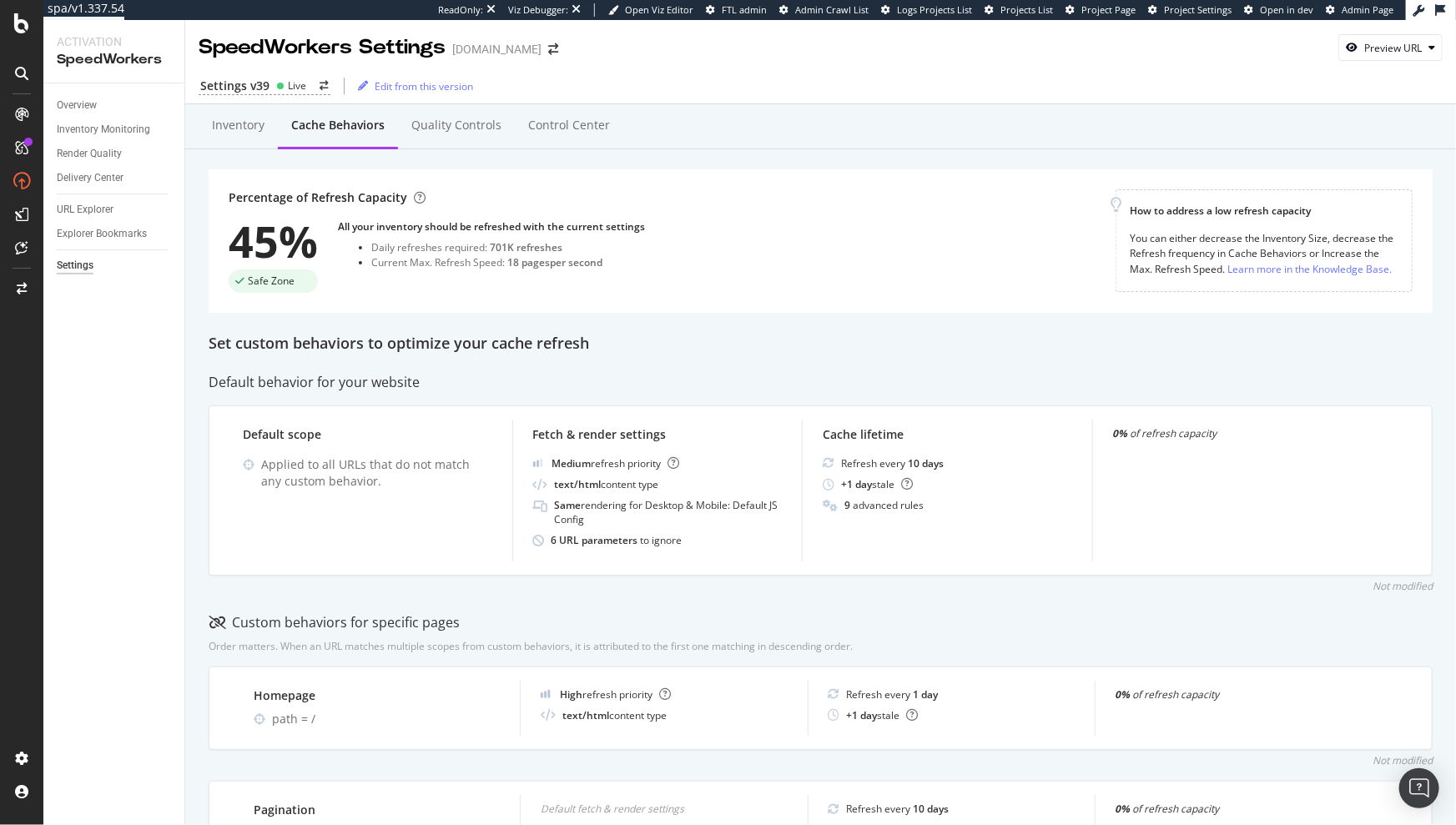
click at [460, 122] on div "Quality Controls" at bounding box center [457, 124] width 90 height 17
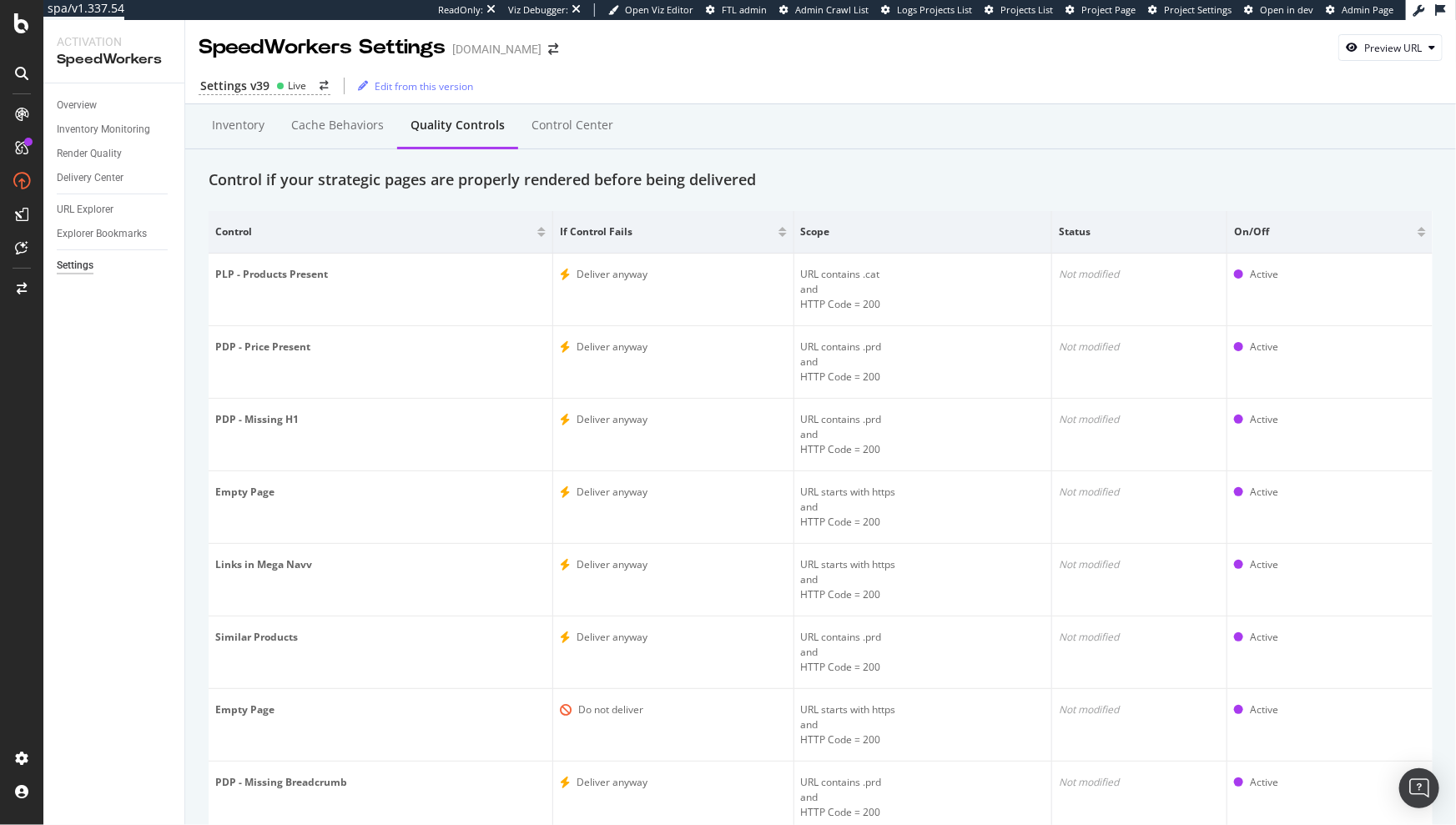
click at [333, 126] on div "Cache behaviors" at bounding box center [337, 124] width 92 height 17
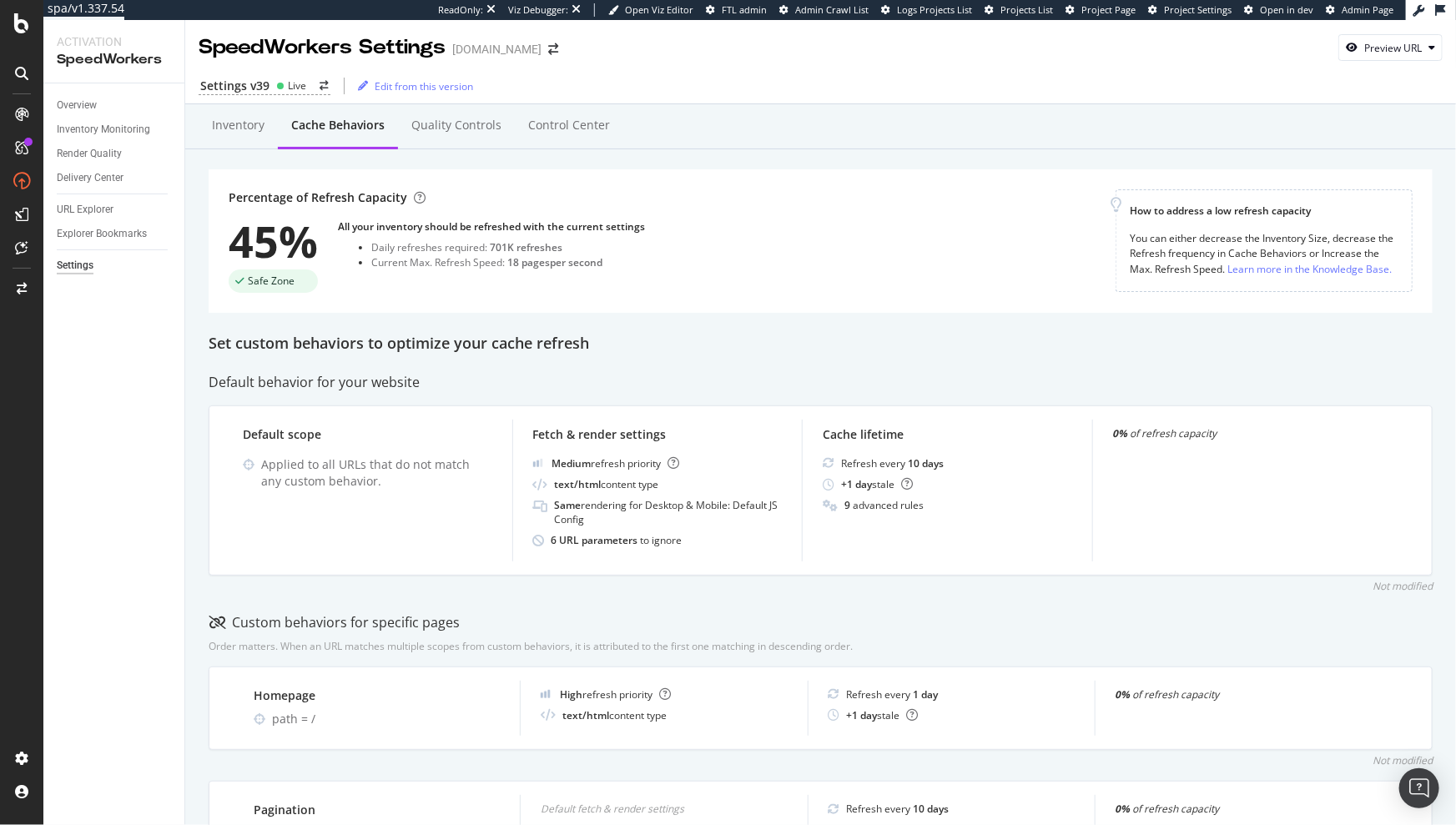
click at [573, 546] on div "6 URL parameters to ignore" at bounding box center [617, 540] width 131 height 14
click at [1404, 435] on icon "eye" at bounding box center [1411, 432] width 15 height 13
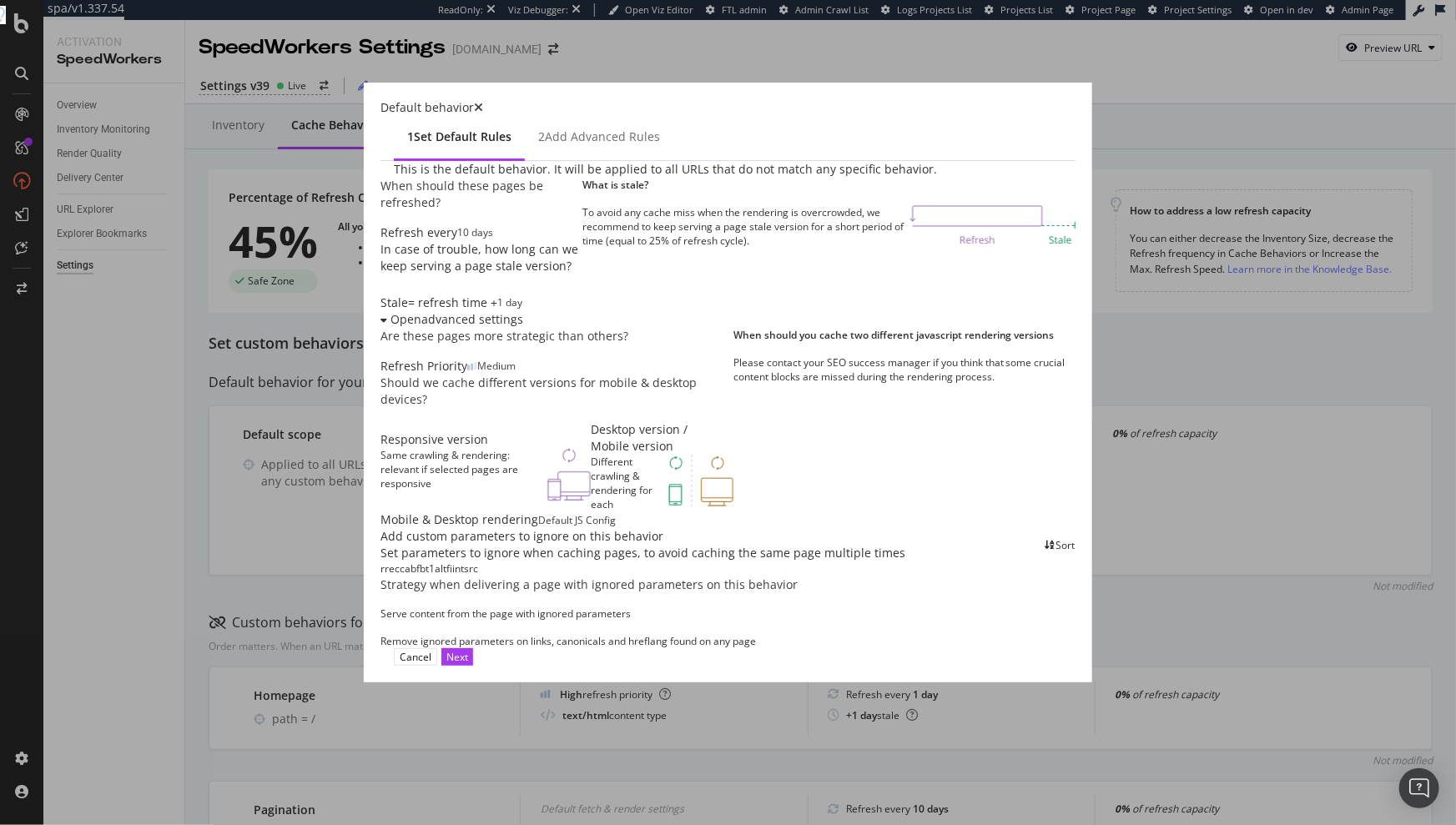
scroll to position [338, 0]
drag, startPoint x: 350, startPoint y: 122, endPoint x: 468, endPoint y: 518, distance: 413.2
click at [468, 562] on div "rrec cab fbt1 alt fi intsrc" at bounding box center [727, 569] width 695 height 14
click at [480, 528] on div "Add custom parameters to ignore on this behavior Set parameters to ignore when …" at bounding box center [727, 587] width 695 height 119
drag, startPoint x: 468, startPoint y: 518, endPoint x: 480, endPoint y: 516, distance: 12.2
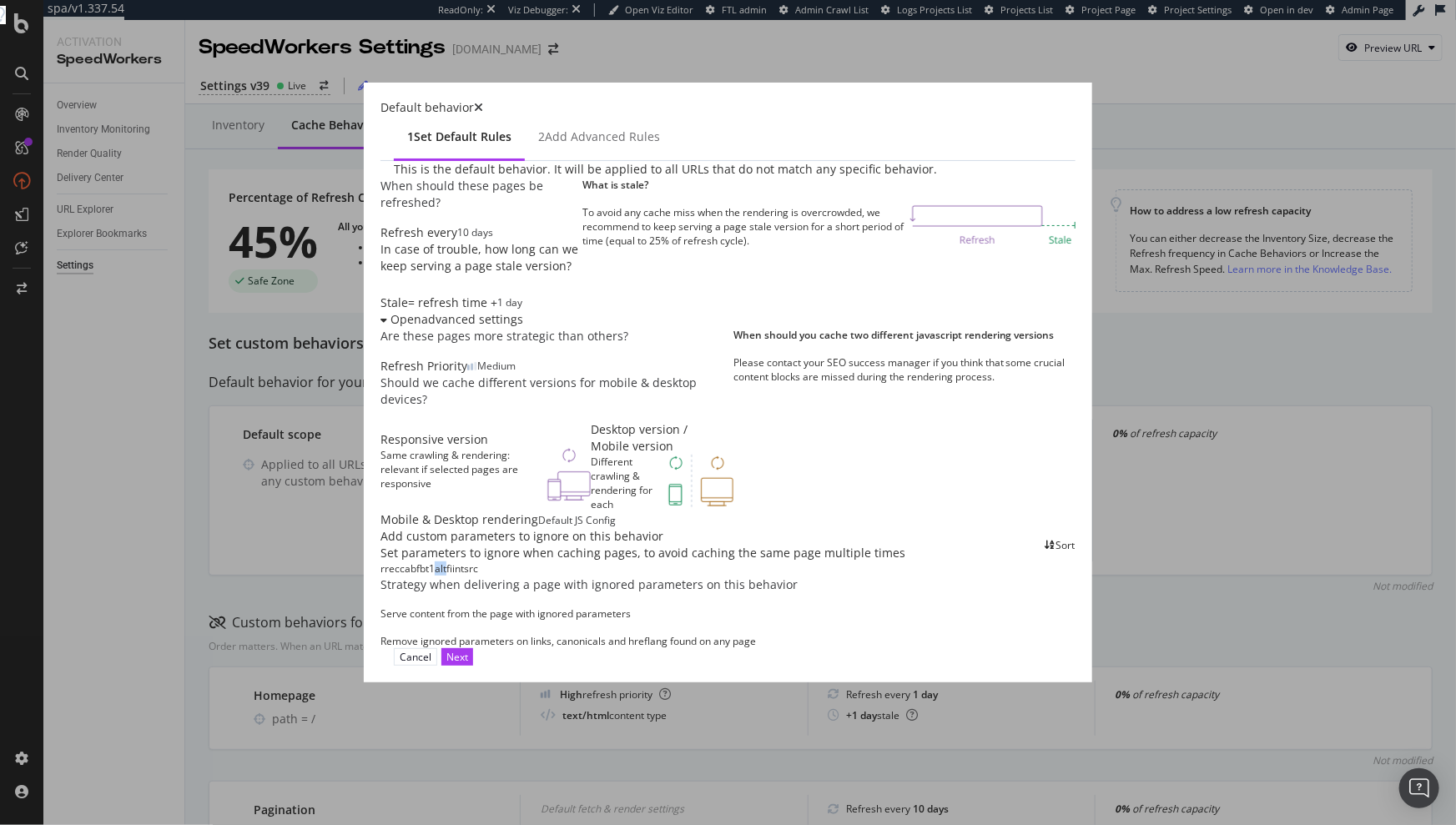
click at [480, 562] on div "rrec cab fbt1 alt fi intsrc" at bounding box center [727, 569] width 695 height 14
drag, startPoint x: 480, startPoint y: 516, endPoint x: 510, endPoint y: 488, distance: 41.0
click at [510, 545] on div "Set parameters to ignore when caching pages, to avoid caching the same page mul…" at bounding box center [642, 553] width 524 height 17
drag, startPoint x: 510, startPoint y: 488, endPoint x: 478, endPoint y: 514, distance: 41.2
click at [446, 562] on div "alt" at bounding box center [440, 569] width 11 height 14
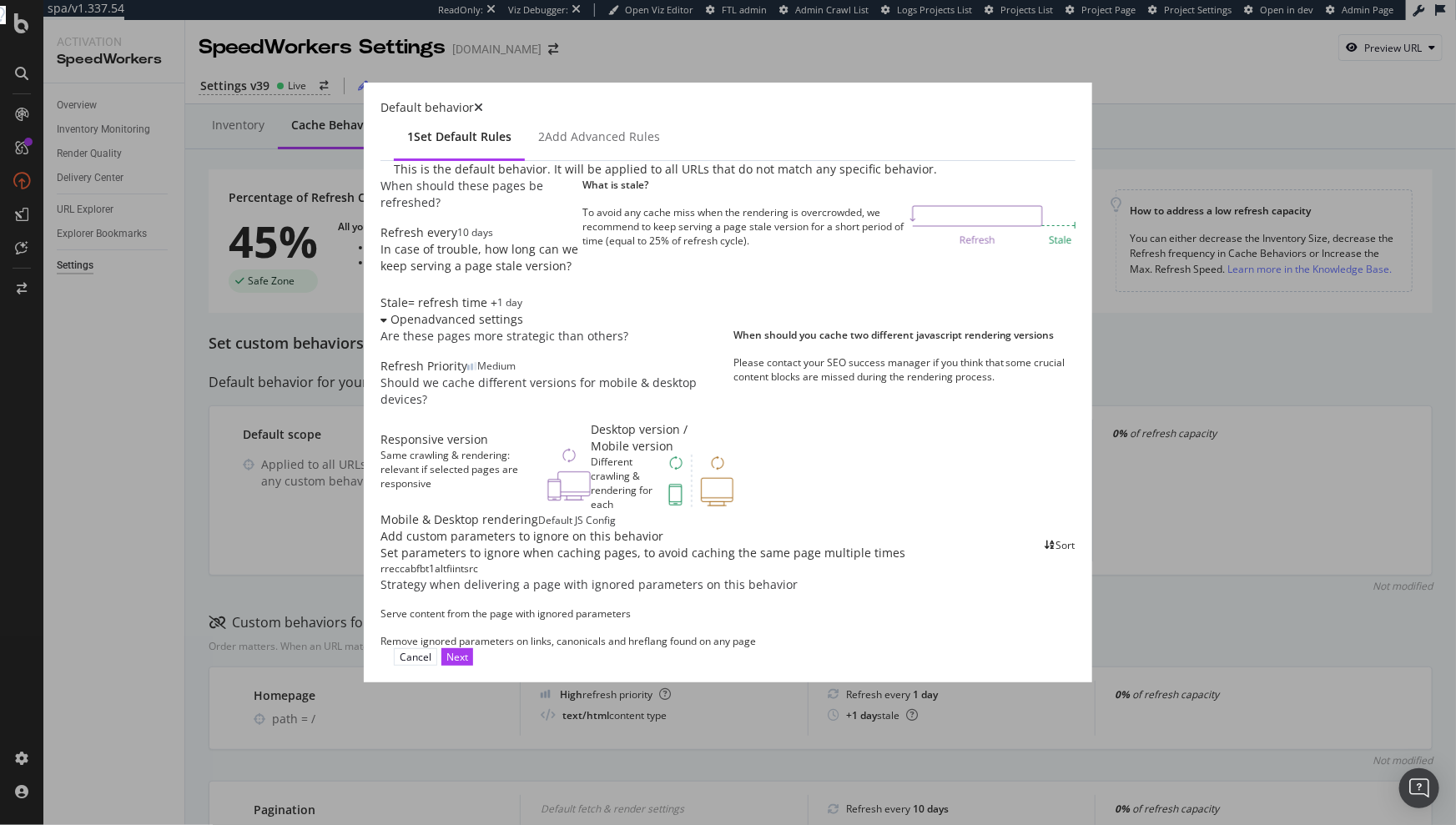
click at [388, 634] on div "Remove ignored parameters on links, canonicals and hreflang found on any page" at bounding box center [568, 641] width 376 height 14
drag, startPoint x: 478, startPoint y: 514, endPoint x: 695, endPoint y: 619, distance: 241.1
click at [695, 634] on div "Remove ignored parameters on links, canonicals and hreflang found on any page" at bounding box center [568, 641] width 376 height 14
drag, startPoint x: 695, startPoint y: 619, endPoint x: 326, endPoint y: 618, distance: 369.0
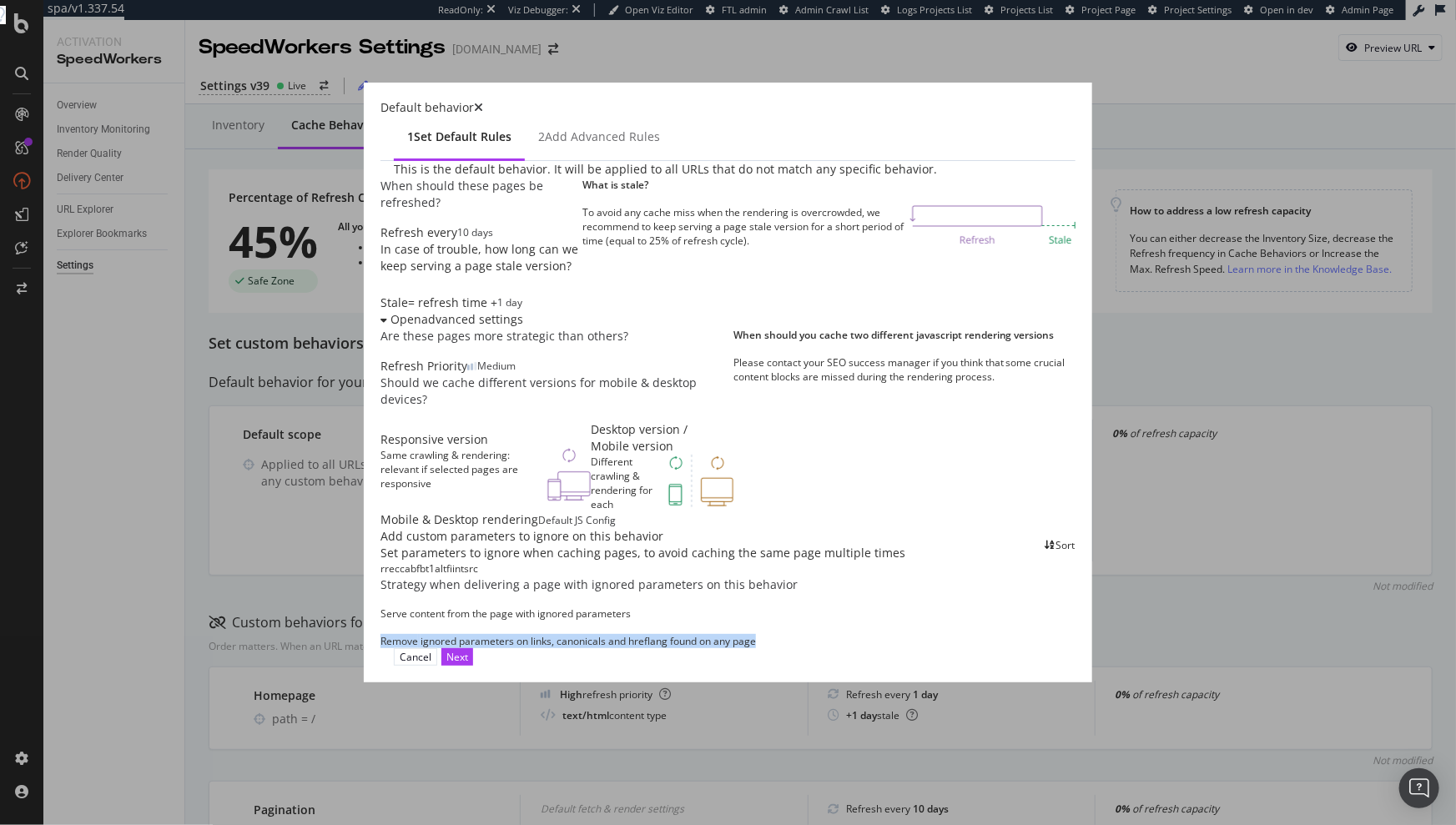
click at [380, 634] on div "Remove ignored parameters on links, canonicals and hreflang found on any page" at bounding box center [727, 641] width 695 height 14
drag, startPoint x: 326, startPoint y: 618, endPoint x: 386, endPoint y: 590, distance: 66.2
click at [386, 607] on div "Serve content from the page with ignored parameters" at bounding box center [505, 614] width 250 height 14
click at [484, 113] on icon "times" at bounding box center [478, 107] width 10 height 11
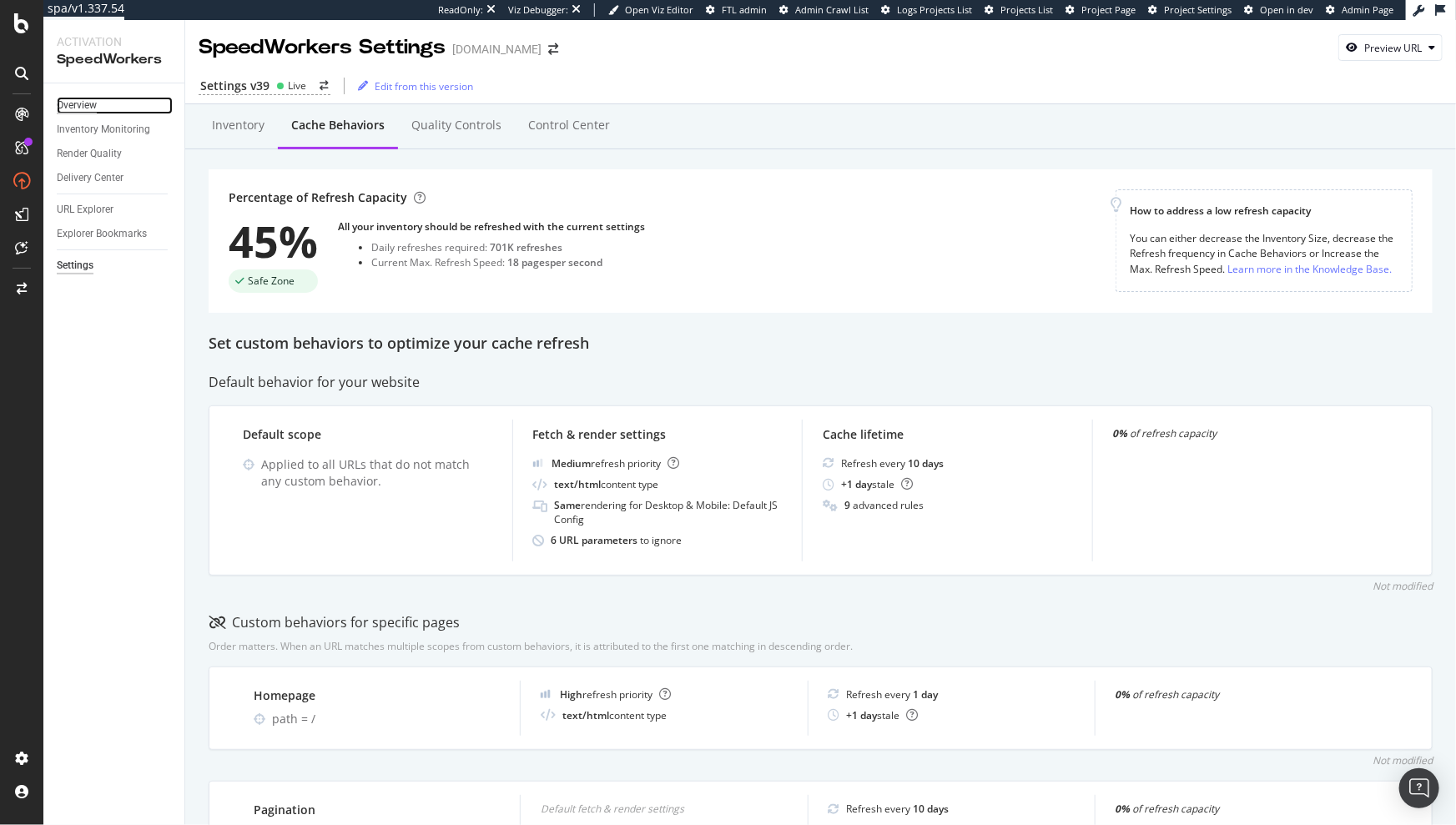
click at [92, 107] on div "Overview" at bounding box center [77, 105] width 40 height 17
